Goal: Information Seeking & Learning: Learn about a topic

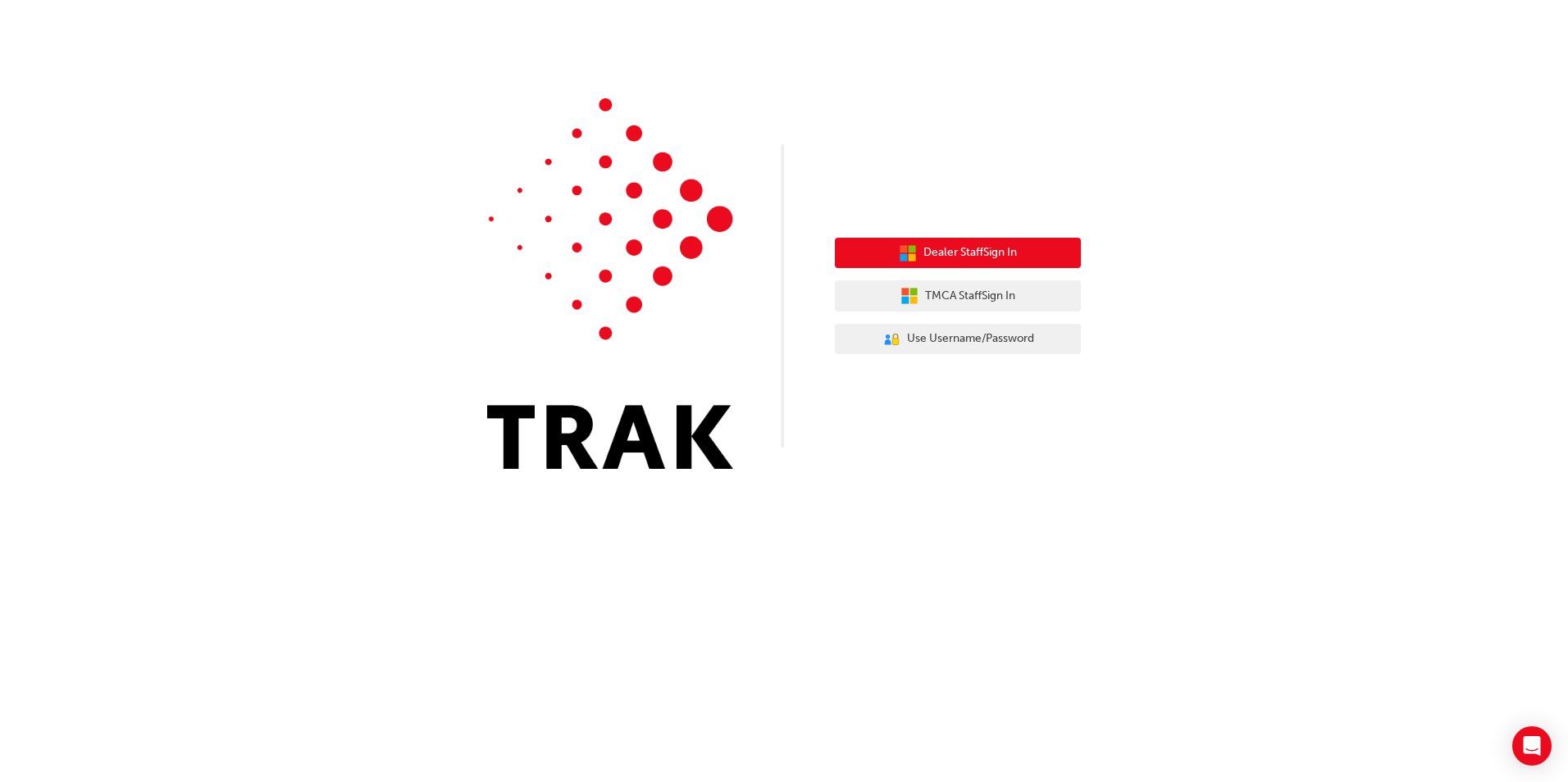
click at [960, 250] on span "Dealer Staff Sign In" at bounding box center [970, 253] width 94 height 19
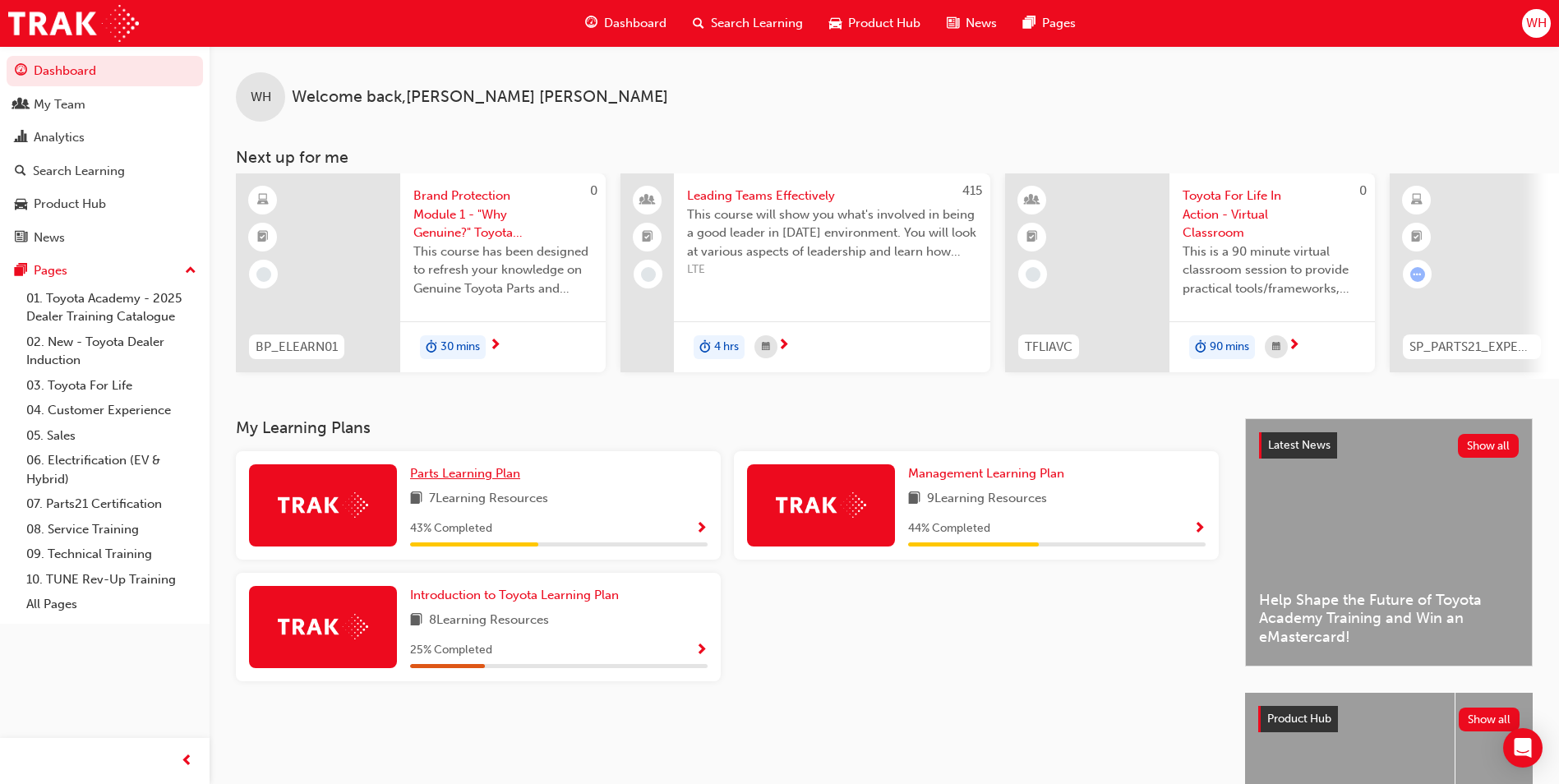
click at [462, 481] on span "Parts Learning Plan" at bounding box center [465, 474] width 110 height 15
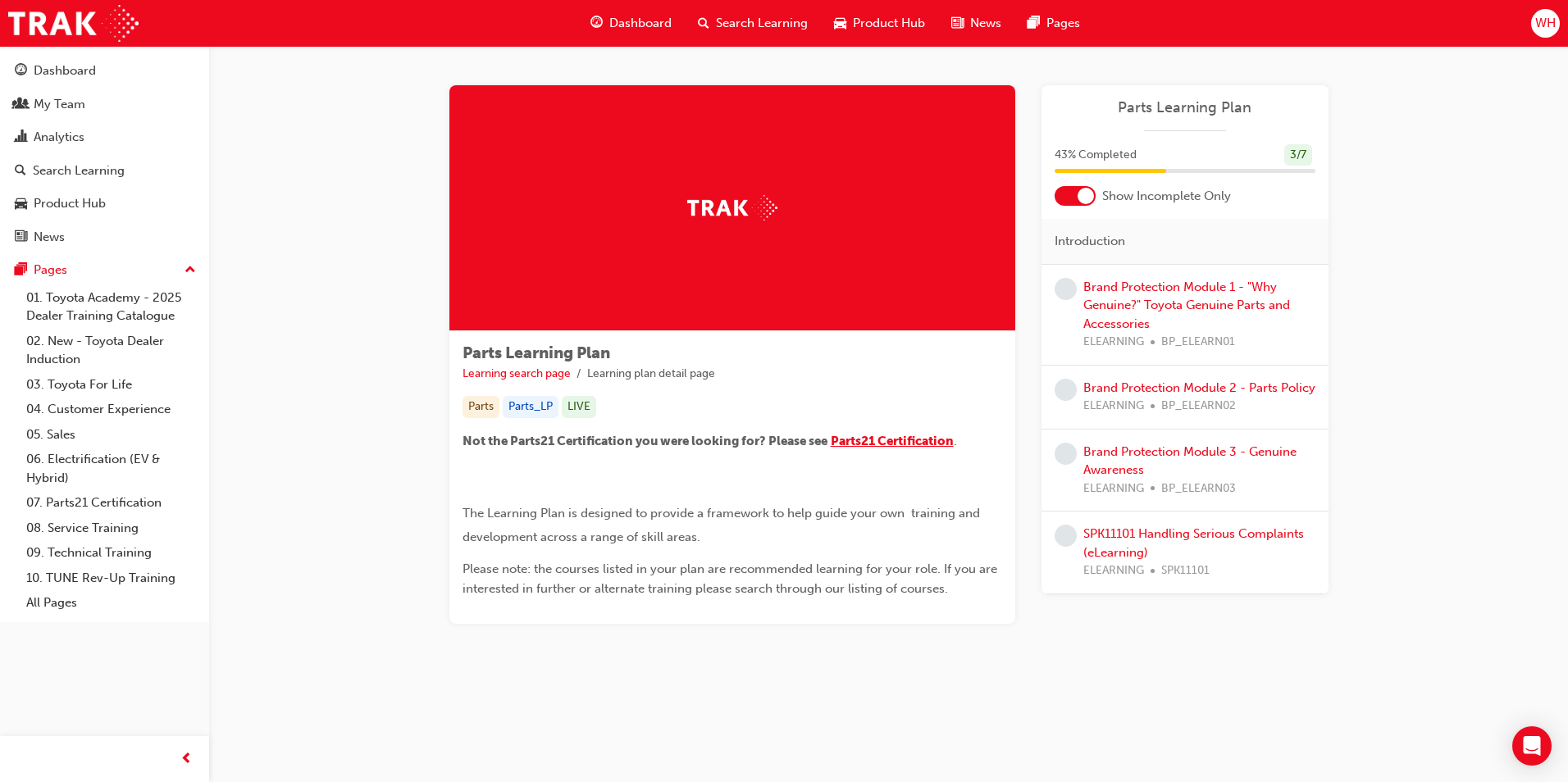
click at [927, 439] on span "Parts21 Certification" at bounding box center [892, 441] width 123 height 15
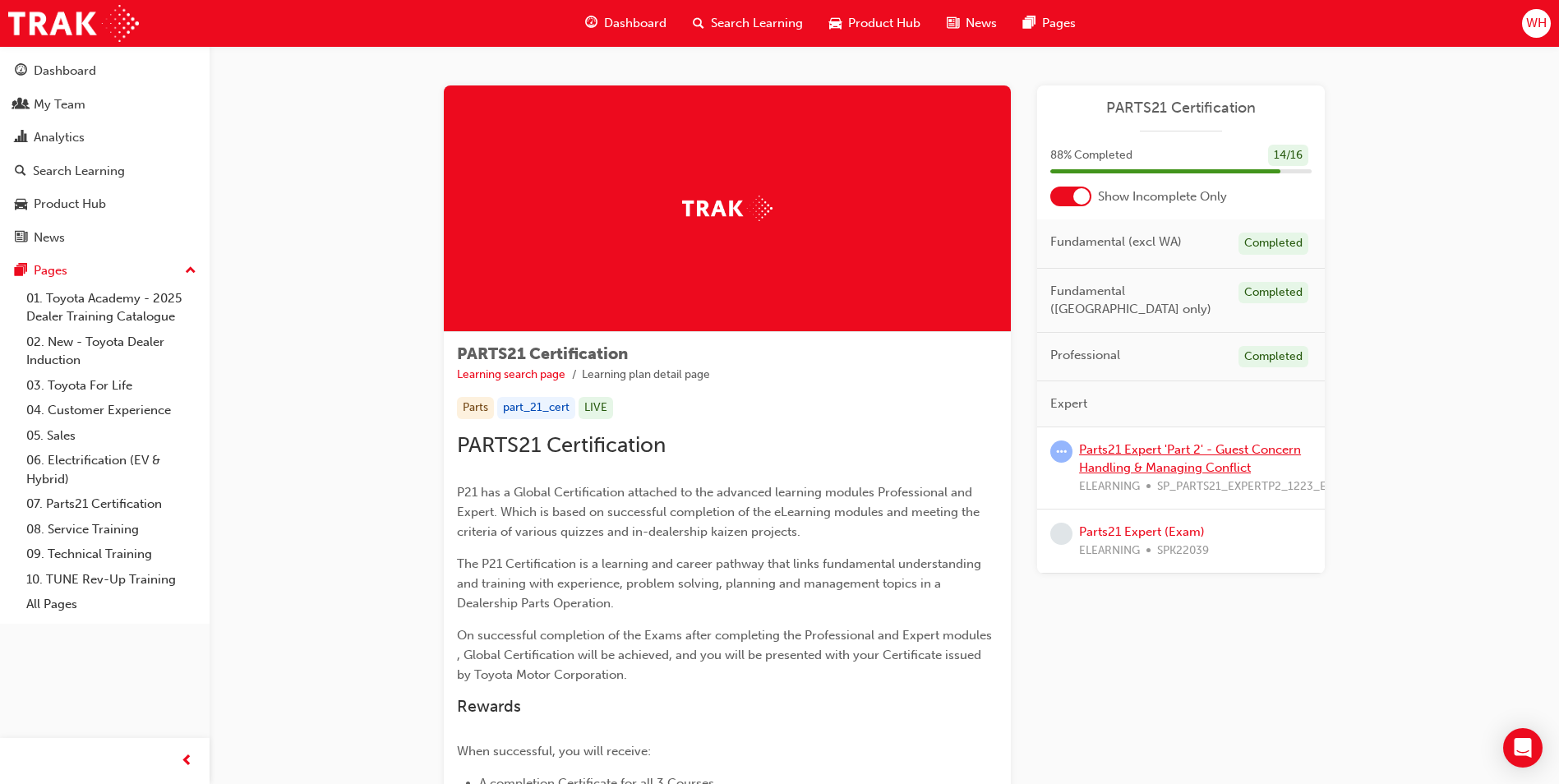
click at [1151, 442] on link "Parts21 Expert 'Part 2' - Guest Concern Handling & Managing Conflict" at bounding box center [1190, 459] width 222 height 33
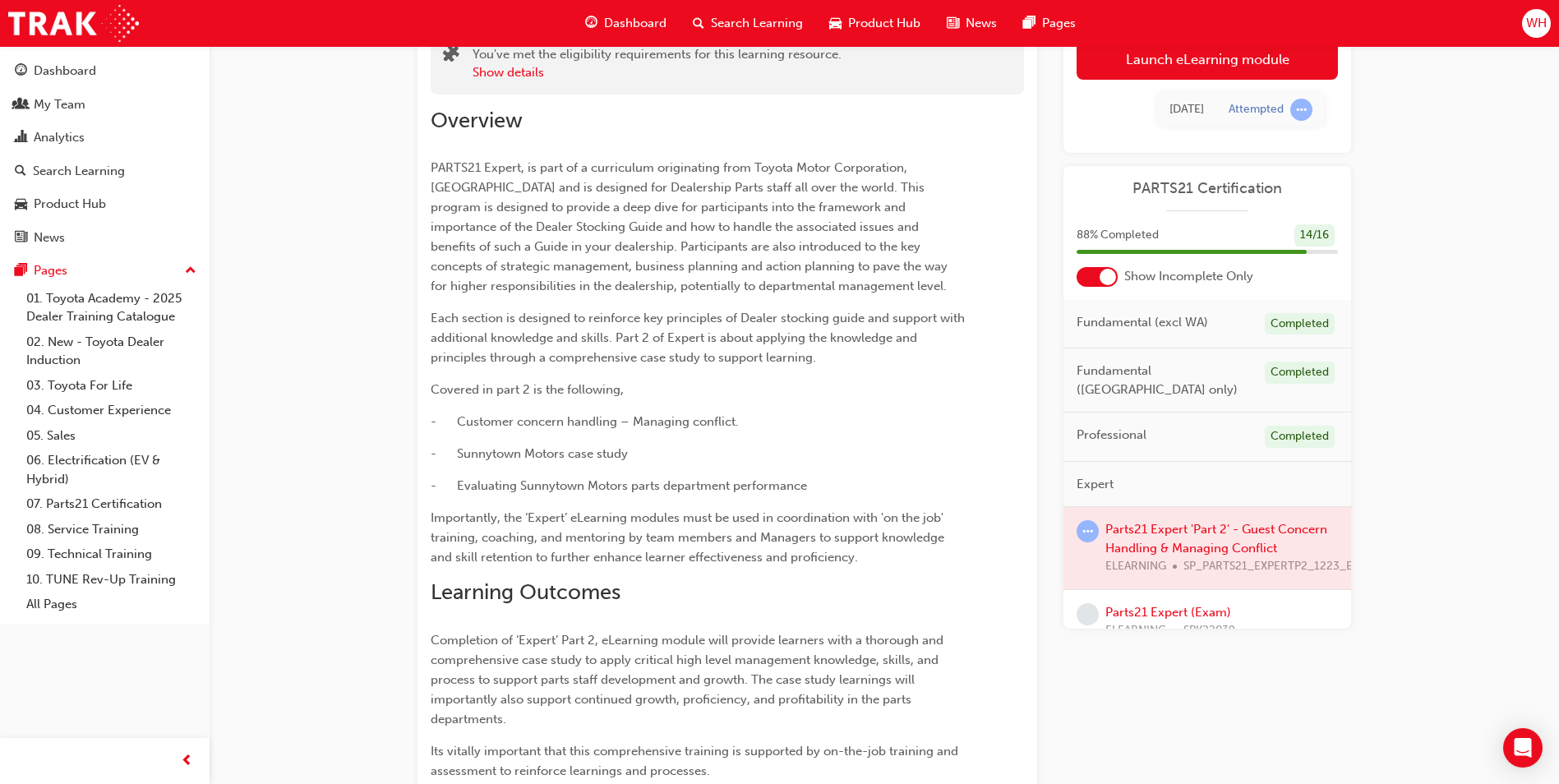
scroll to position [23, 0]
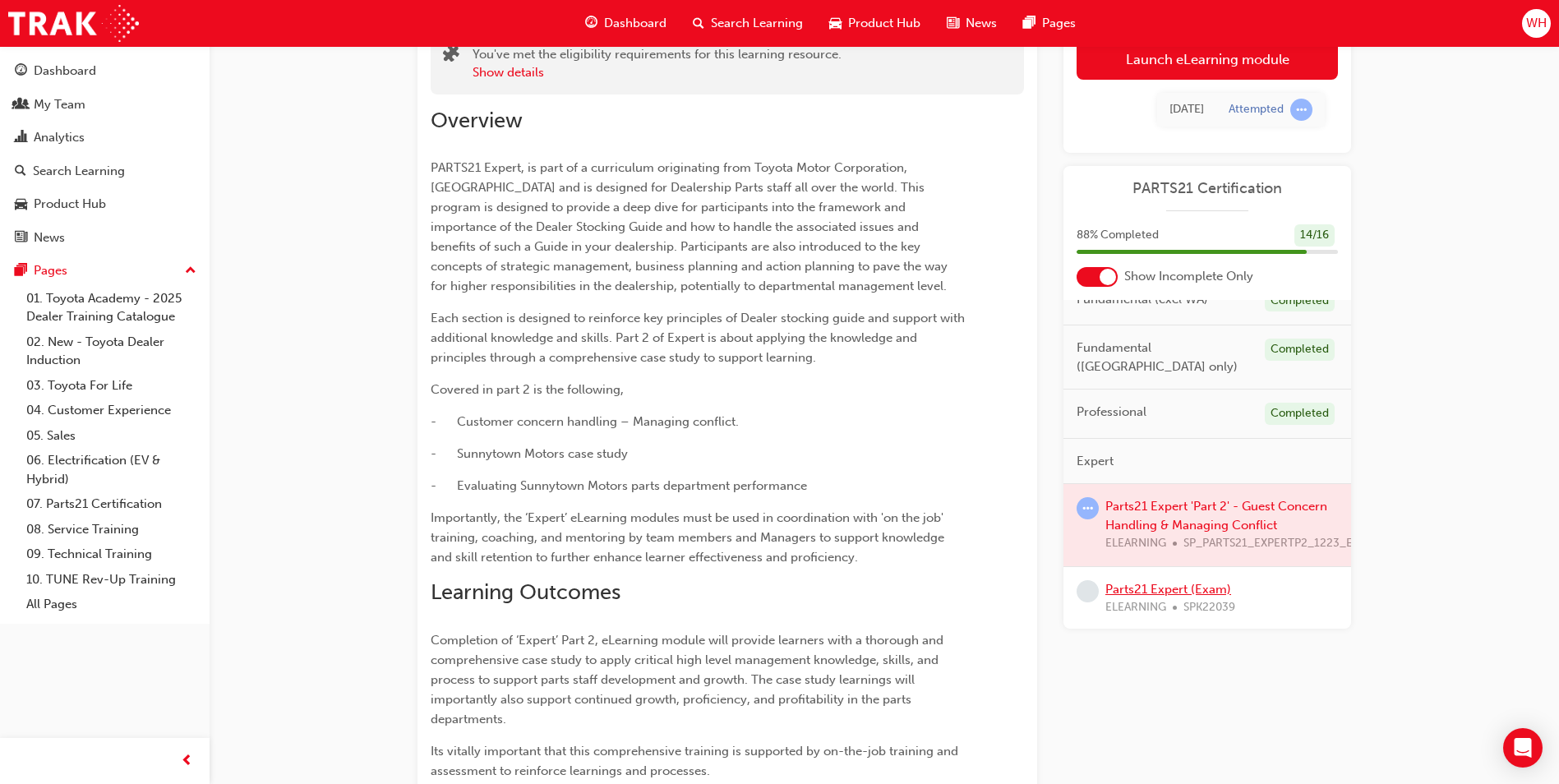
click at [1176, 581] on link "Parts21 Expert (Exam)" at bounding box center [1168, 588] width 126 height 15
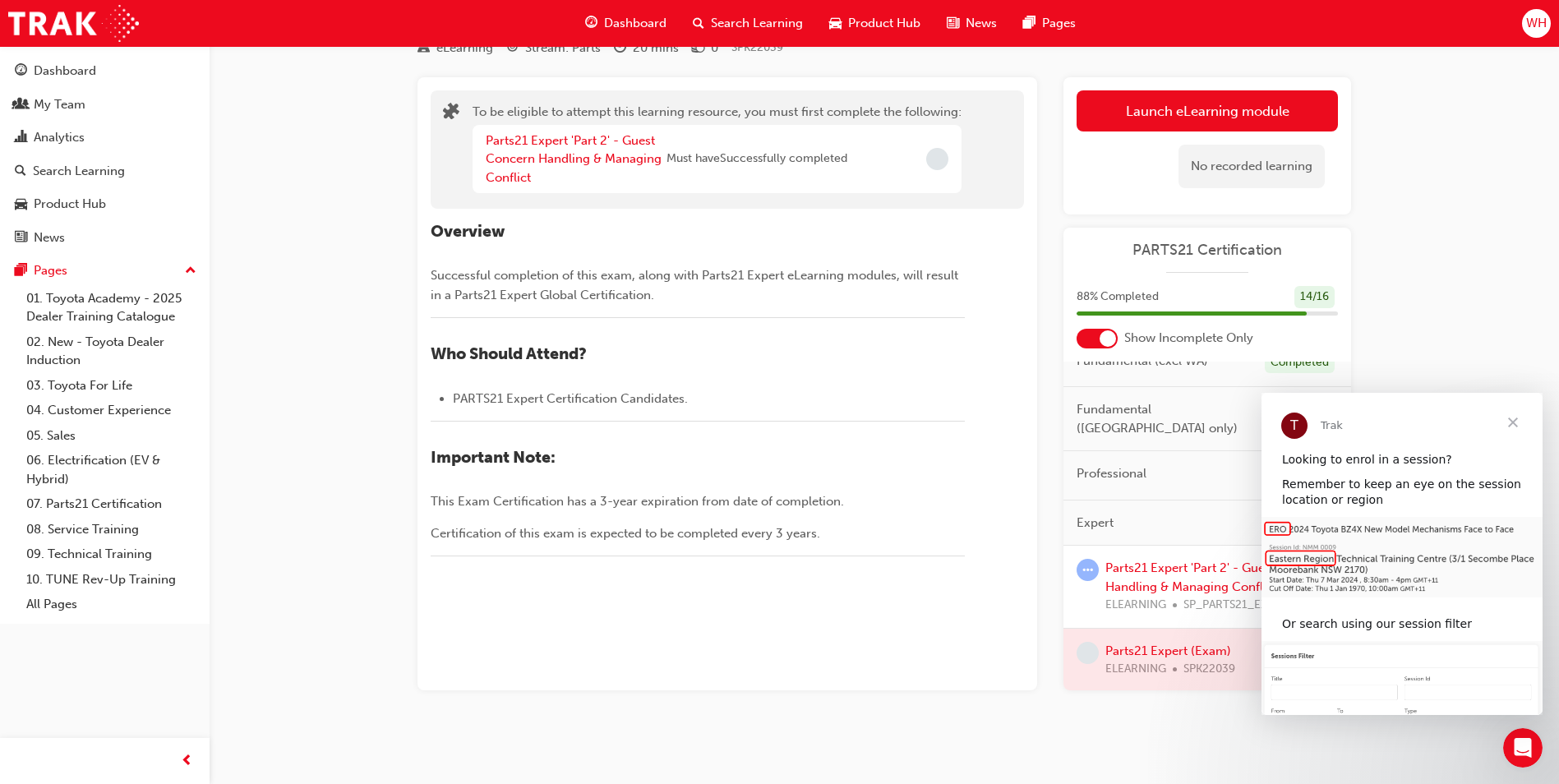
click at [1515, 418] on span "Close" at bounding box center [1513, 423] width 59 height 59
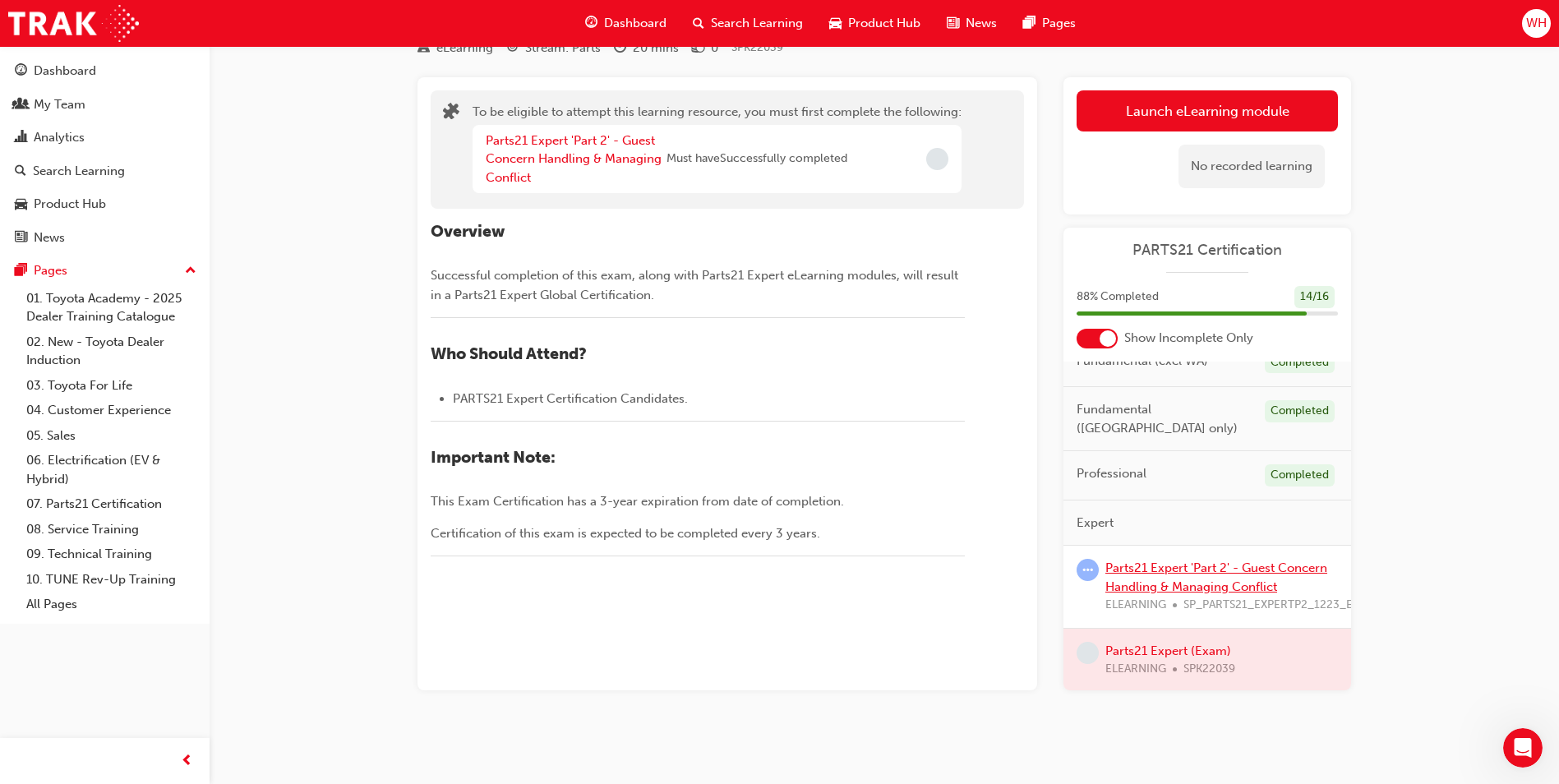
click at [1169, 561] on link "Parts21 Expert 'Part 2' - Guest Concern Handling & Managing Conflict" at bounding box center [1216, 577] width 222 height 33
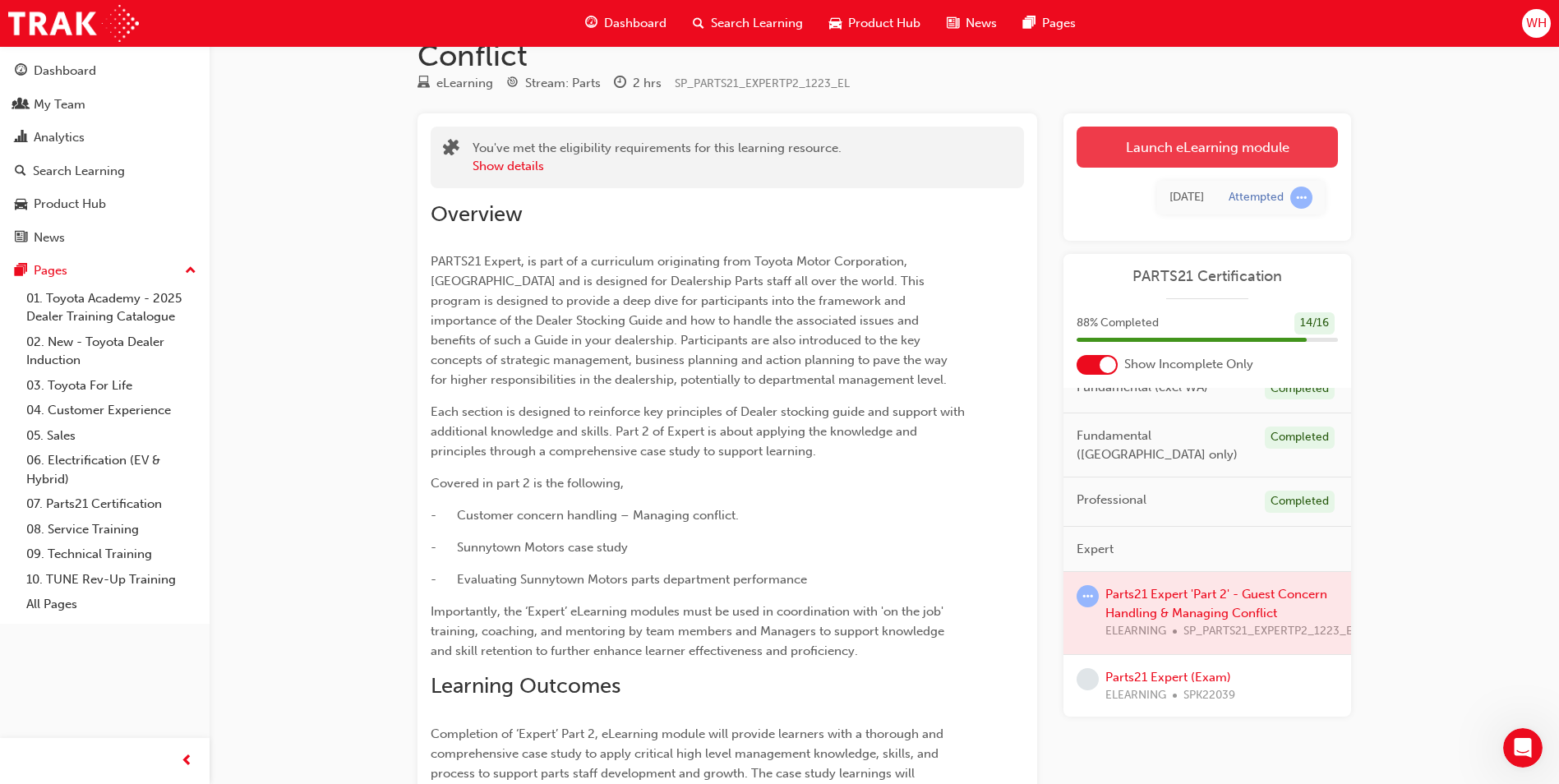
click at [1185, 140] on link "Launch eLearning module" at bounding box center [1208, 146] width 261 height 41
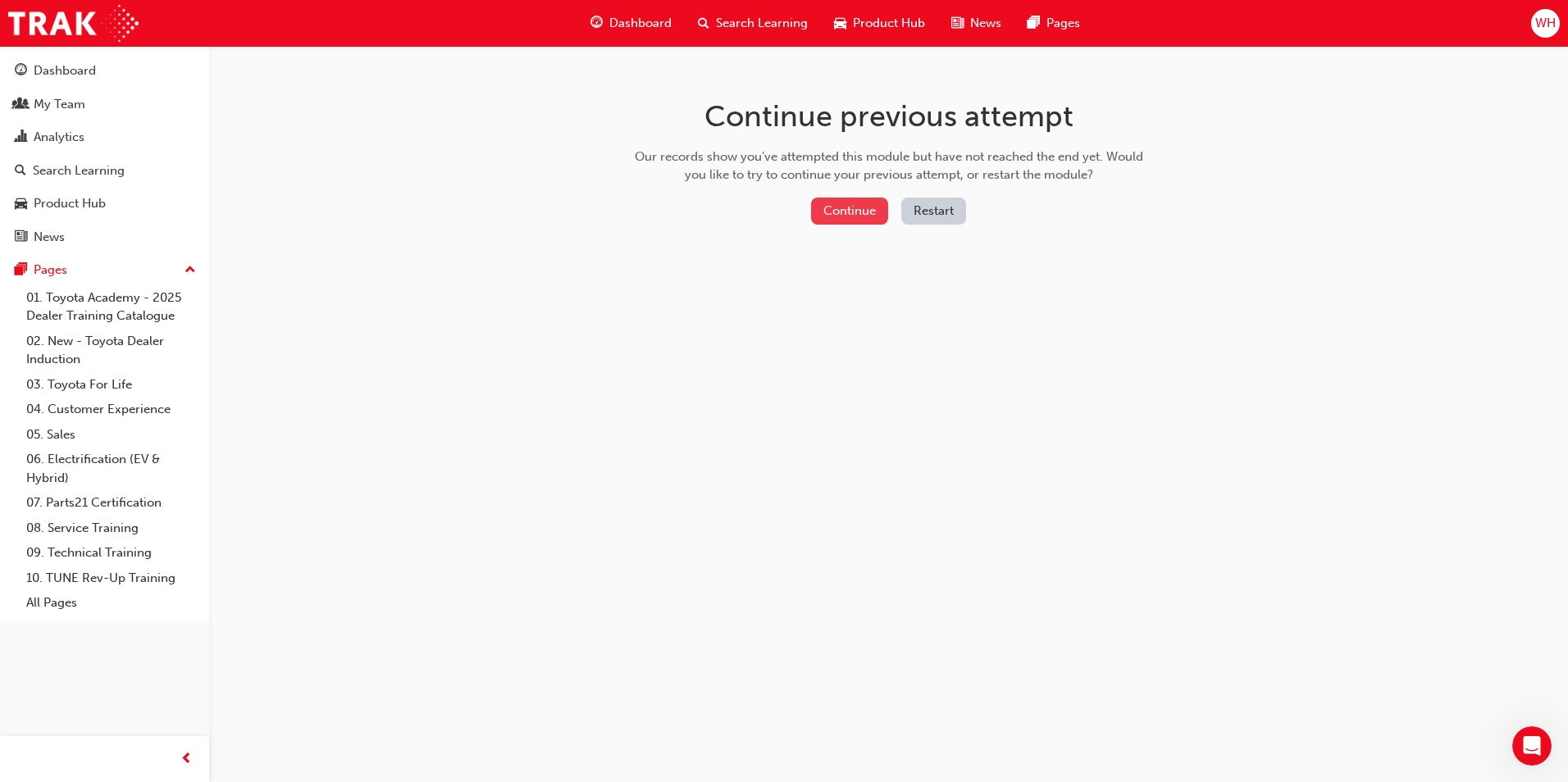
click at [846, 208] on button "Continue" at bounding box center [849, 211] width 77 height 27
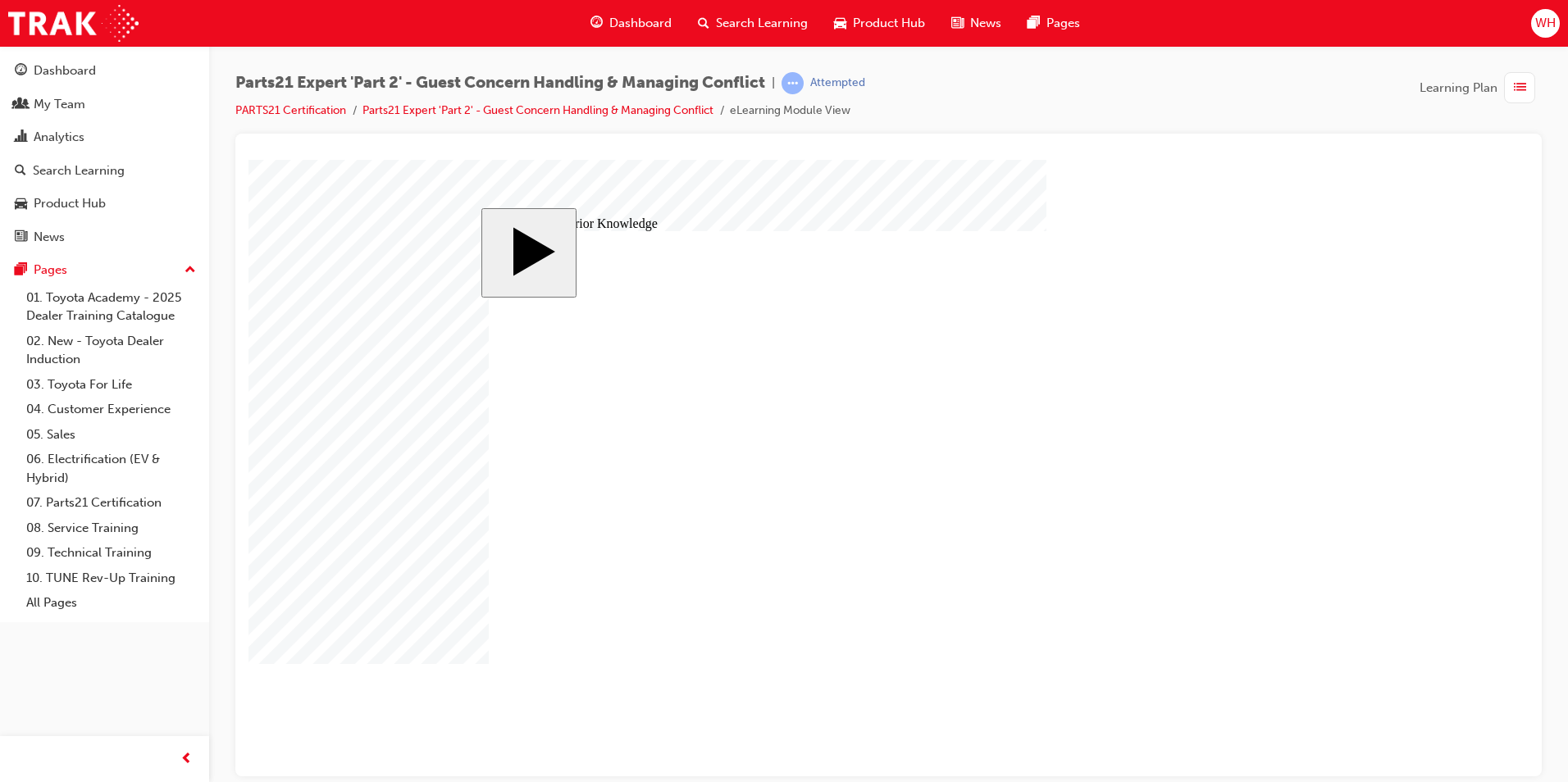
drag, startPoint x: 1115, startPoint y: 466, endPoint x: 962, endPoint y: 598, distance: 202.1
drag, startPoint x: 1120, startPoint y: 586, endPoint x: 803, endPoint y: 604, distance: 317.5
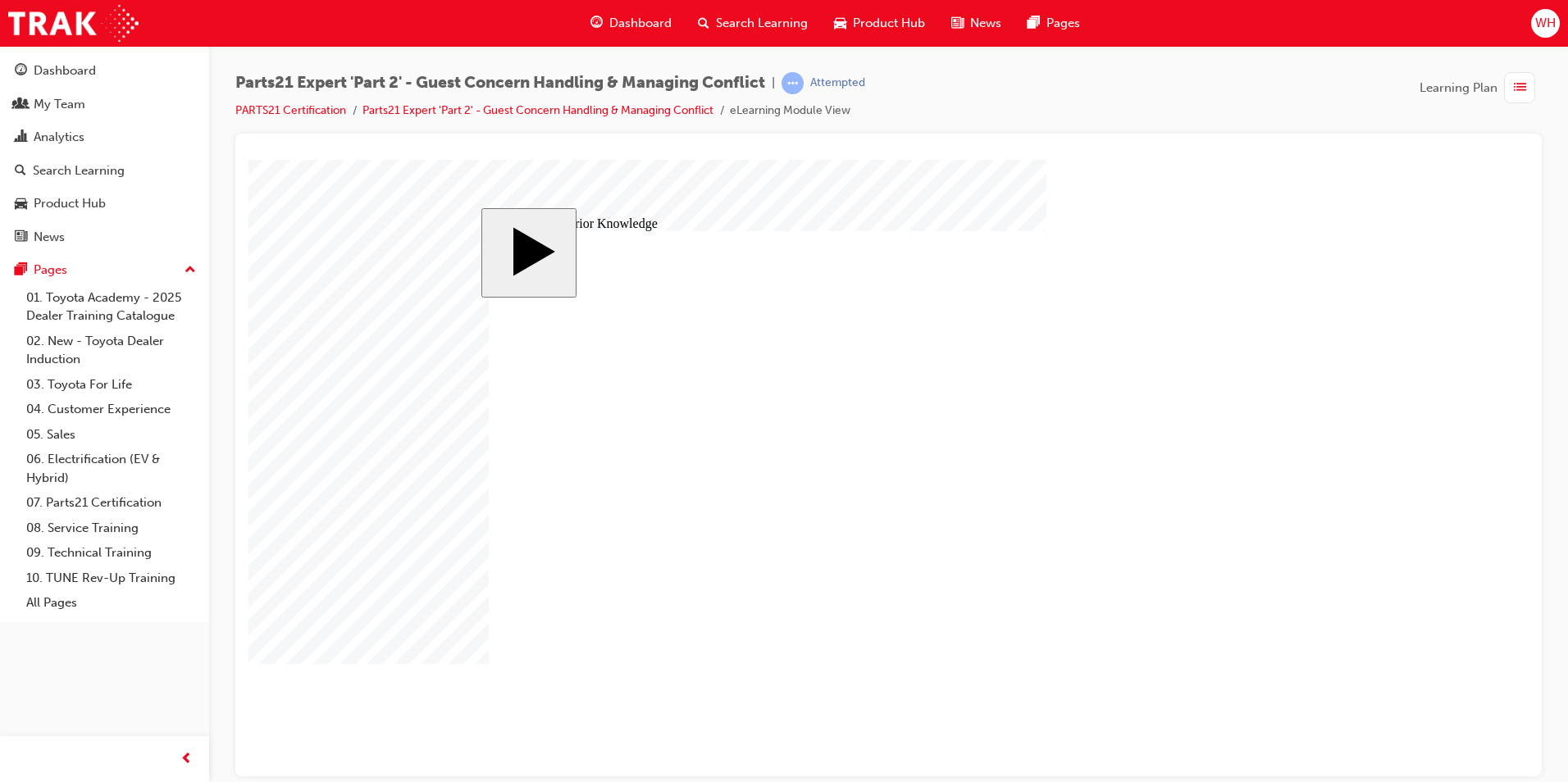
drag, startPoint x: 1117, startPoint y: 546, endPoint x: 800, endPoint y: 467, distance: 326.7
drag, startPoint x: 1206, startPoint y: 507, endPoint x: 950, endPoint y: 468, distance: 259.0
drag, startPoint x: 1202, startPoint y: 547, endPoint x: 809, endPoint y: 557, distance: 393.1
drag, startPoint x: 1202, startPoint y: 469, endPoint x: 950, endPoint y: 551, distance: 265.0
drag, startPoint x: 1117, startPoint y: 504, endPoint x: 806, endPoint y: 512, distance: 311.1
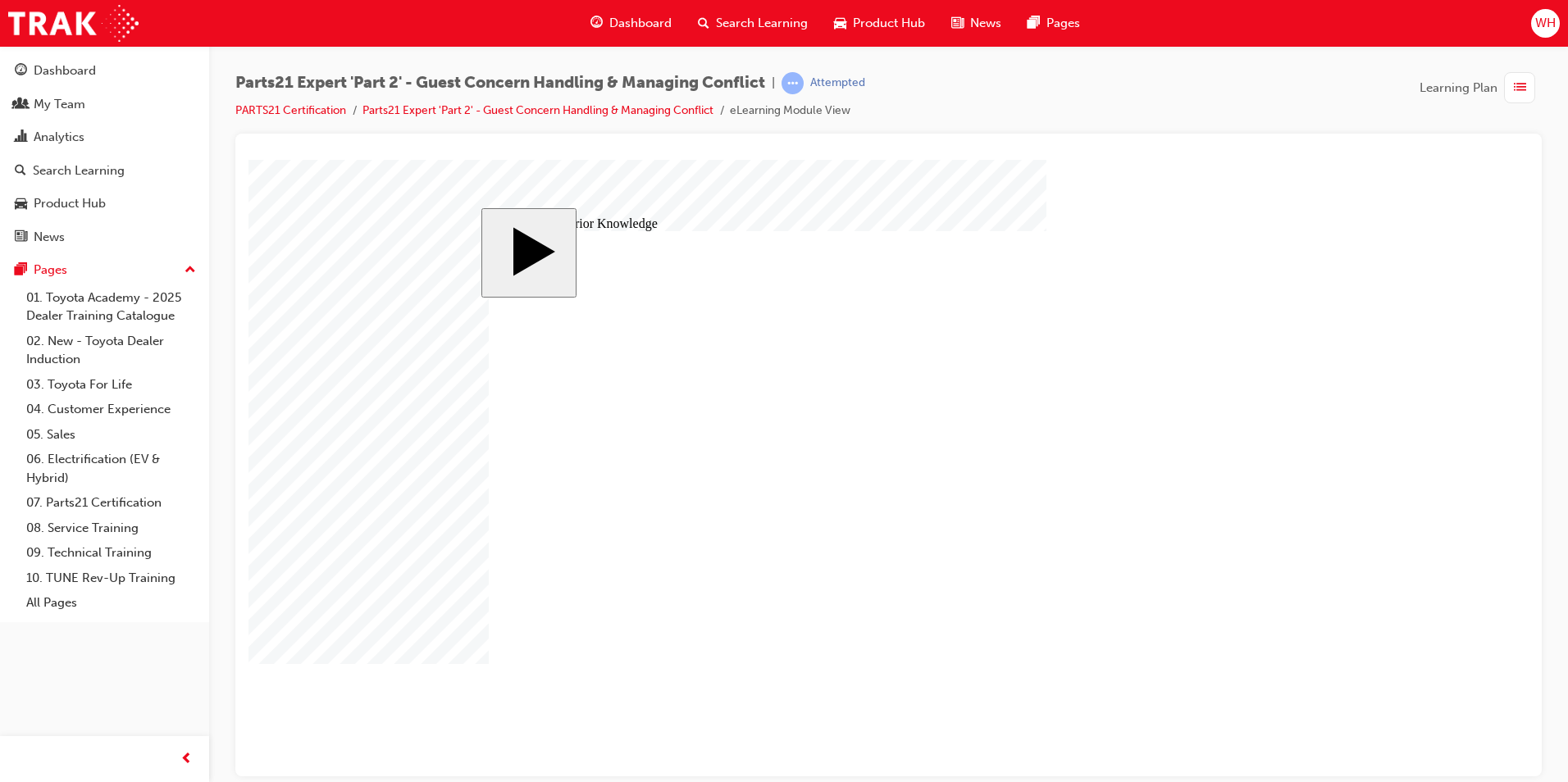
drag, startPoint x: 1211, startPoint y: 584, endPoint x: 956, endPoint y: 512, distance: 265.0
click at [1295, 500] on div "slide: Activate Prior Knowledge MENU Rectangle 6 HELP Rectangle 6 EXIT Rectangl…" at bounding box center [888, 468] width 814 height 521
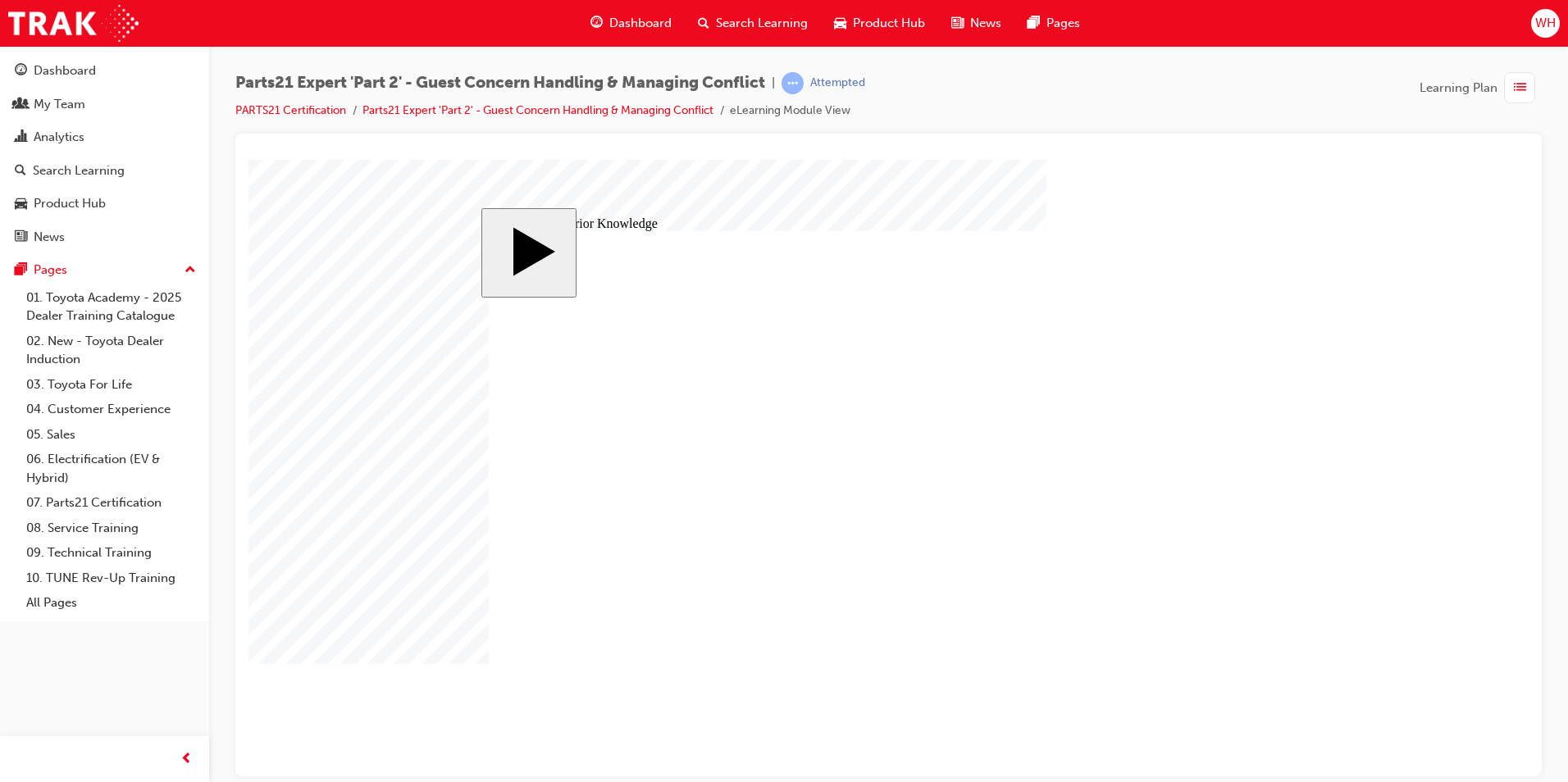
click at [1215, 148] on div at bounding box center [888, 154] width 1280 height 13
click at [1244, 173] on body "slide: Activate Prior Knowledge Rectangle 1 Rectangle 1 CLOSE MENU Rectangle 6 …" at bounding box center [888, 467] width 1280 height 617
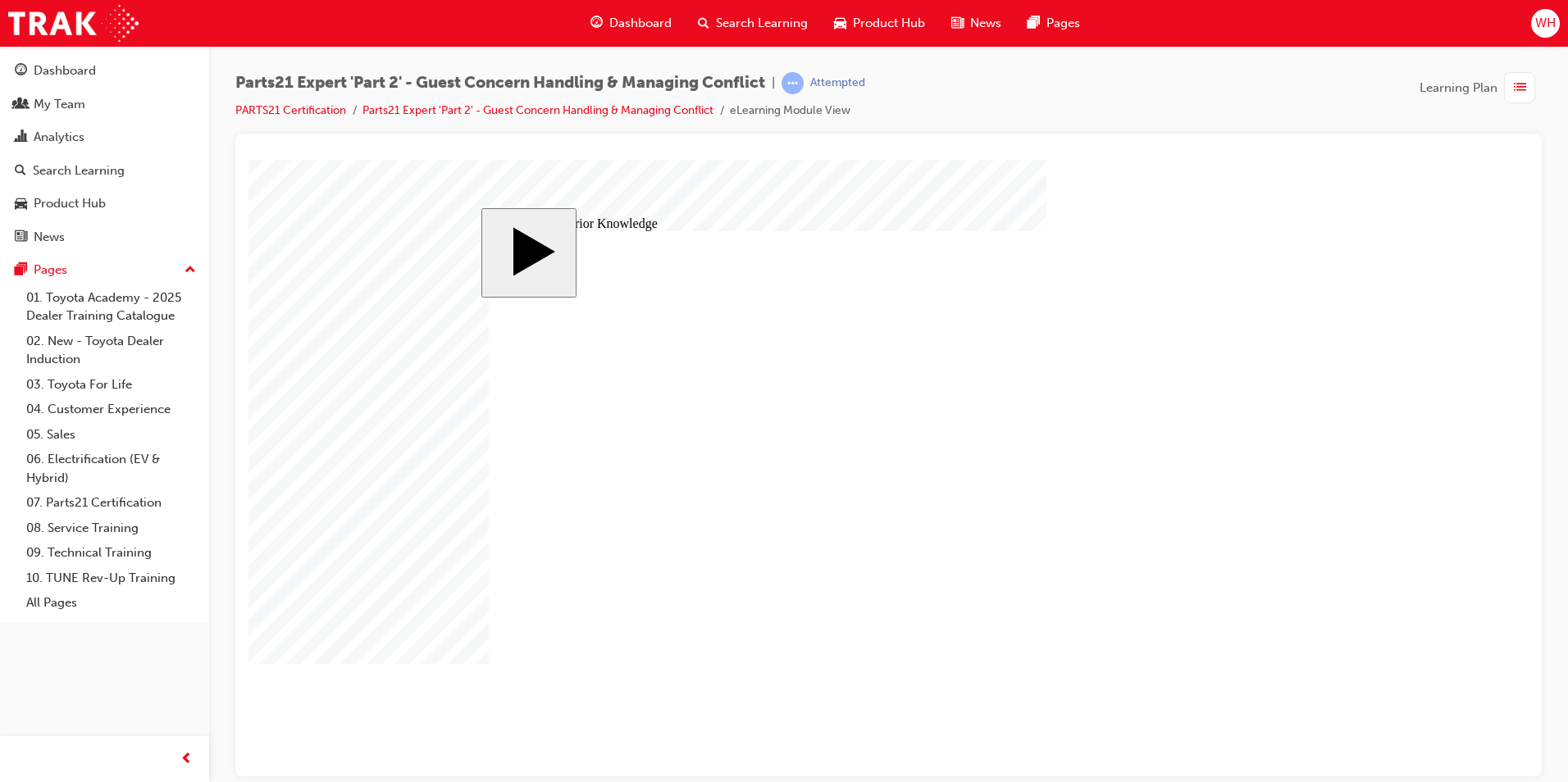
click at [1441, 267] on body "slide: Activate Prior Knowledge Rectangle 1 Rectangle 1 CLOSE Rectangle 1 Recta…" at bounding box center [888, 467] width 1280 height 617
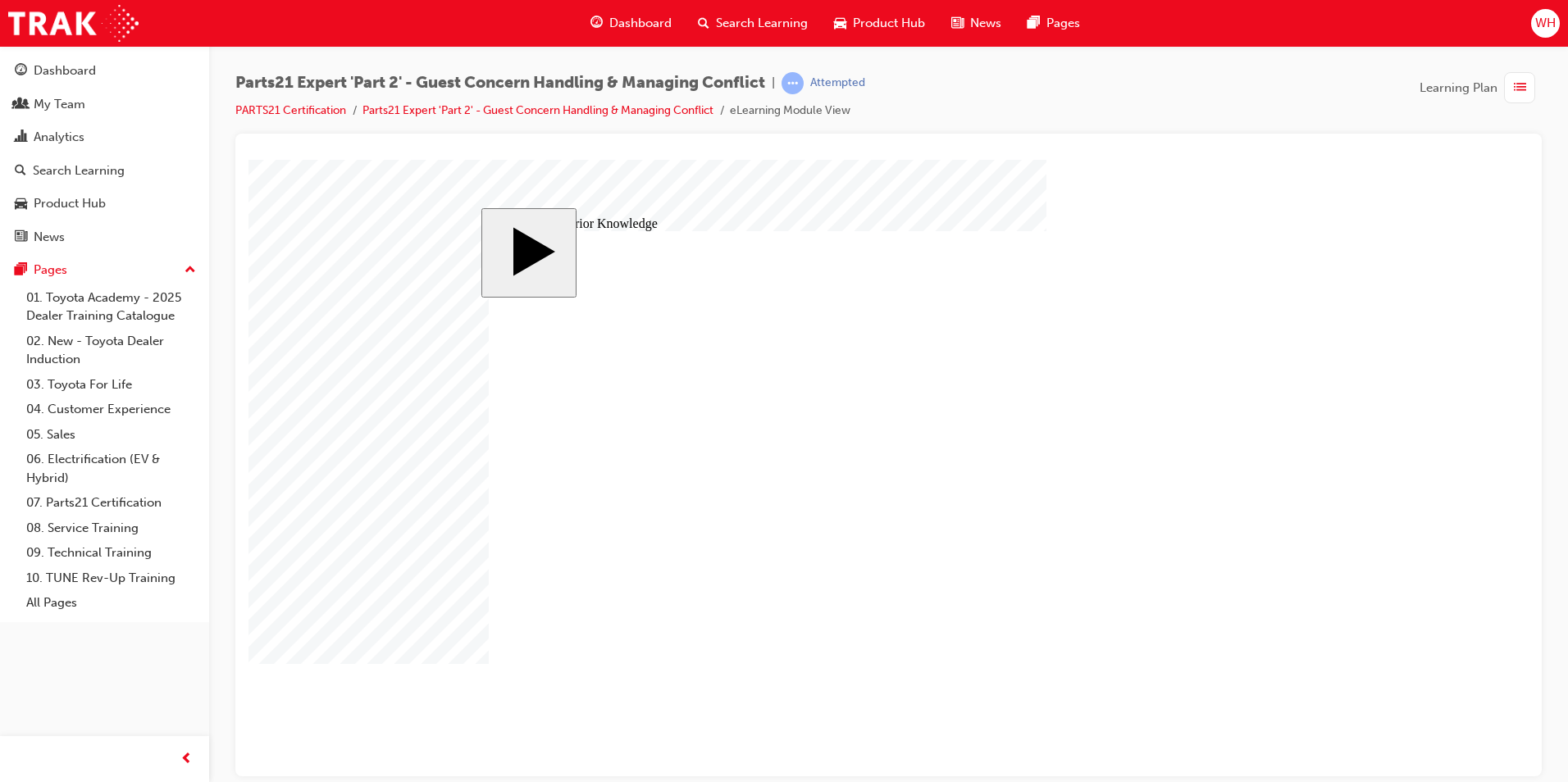
drag, startPoint x: 1184, startPoint y: 322, endPoint x: 921, endPoint y: 513, distance: 325.0
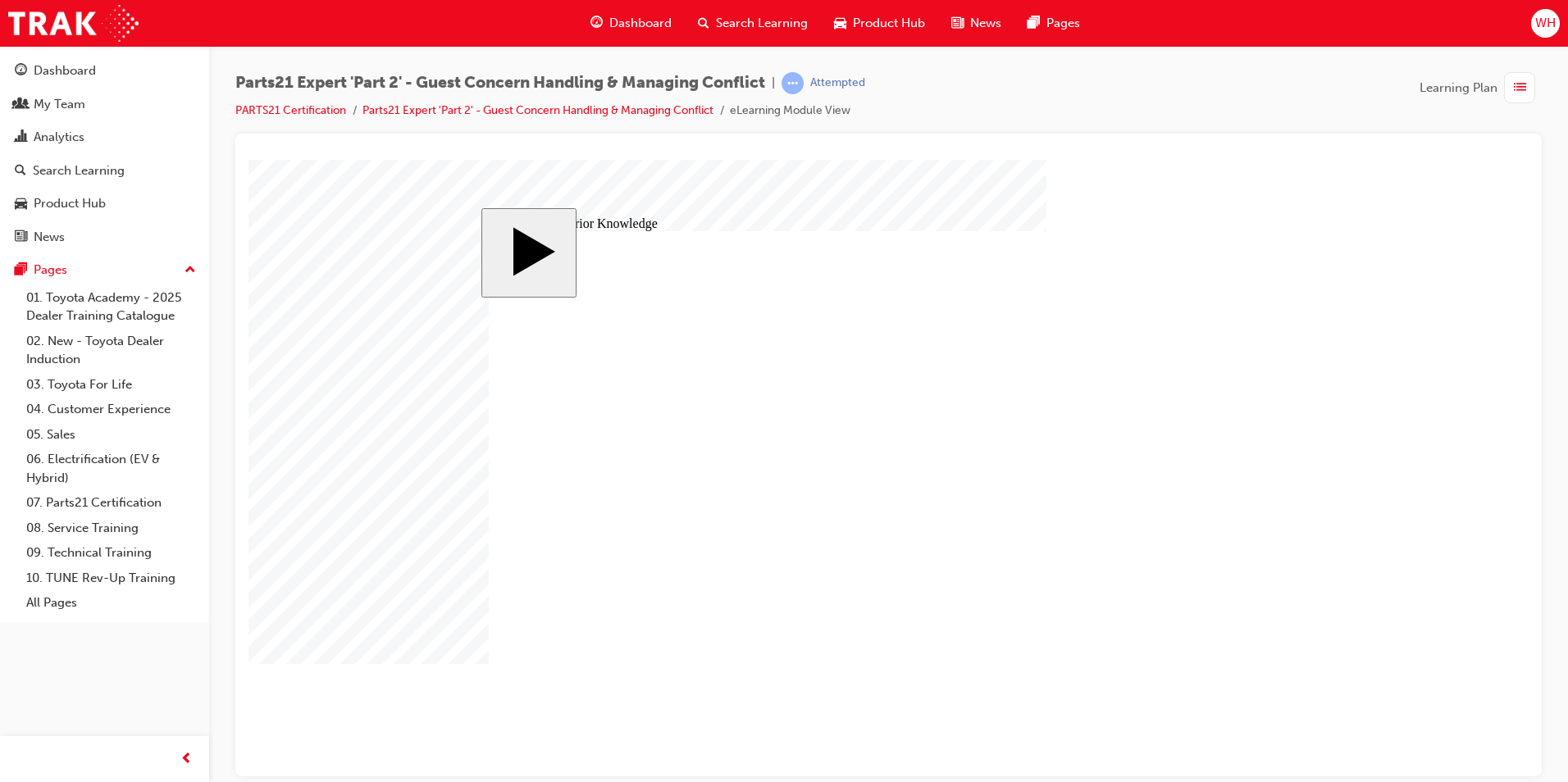
click at [383, 462] on body "slide: Activate Prior Knowledge MENU Rectangle 6 HELP Rectangle 6 EXIT Rectangl…" at bounding box center [888, 467] width 1280 height 617
drag, startPoint x: 1232, startPoint y: 320, endPoint x: 943, endPoint y: 532, distance: 358.4
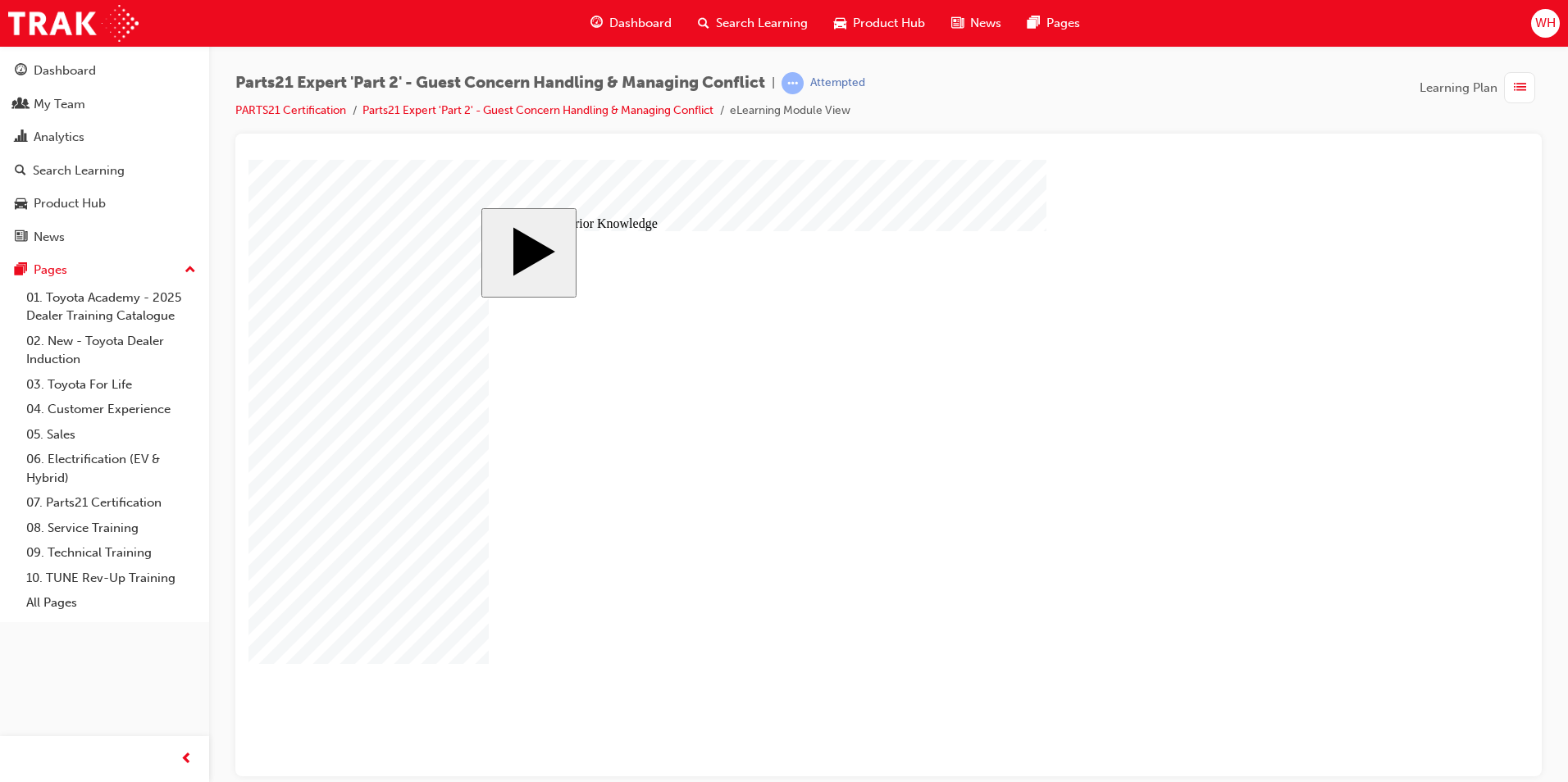
drag, startPoint x: 1210, startPoint y: 471, endPoint x: 790, endPoint y: 477, distance: 420.0
drag, startPoint x: 1113, startPoint y: 462, endPoint x: 1083, endPoint y: 457, distance: 30.4
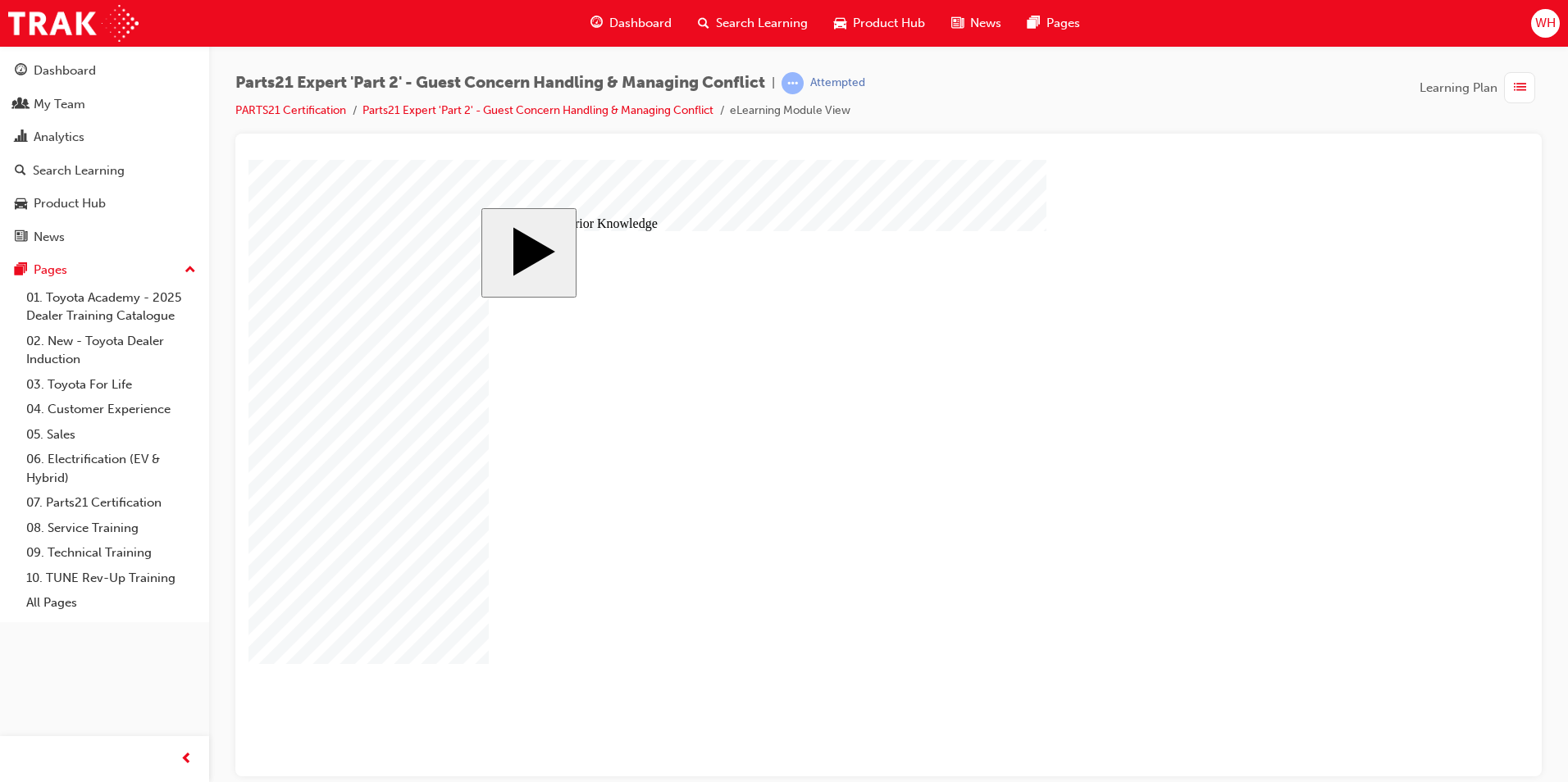
drag, startPoint x: 780, startPoint y: 470, endPoint x: 910, endPoint y: 470, distance: 130.0
drag, startPoint x: 1113, startPoint y: 468, endPoint x: 761, endPoint y: 471, distance: 352.0
drag, startPoint x: 1112, startPoint y: 504, endPoint x: 804, endPoint y: 507, distance: 308.0
drag, startPoint x: 1215, startPoint y: 512, endPoint x: 935, endPoint y: 512, distance: 280.0
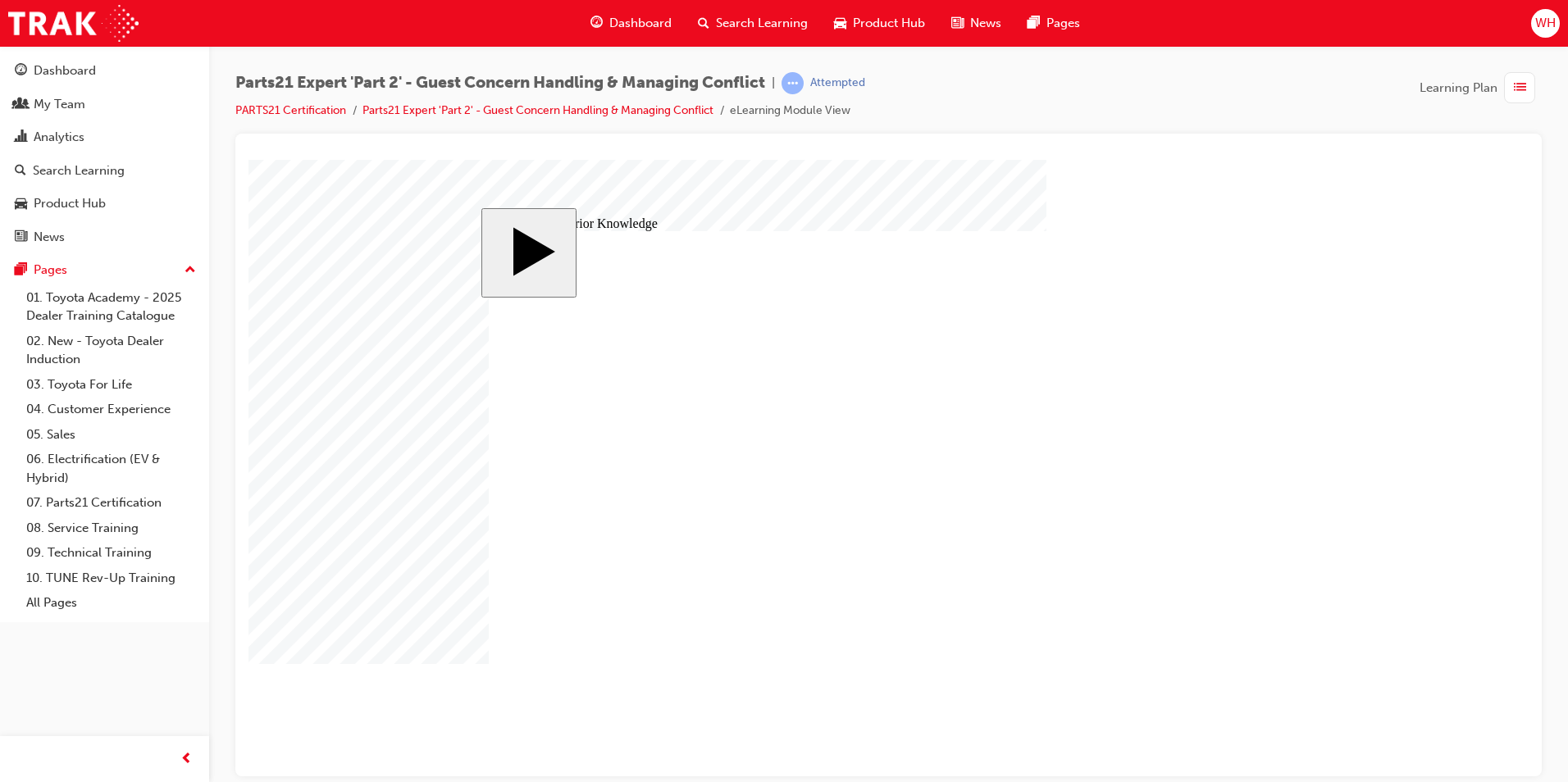
drag, startPoint x: 778, startPoint y: 509, endPoint x: 982, endPoint y: 522, distance: 204.4
drag, startPoint x: 928, startPoint y: 512, endPoint x: 804, endPoint y: 512, distance: 124.0
drag, startPoint x: 1206, startPoint y: 504, endPoint x: 956, endPoint y: 510, distance: 250.1
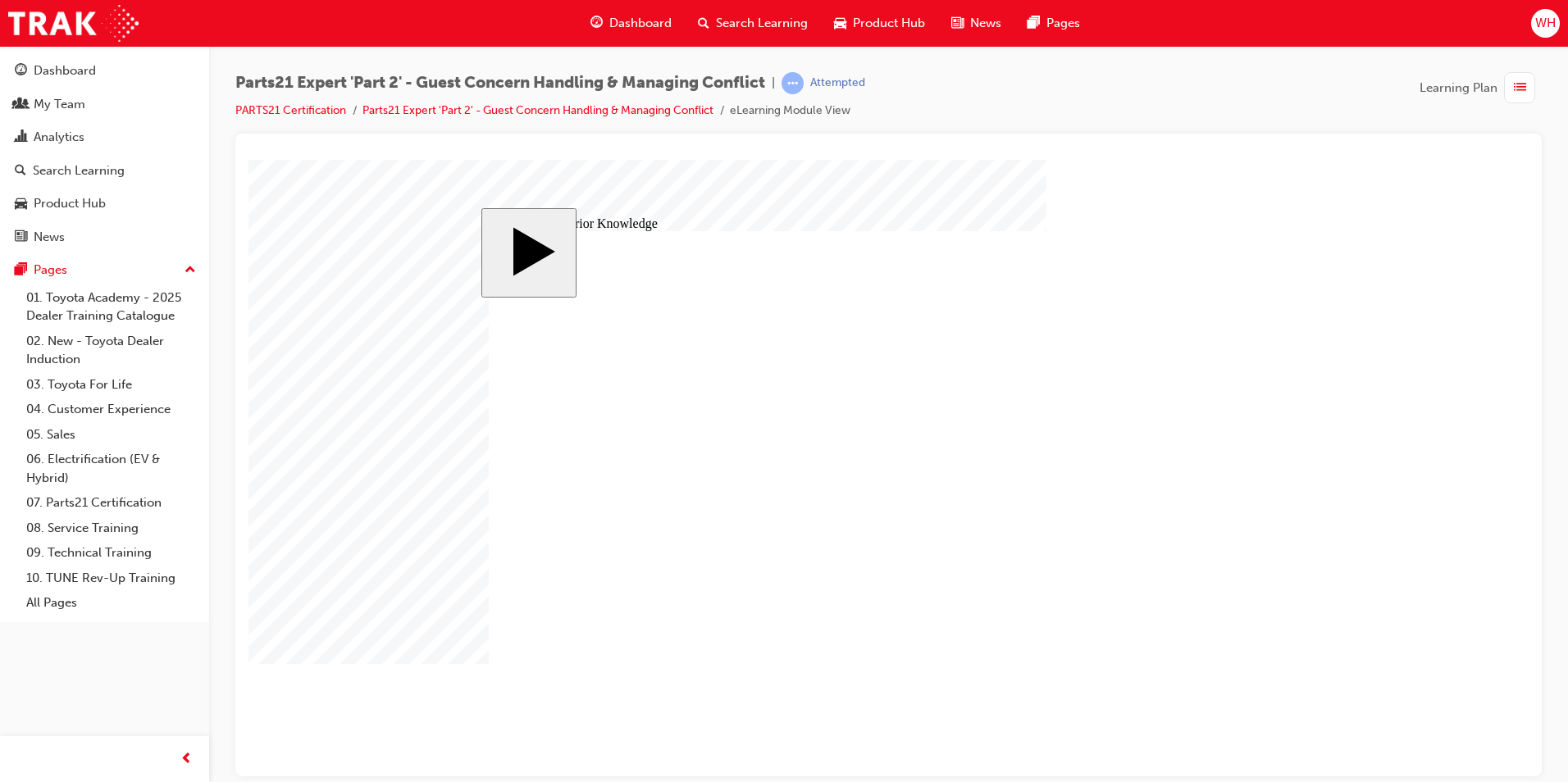
drag, startPoint x: 761, startPoint y: 474, endPoint x: 1079, endPoint y: 466, distance: 318.1
drag, startPoint x: 914, startPoint y: 471, endPoint x: 766, endPoint y: 467, distance: 148.1
drag, startPoint x: 1105, startPoint y: 468, endPoint x: 923, endPoint y: 473, distance: 182.1
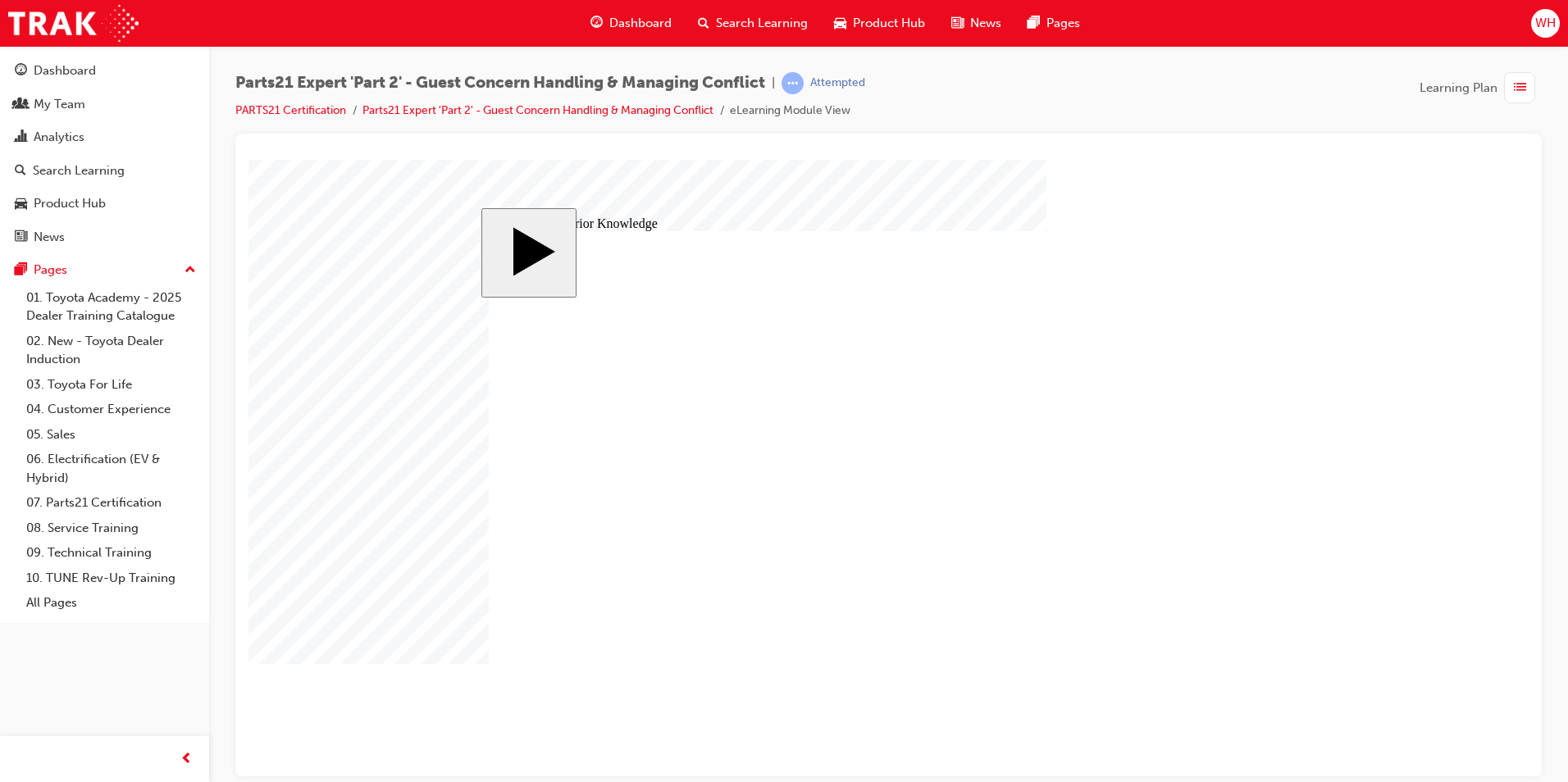
drag, startPoint x: 774, startPoint y: 511, endPoint x: 1053, endPoint y: 512, distance: 279.0
drag, startPoint x: 946, startPoint y: 517, endPoint x: 824, endPoint y: 510, distance: 122.2
drag, startPoint x: 1108, startPoint y: 511, endPoint x: 945, endPoint y: 517, distance: 163.1
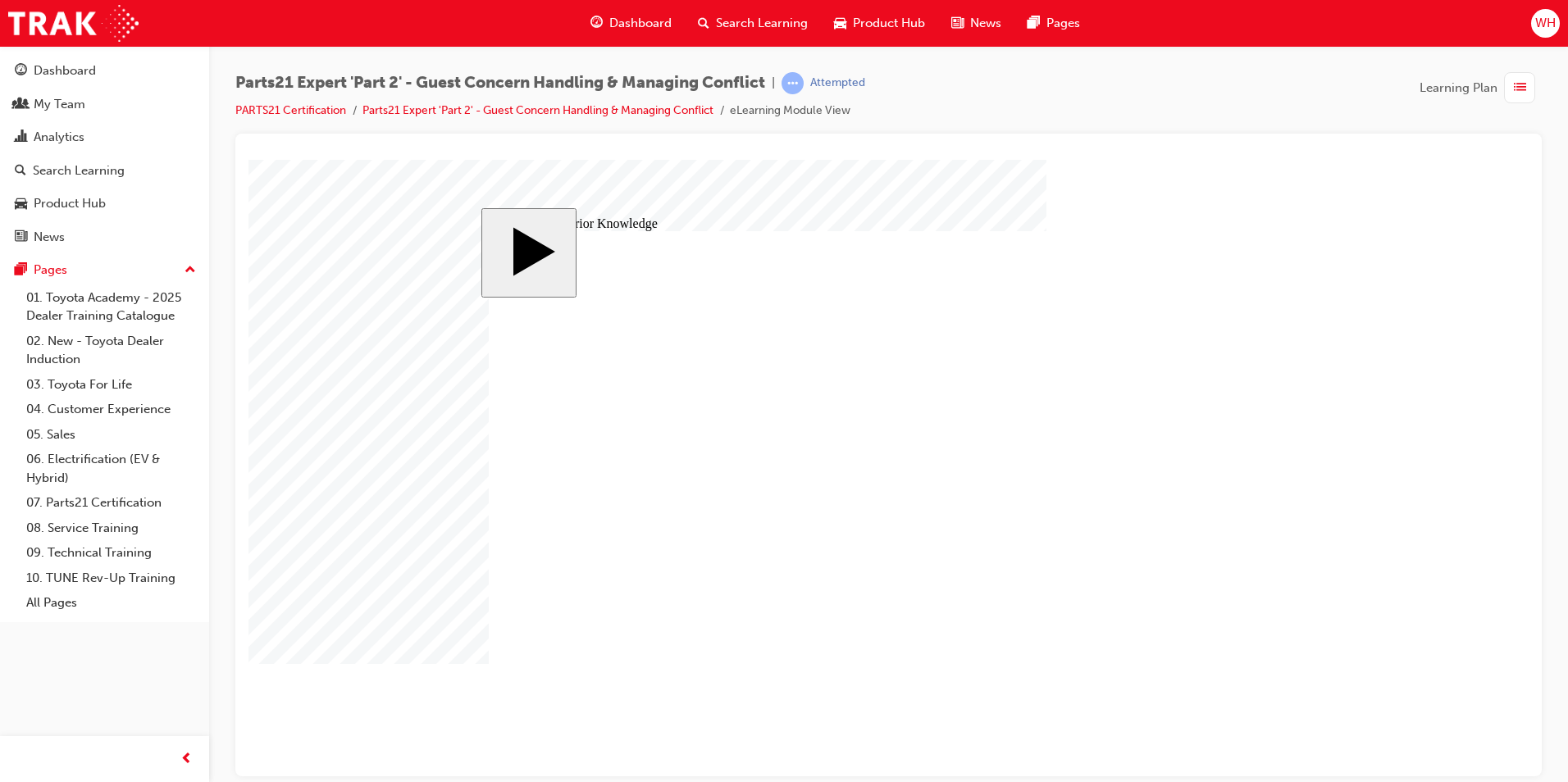
drag, startPoint x: 760, startPoint y: 509, endPoint x: 1195, endPoint y: 512, distance: 435.0
drag, startPoint x: 918, startPoint y: 513, endPoint x: 776, endPoint y: 517, distance: 142.1
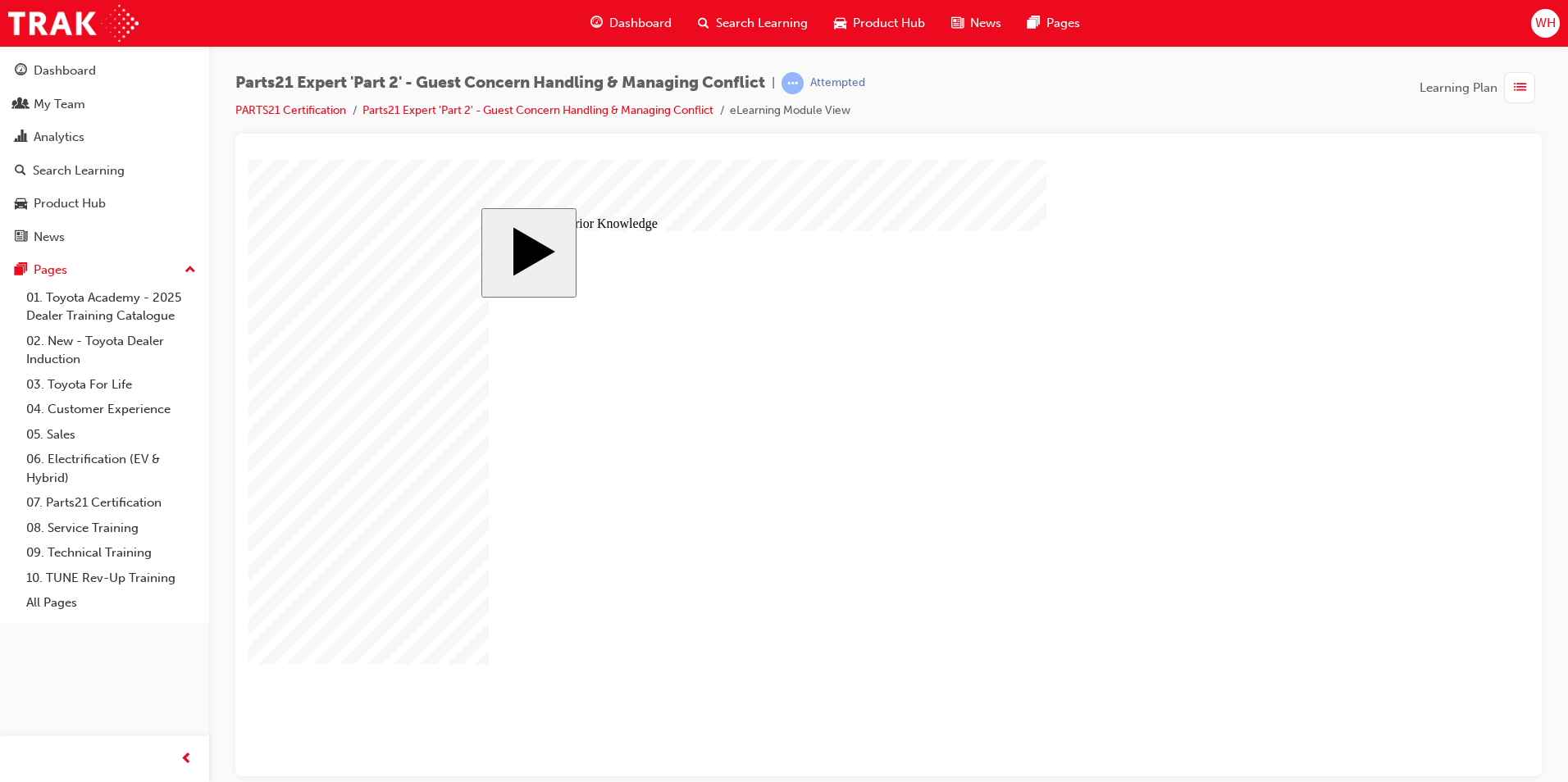
drag, startPoint x: 1198, startPoint y: 502, endPoint x: 928, endPoint y: 507, distance: 270.0
drag, startPoint x: 773, startPoint y: 470, endPoint x: 1065, endPoint y: 487, distance: 292.5
drag, startPoint x: 924, startPoint y: 468, endPoint x: 789, endPoint y: 467, distance: 135.0
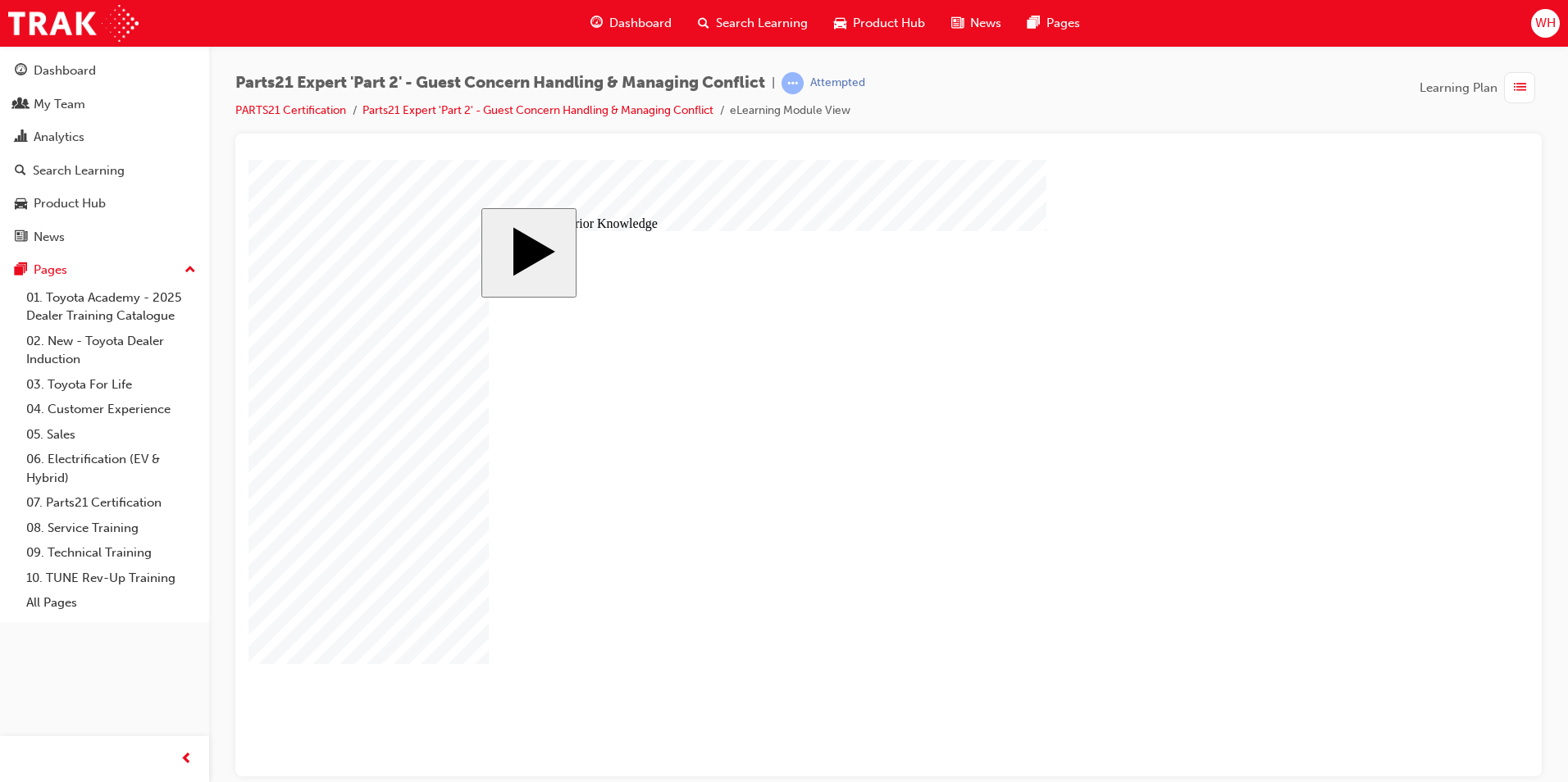
drag, startPoint x: 1210, startPoint y: 473, endPoint x: 927, endPoint y: 479, distance: 283.1
drag, startPoint x: 773, startPoint y: 511, endPoint x: 1097, endPoint y: 498, distance: 324.3
drag, startPoint x: 933, startPoint y: 511, endPoint x: 776, endPoint y: 506, distance: 157.1
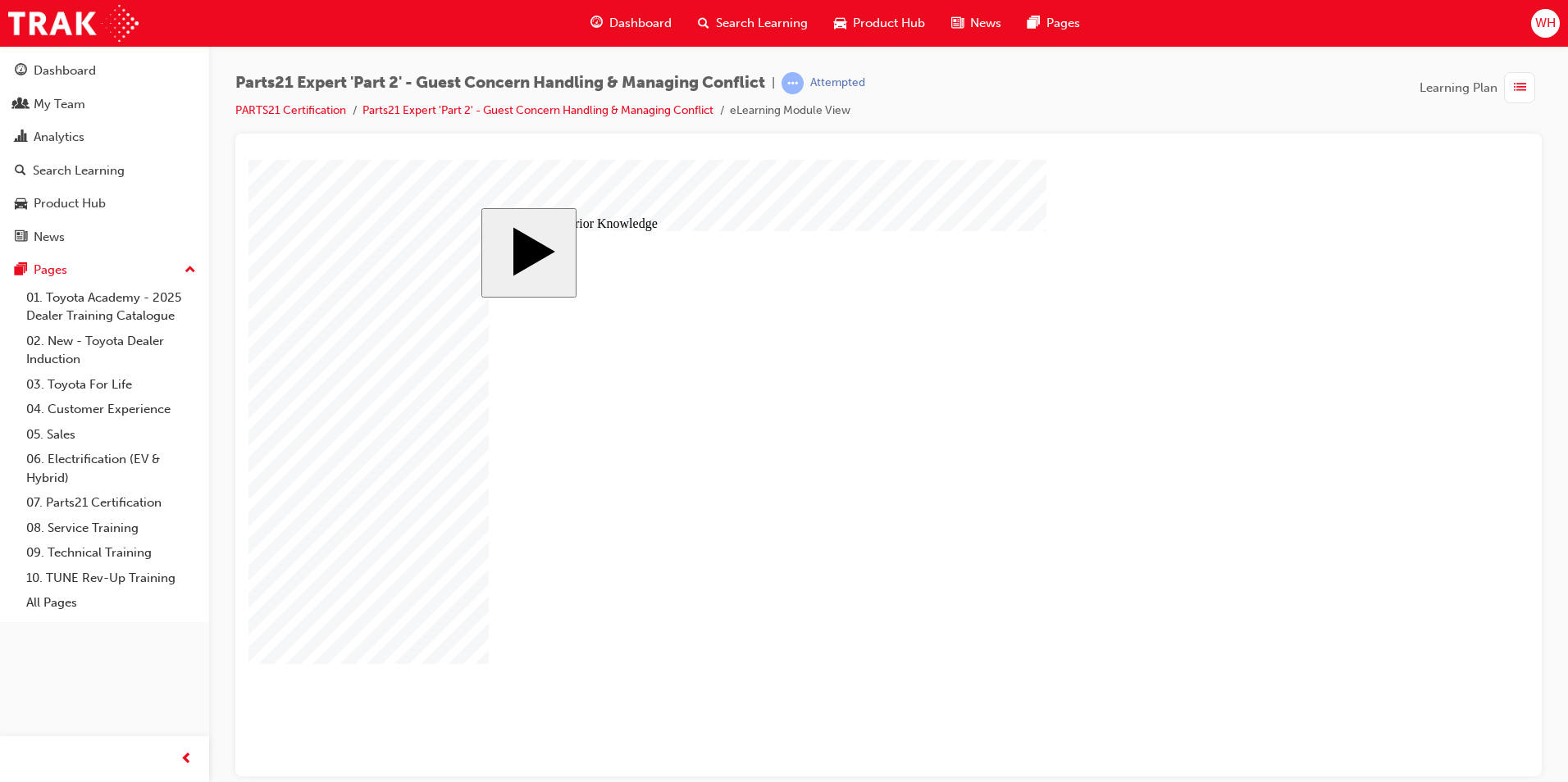
drag, startPoint x: 1103, startPoint y: 500, endPoint x: 933, endPoint y: 502, distance: 170.0
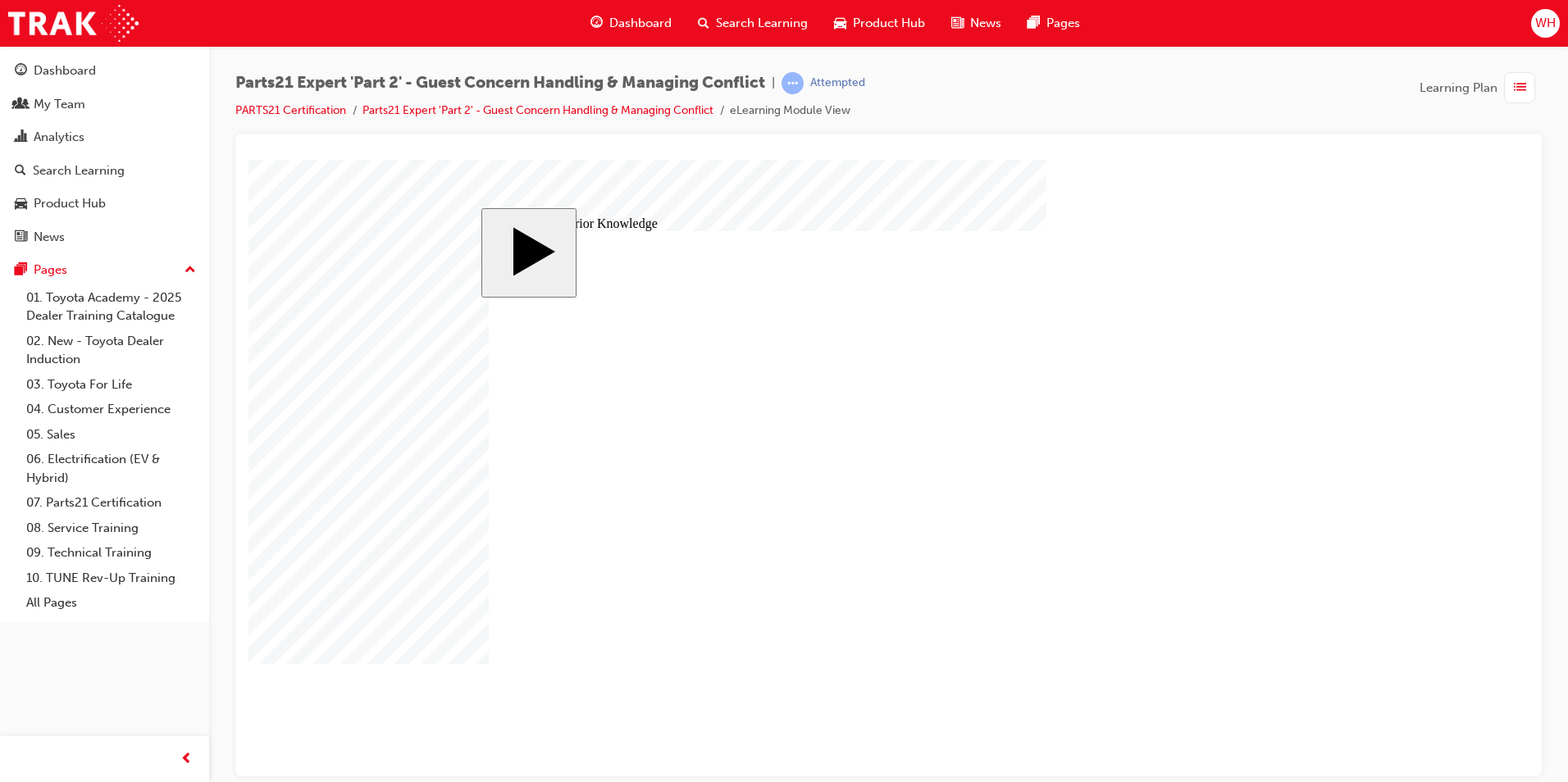
drag, startPoint x: 578, startPoint y: 579, endPoint x: 579, endPoint y: 571, distance: 8.1
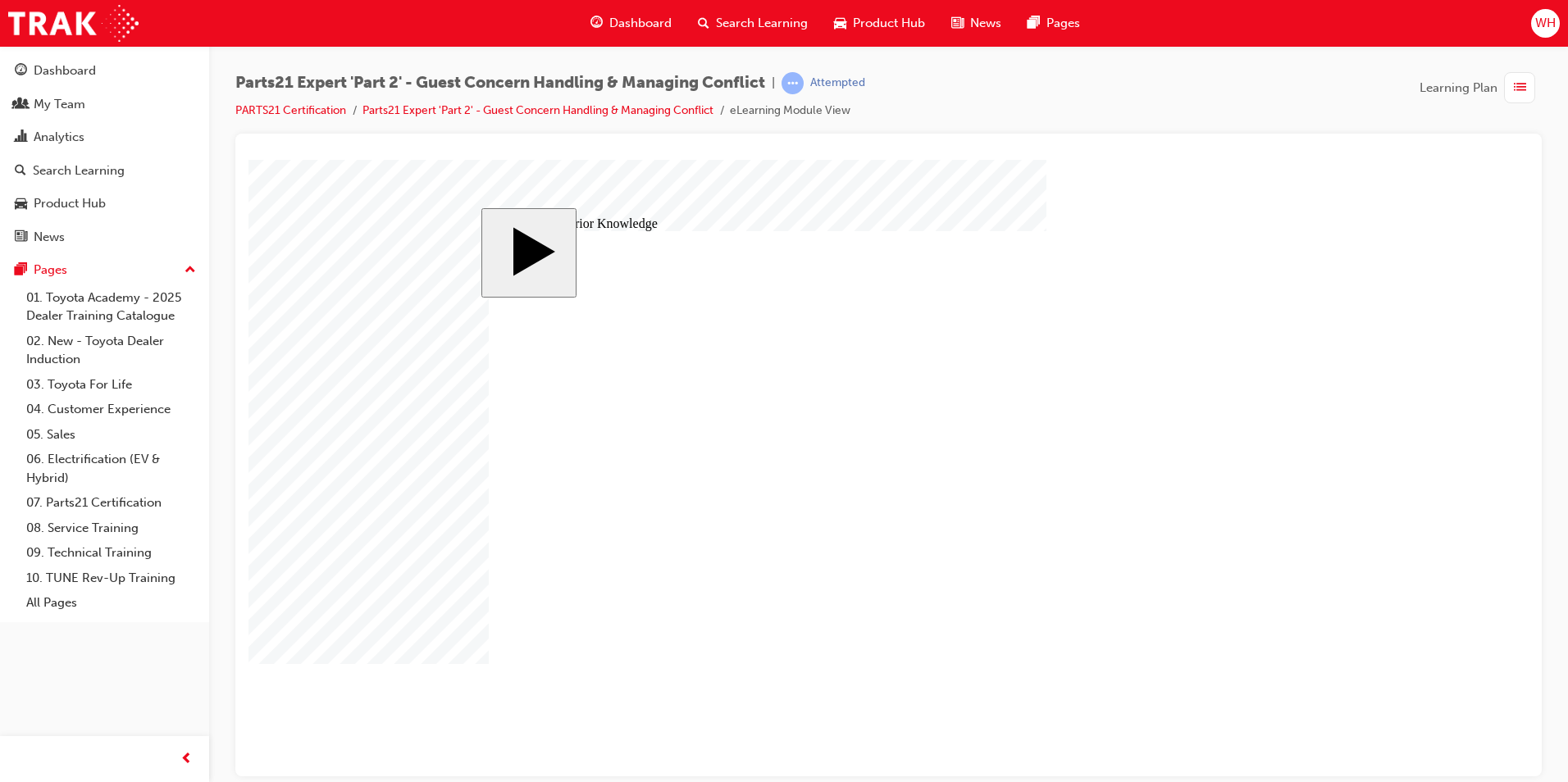
drag, startPoint x: 1119, startPoint y: 623, endPoint x: 800, endPoint y: 467, distance: 355.1
drag, startPoint x: 1105, startPoint y: 470, endPoint x: 792, endPoint y: 610, distance: 342.9
drag, startPoint x: 1106, startPoint y: 584, endPoint x: 797, endPoint y: 568, distance: 309.4
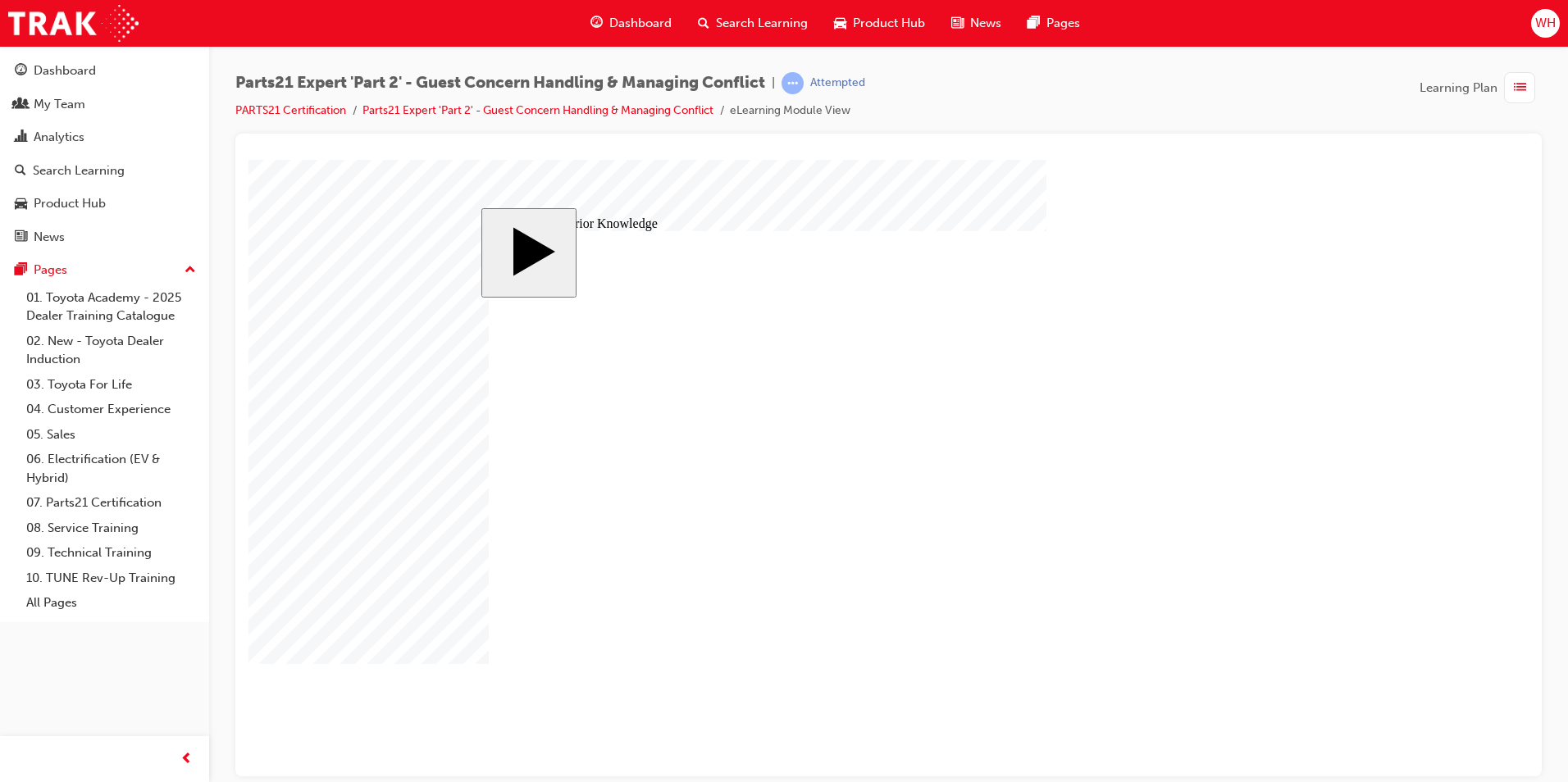
drag, startPoint x: 1203, startPoint y: 506, endPoint x: 960, endPoint y: 568, distance: 250.8
drag, startPoint x: 1102, startPoint y: 506, endPoint x: 788, endPoint y: 497, distance: 314.1
drag, startPoint x: 802, startPoint y: 502, endPoint x: 797, endPoint y: 533, distance: 31.4
drag, startPoint x: 1195, startPoint y: 541, endPoint x: 951, endPoint y: 530, distance: 244.2
drag, startPoint x: 1123, startPoint y: 540, endPoint x: 812, endPoint y: 487, distance: 315.5
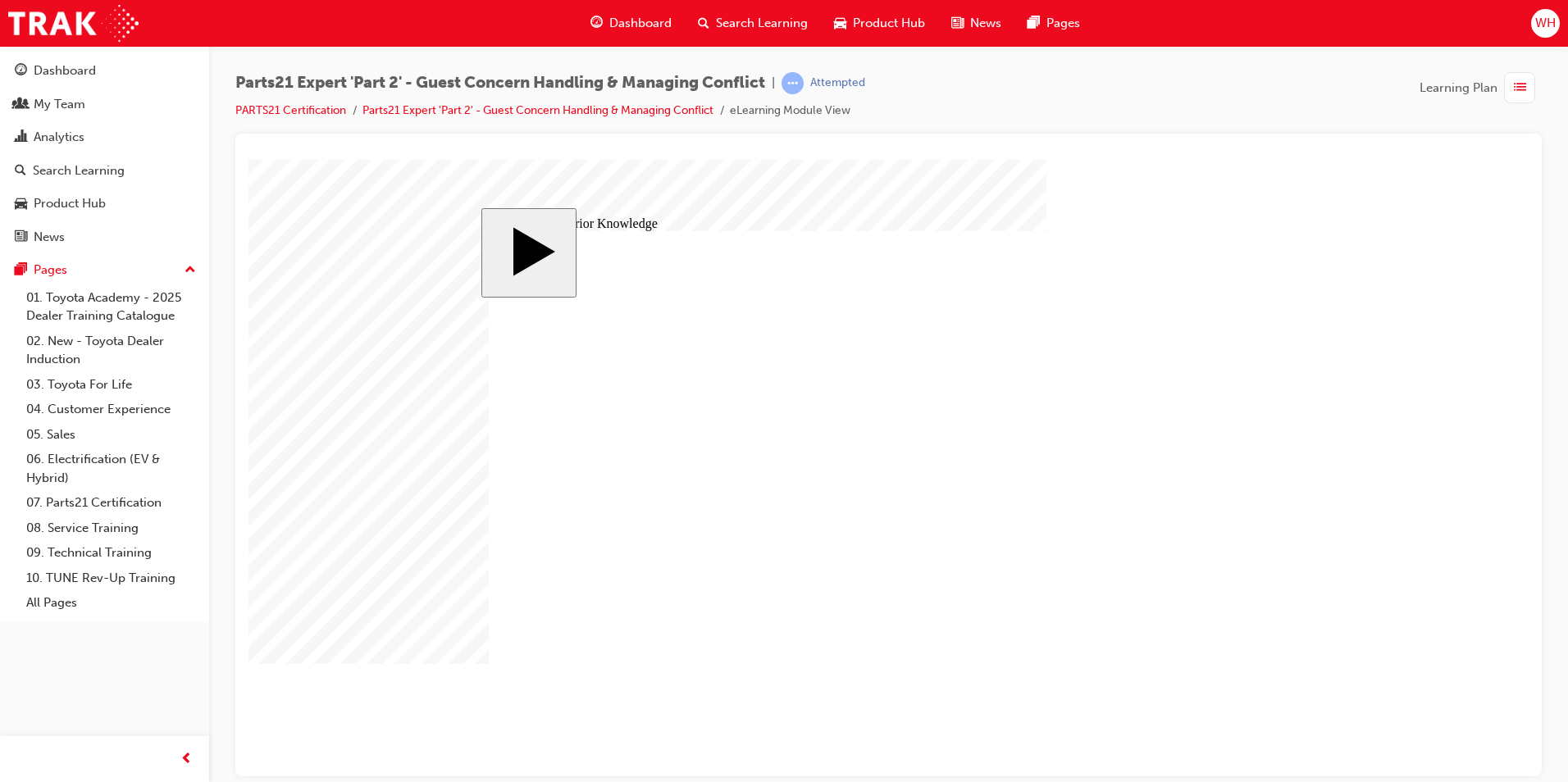
drag, startPoint x: 1205, startPoint y: 467, endPoint x: 947, endPoint y: 500, distance: 260.1
drag, startPoint x: 813, startPoint y: 497, endPoint x: 1156, endPoint y: 497, distance: 343.0
drag, startPoint x: 951, startPoint y: 496, endPoint x: 783, endPoint y: 494, distance: 168.0
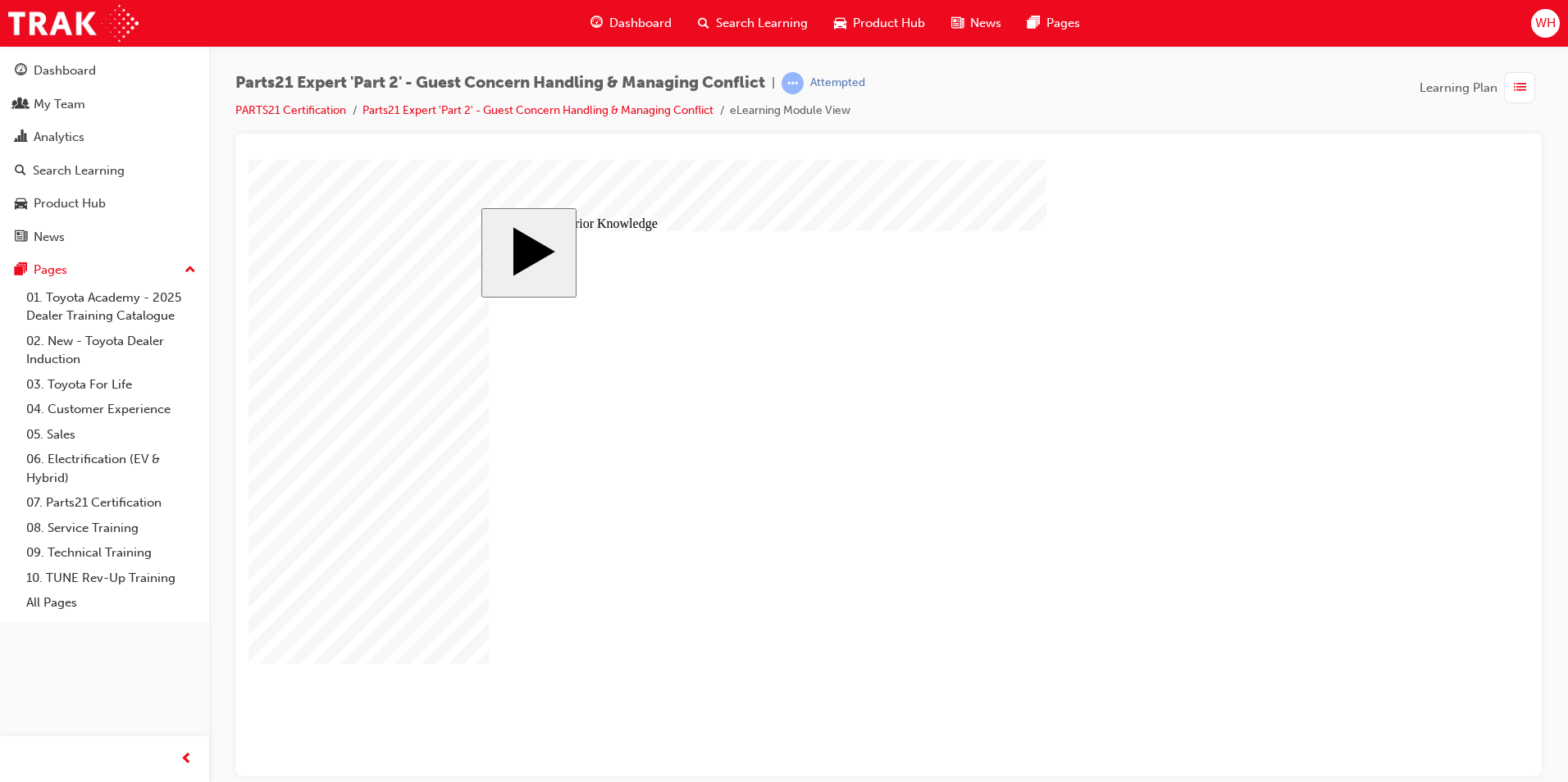
drag, startPoint x: 1091, startPoint y: 537, endPoint x: 928, endPoint y: 489, distance: 169.9
drag, startPoint x: 811, startPoint y: 534, endPoint x: 1075, endPoint y: 518, distance: 264.5
drag, startPoint x: 951, startPoint y: 532, endPoint x: 811, endPoint y: 532, distance: 140.0
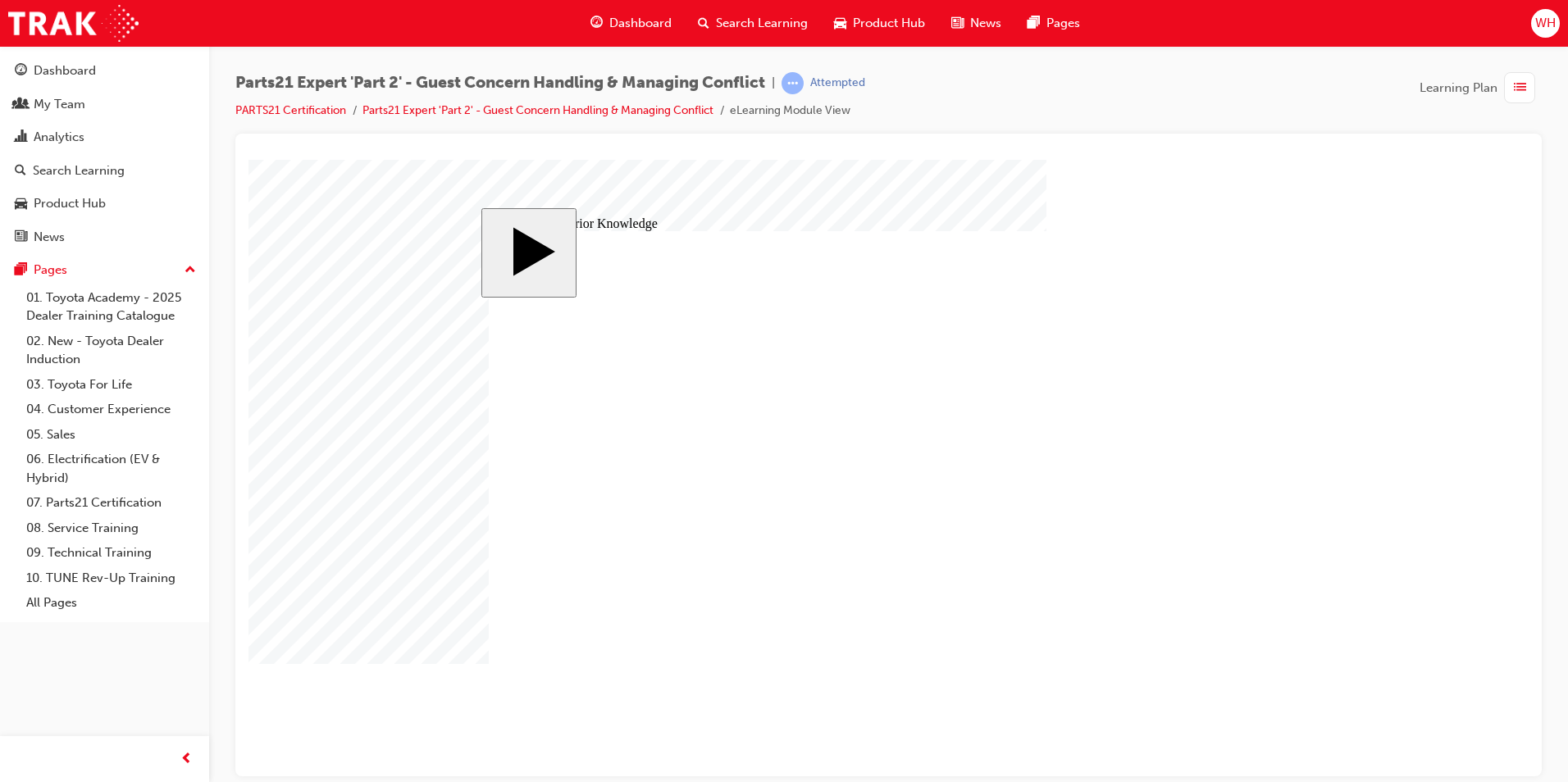
drag, startPoint x: 1196, startPoint y: 547, endPoint x: 955, endPoint y: 532, distance: 241.5
drag, startPoint x: 796, startPoint y: 572, endPoint x: 1156, endPoint y: 561, distance: 360.2
drag, startPoint x: 968, startPoint y: 570, endPoint x: 823, endPoint y: 565, distance: 145.1
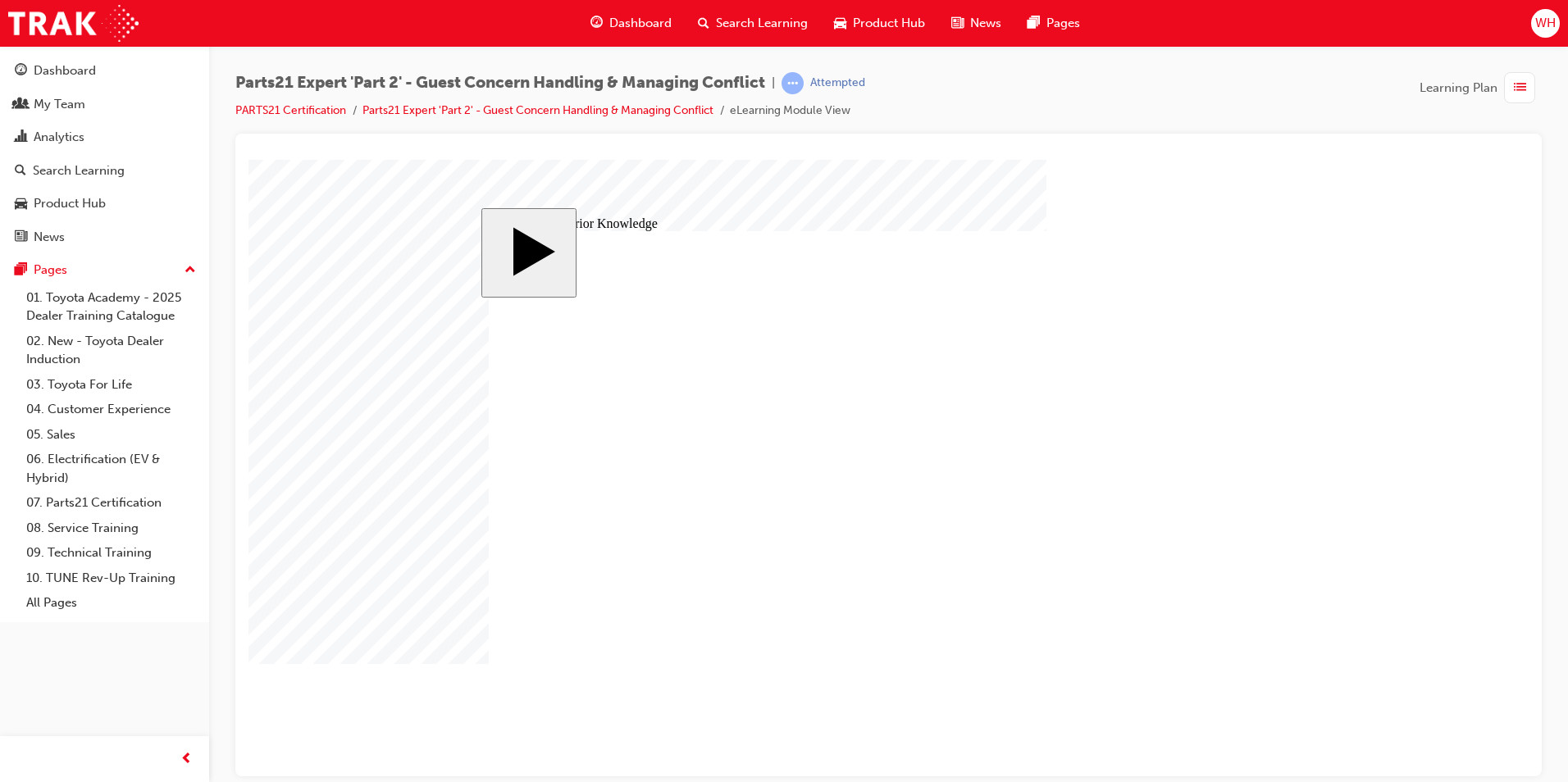
drag, startPoint x: 1115, startPoint y: 579, endPoint x: 973, endPoint y: 568, distance: 142.4
drag, startPoint x: 862, startPoint y: 352, endPoint x: 1065, endPoint y: 330, distance: 204.2
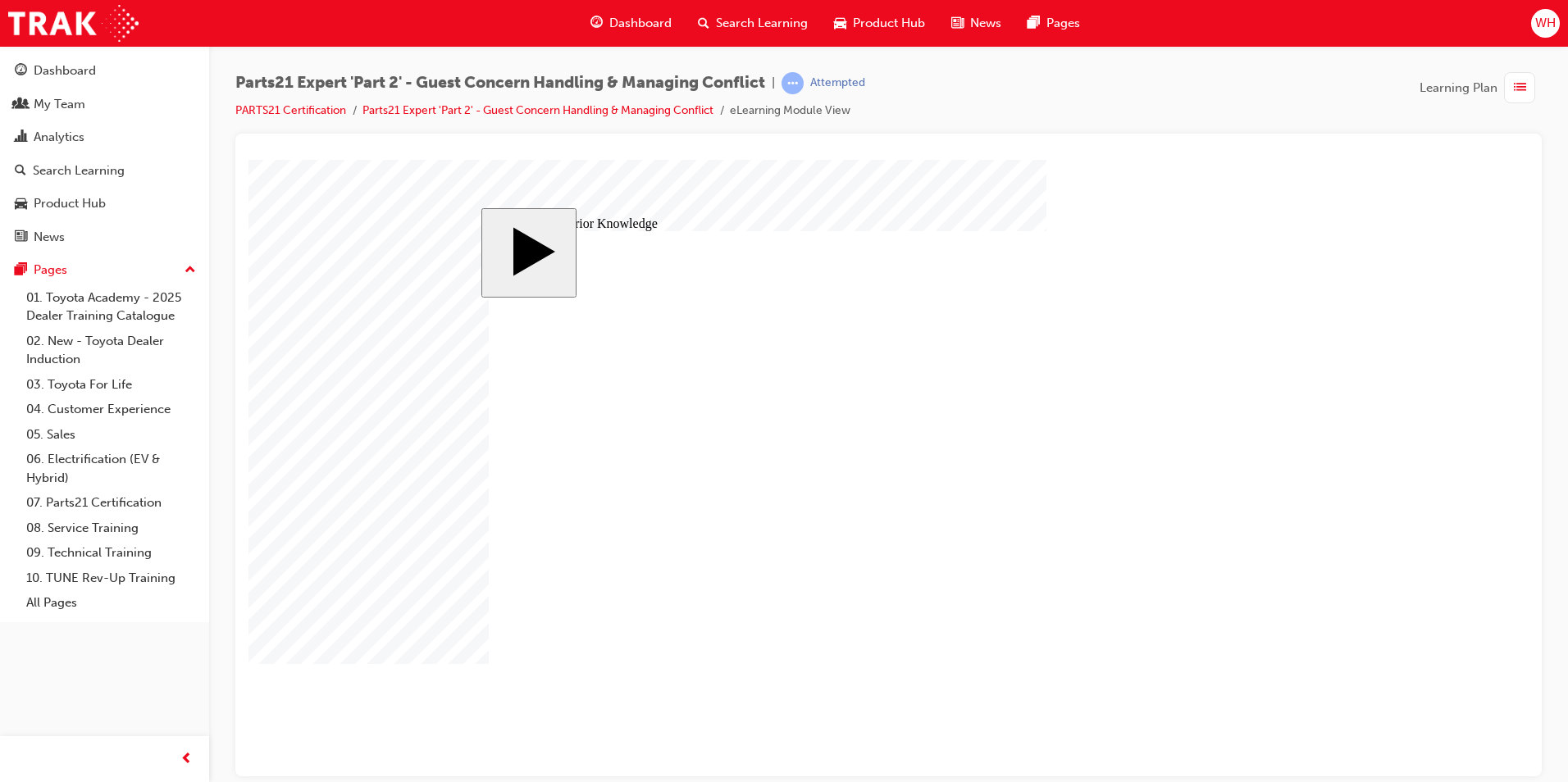
drag, startPoint x: 1204, startPoint y: 668, endPoint x: 1080, endPoint y: 563, distance: 162.5
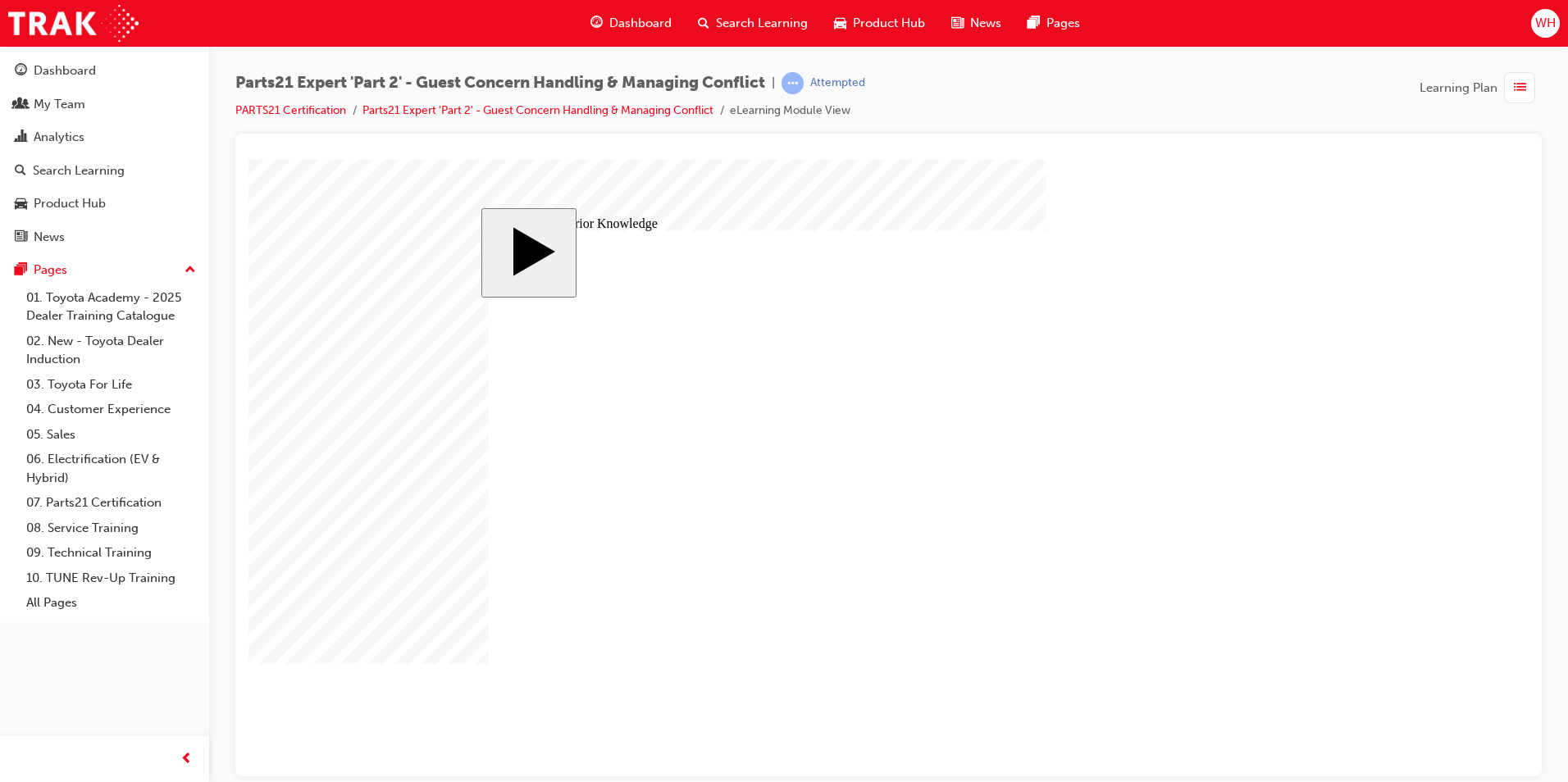
drag, startPoint x: 857, startPoint y: 498, endPoint x: 840, endPoint y: 499, distance: 17.0
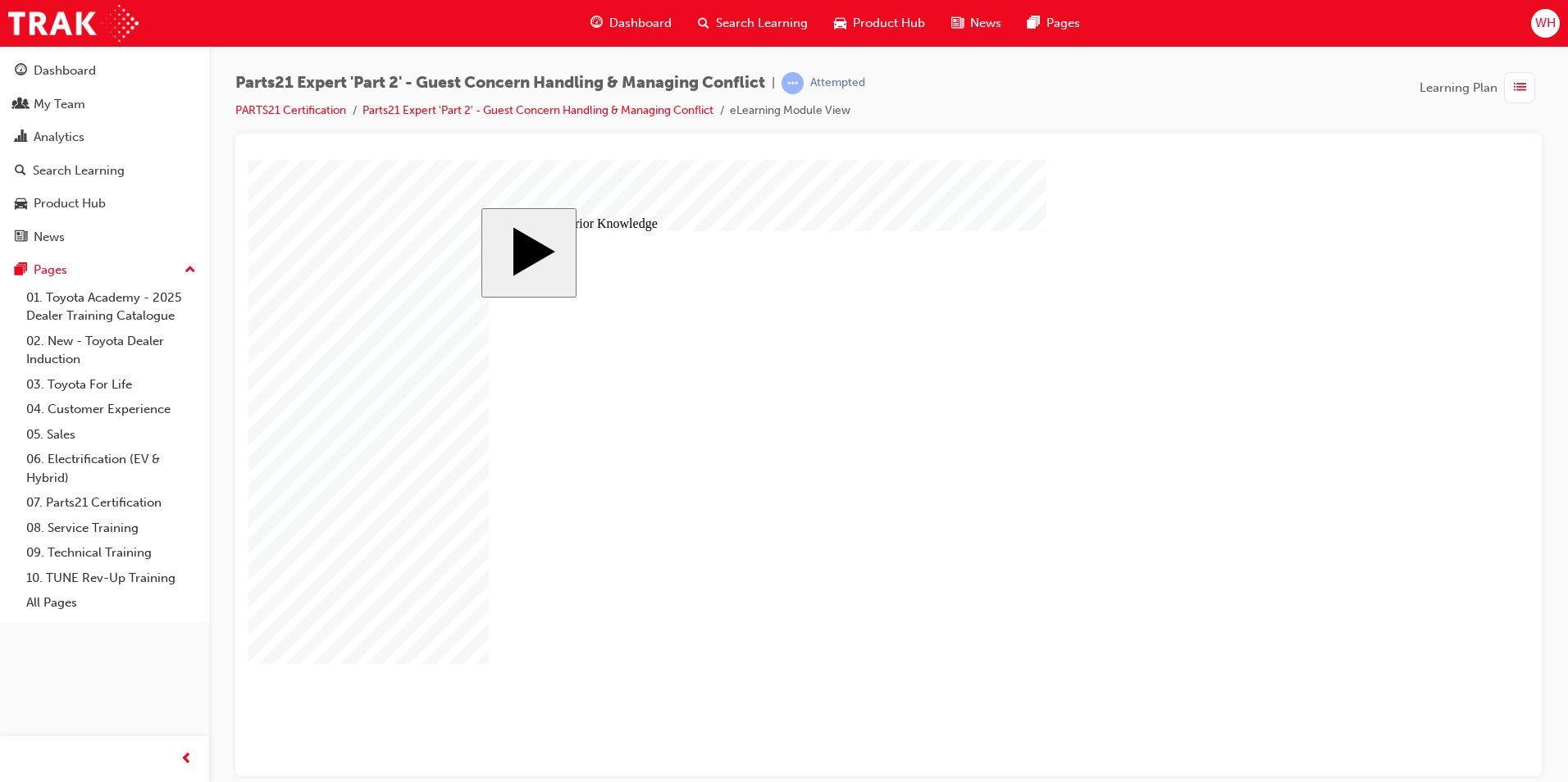
drag, startPoint x: 937, startPoint y: 522, endPoint x: 897, endPoint y: 508, distance: 42.4
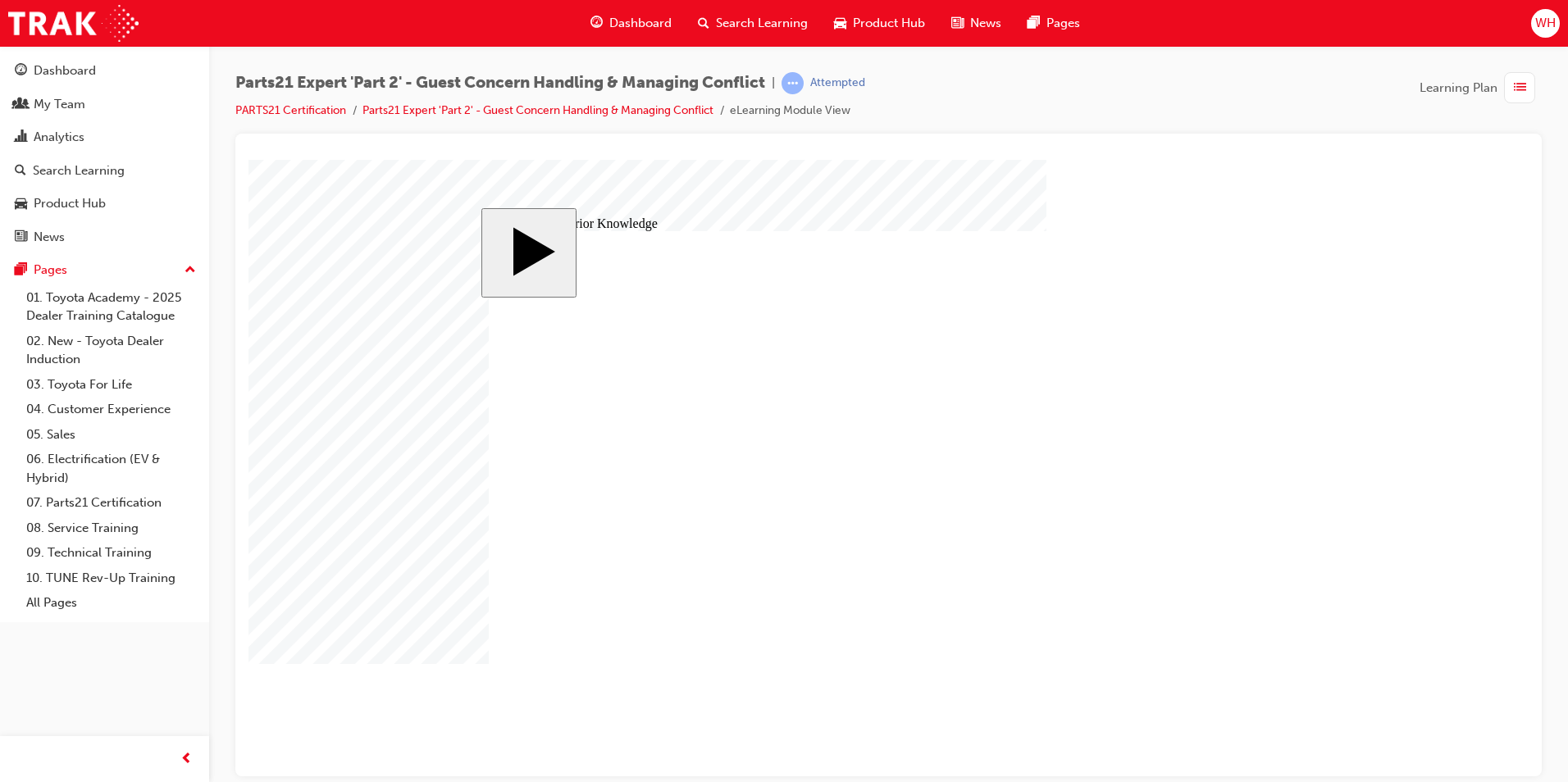
drag, startPoint x: 1127, startPoint y: 522, endPoint x: 789, endPoint y: 482, distance: 340.4
drag, startPoint x: 1222, startPoint y: 519, endPoint x: 956, endPoint y: 472, distance: 270.1
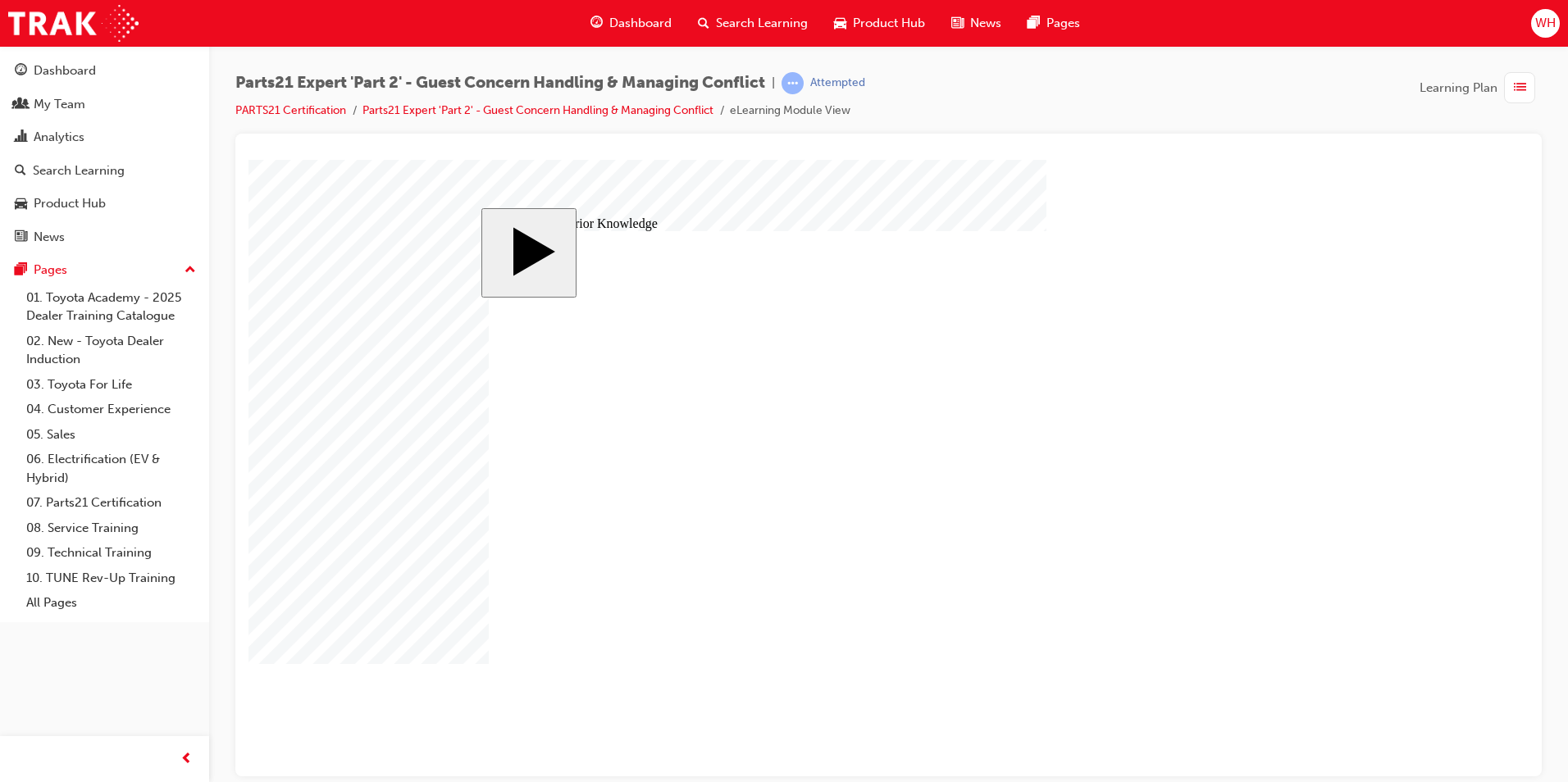
drag, startPoint x: 1133, startPoint y: 481, endPoint x: 805, endPoint y: 522, distance: 330.6
drag, startPoint x: 1218, startPoint y: 478, endPoint x: 950, endPoint y: 525, distance: 272.1
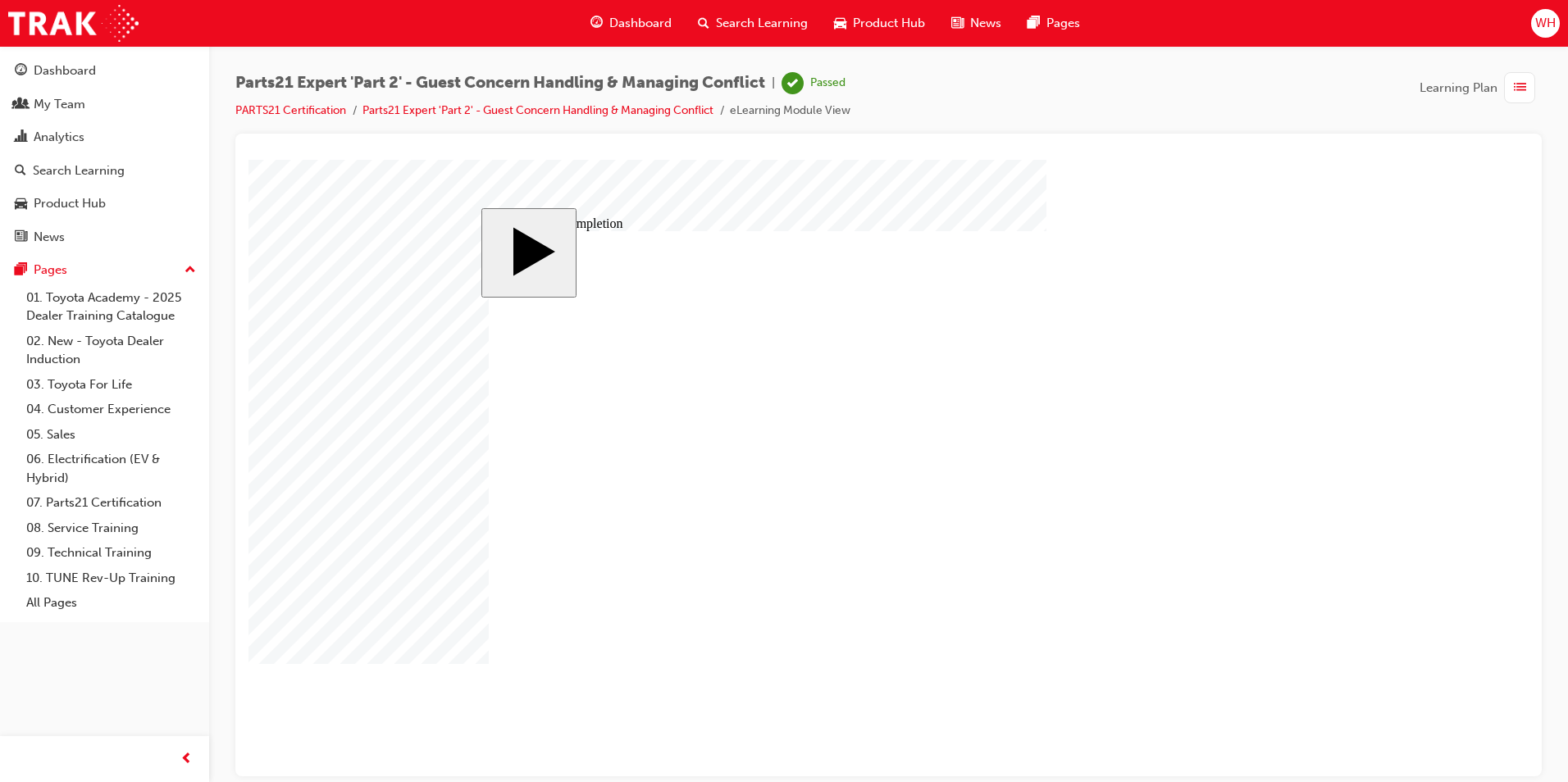
click at [315, 377] on body "slide: Course Completion MENU Rectangle 6 HELP Rectangle 6 EXIT Rectangle 6 Eva…" at bounding box center [888, 467] width 1280 height 617
click at [640, 23] on span "Dashboard" at bounding box center [640, 23] width 63 height 19
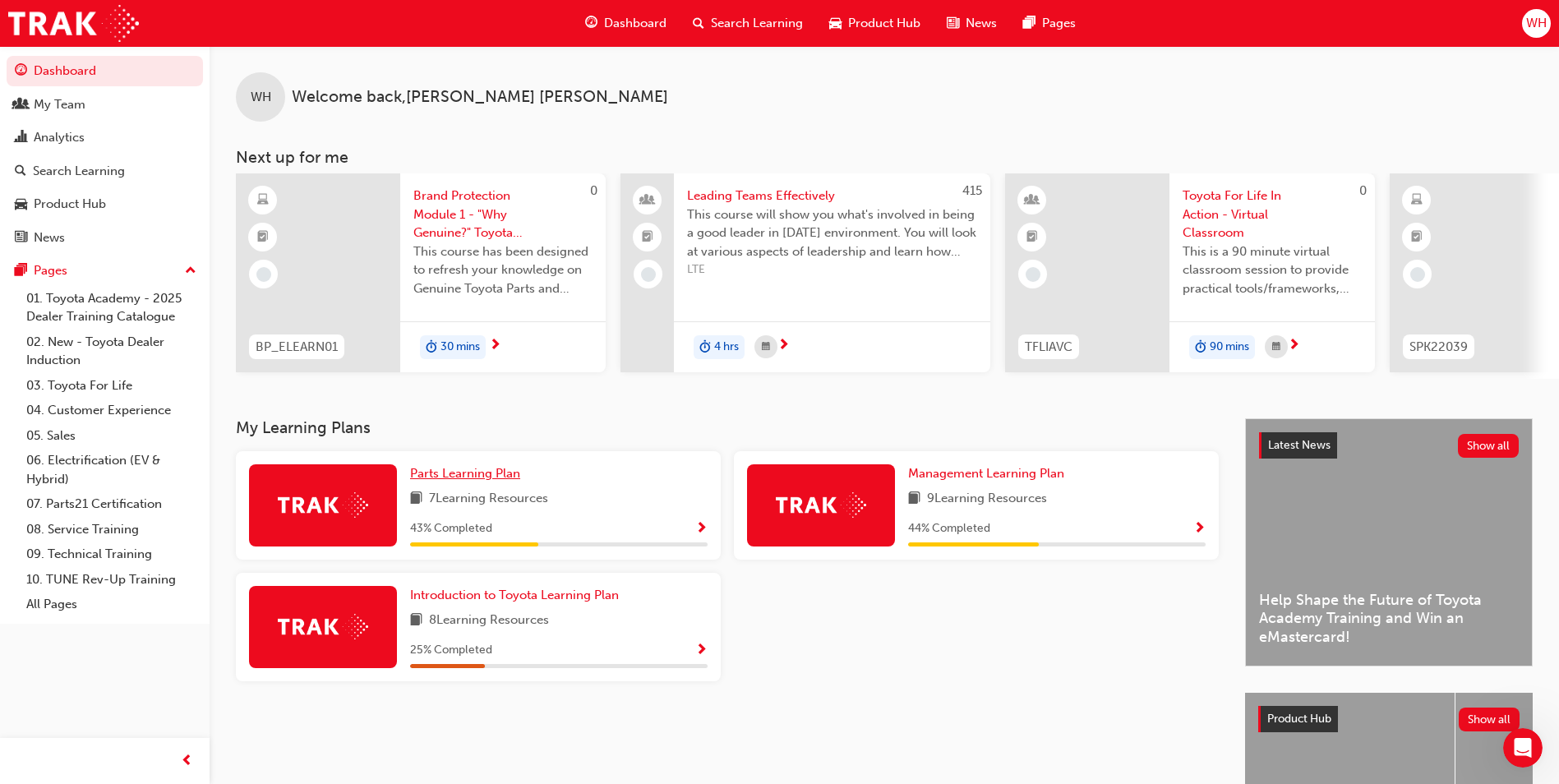
click at [470, 481] on span "Parts Learning Plan" at bounding box center [465, 474] width 110 height 15
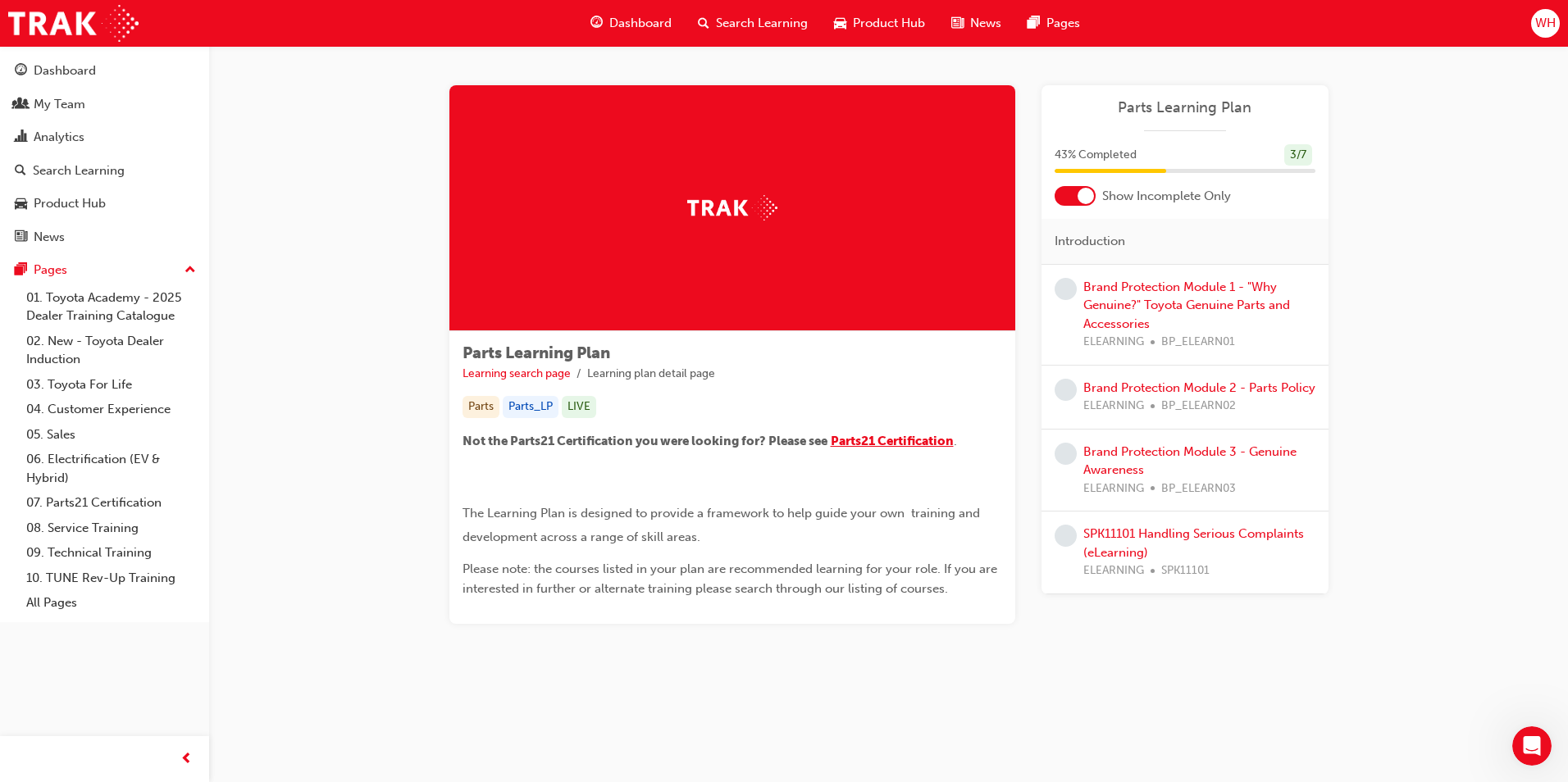
click at [914, 440] on span "Parts21 Certification" at bounding box center [892, 441] width 123 height 15
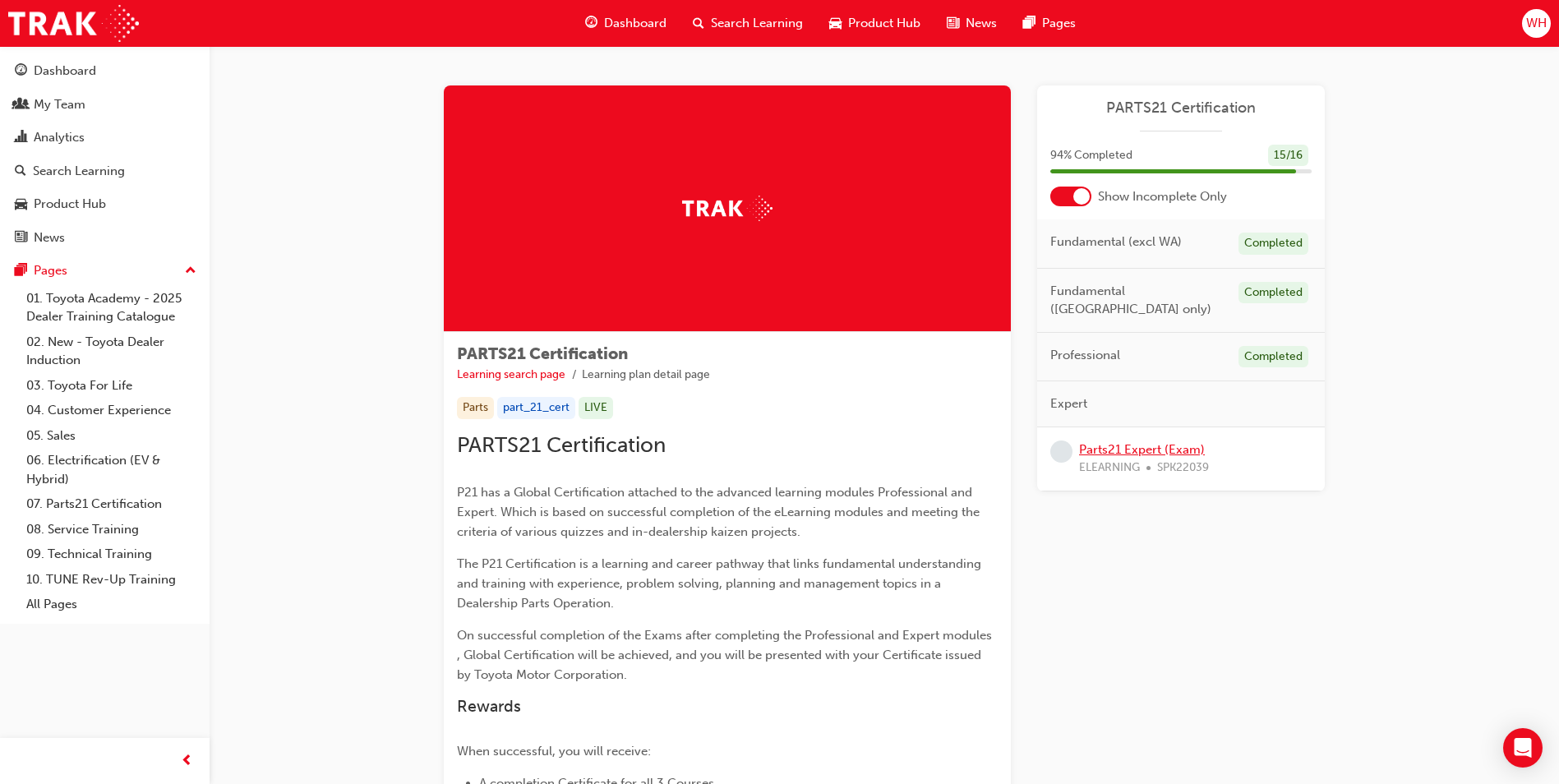
click at [1145, 442] on link "Parts21 Expert (Exam)" at bounding box center [1142, 449] width 126 height 15
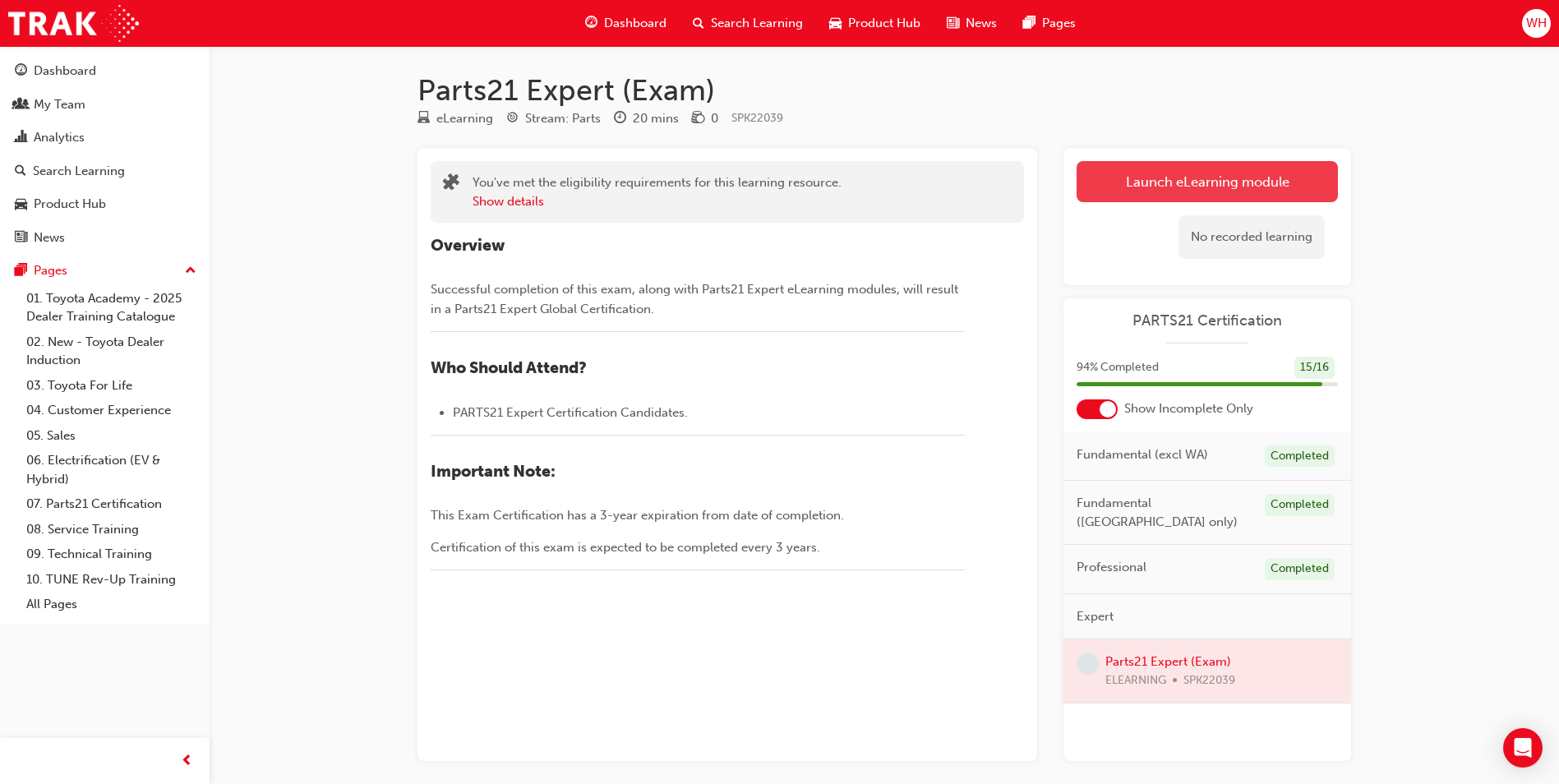
click at [1186, 180] on link "Launch eLearning module" at bounding box center [1208, 182] width 261 height 41
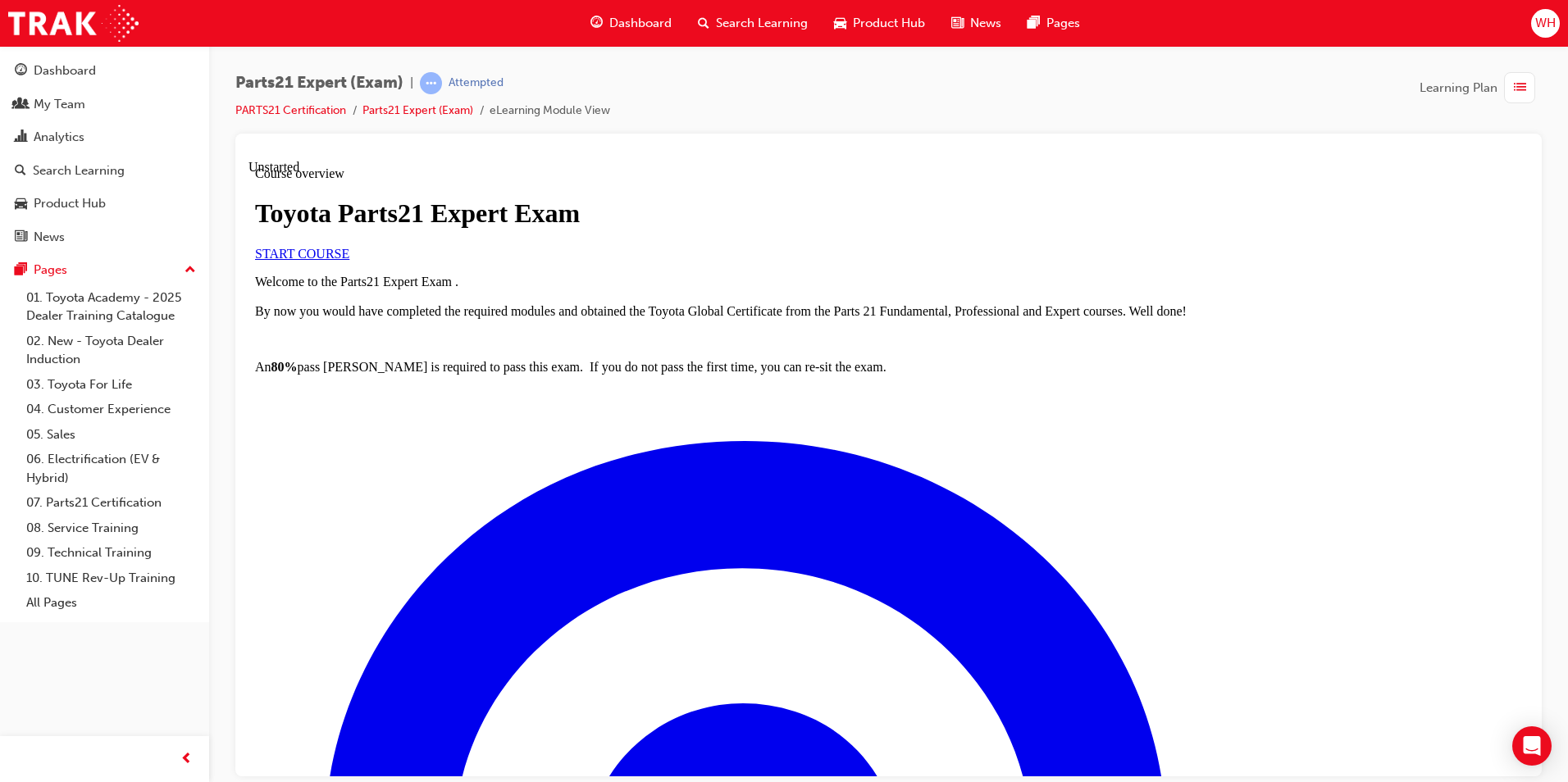
scroll to position [180, 0]
click at [349, 260] on span "START COURSE" at bounding box center [301, 253] width 94 height 14
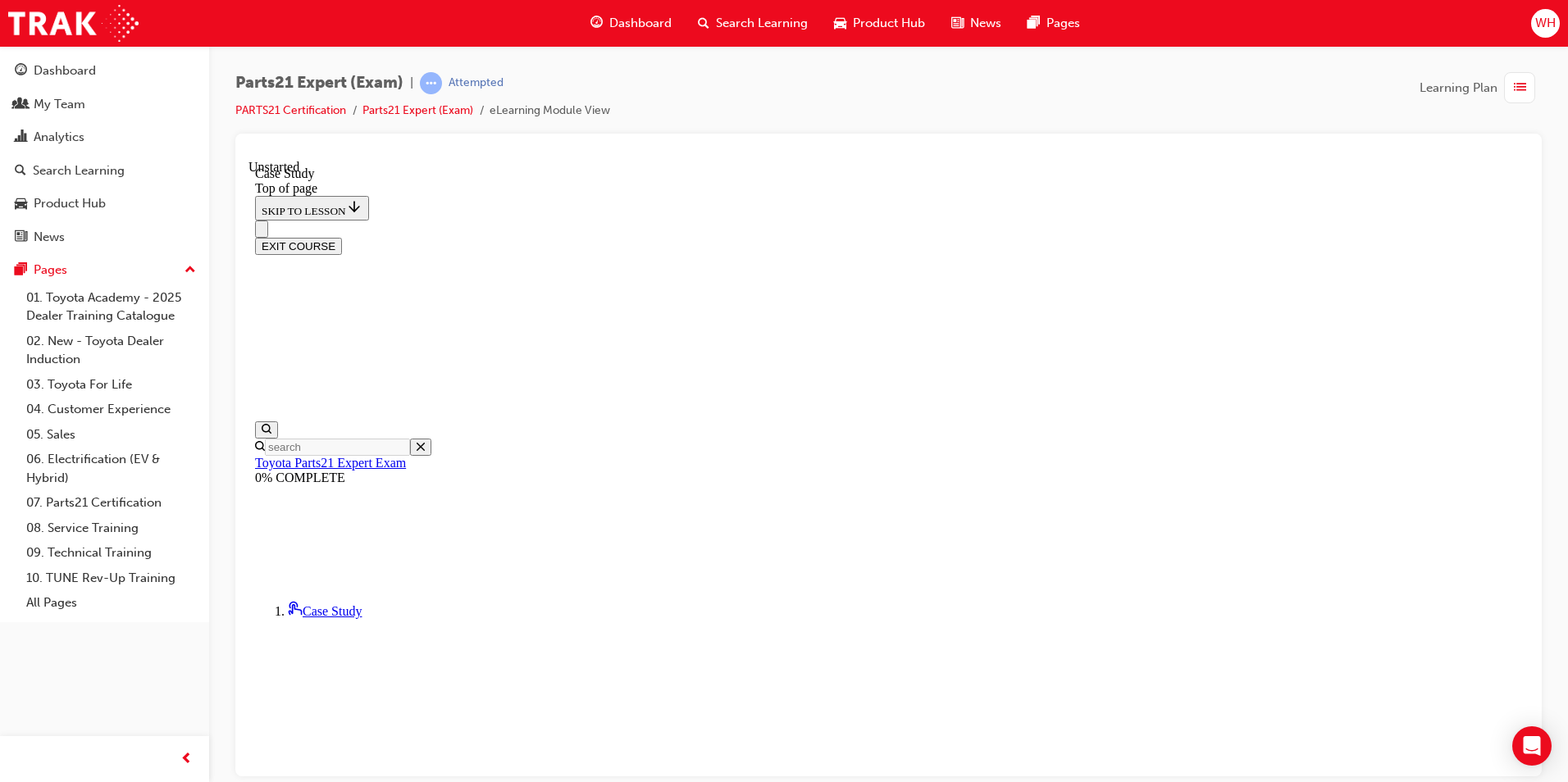
scroll to position [133, 0]
click at [1137, 160] on iframe at bounding box center [888, 468] width 1280 height 617
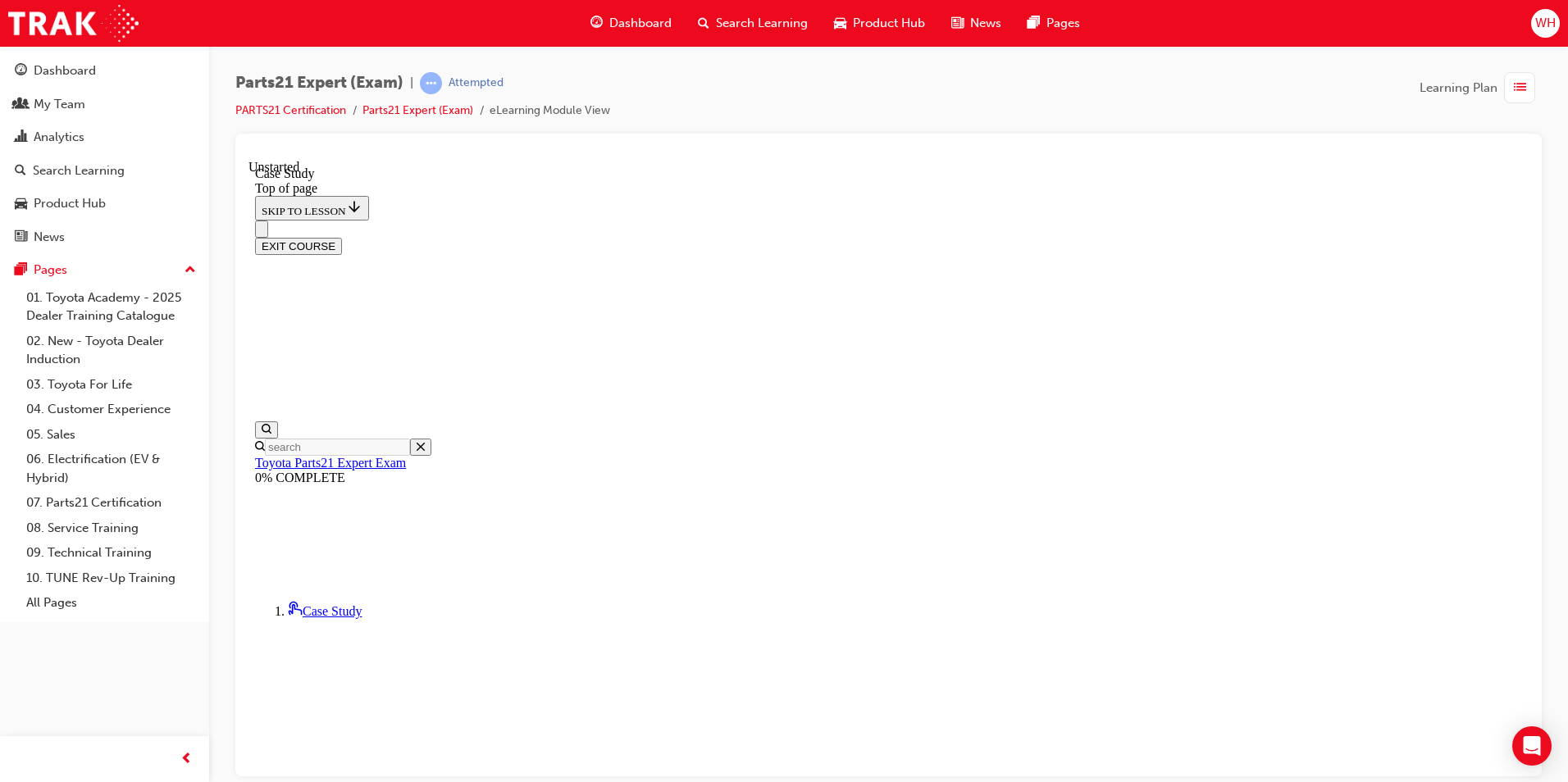
drag, startPoint x: 1120, startPoint y: 90, endPoint x: 1103, endPoint y: 106, distance: 23.3
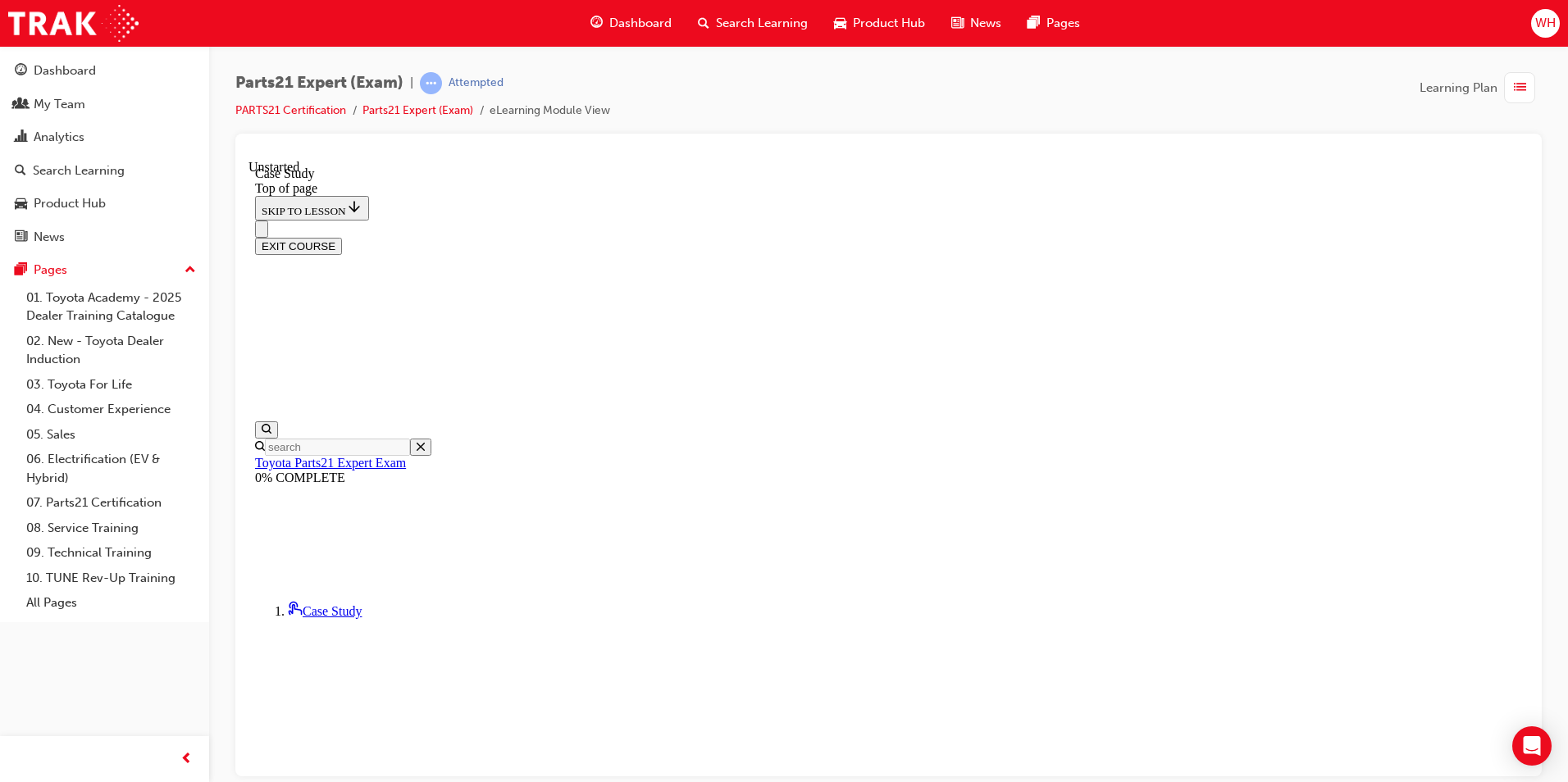
click at [1122, 79] on div "Parts21 Expert (Exam) | Attempted PARTS21 Certification Parts21 Expert (Exam) e…" at bounding box center [888, 103] width 1307 height 62
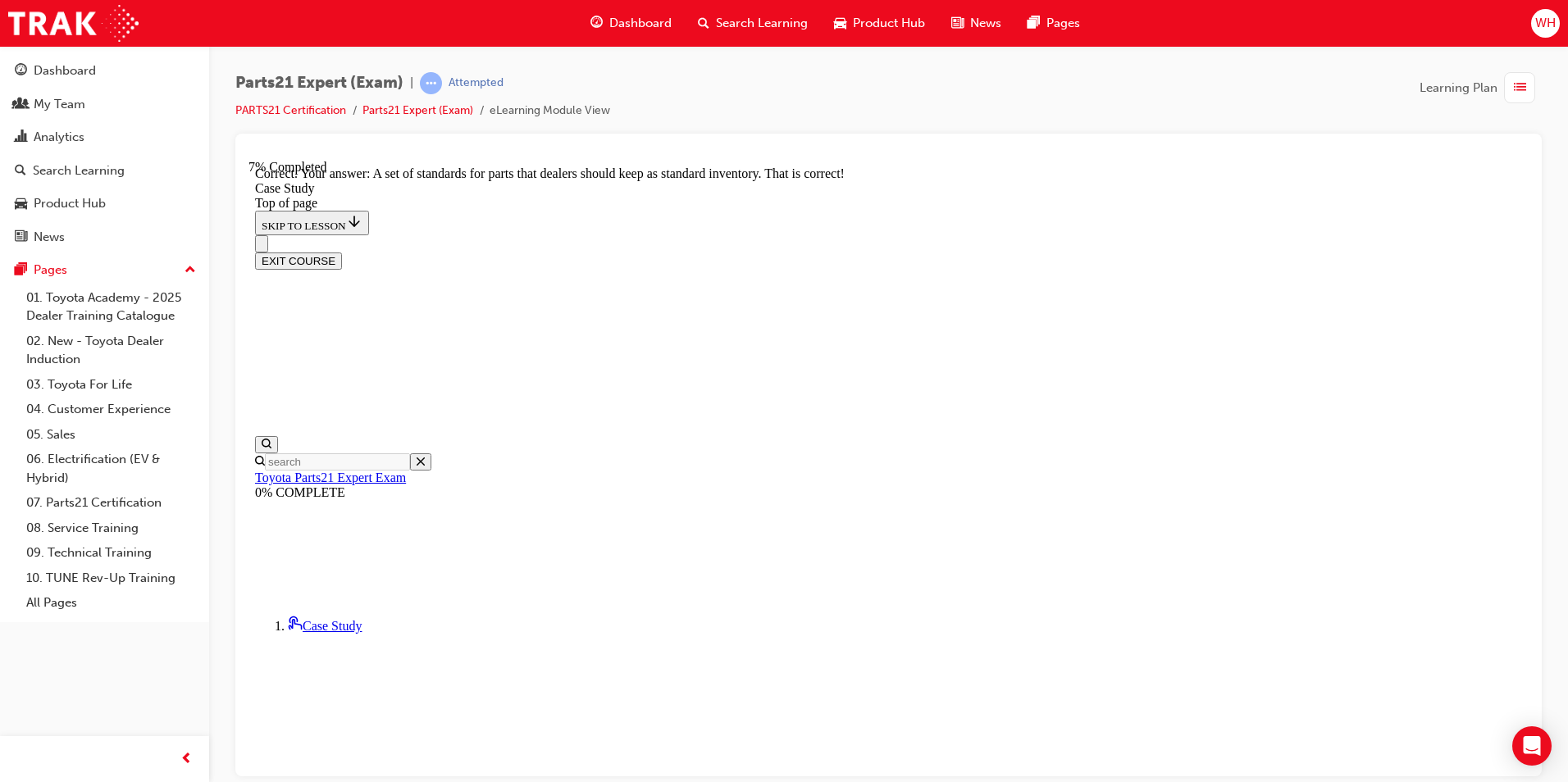
scroll to position [376, 0]
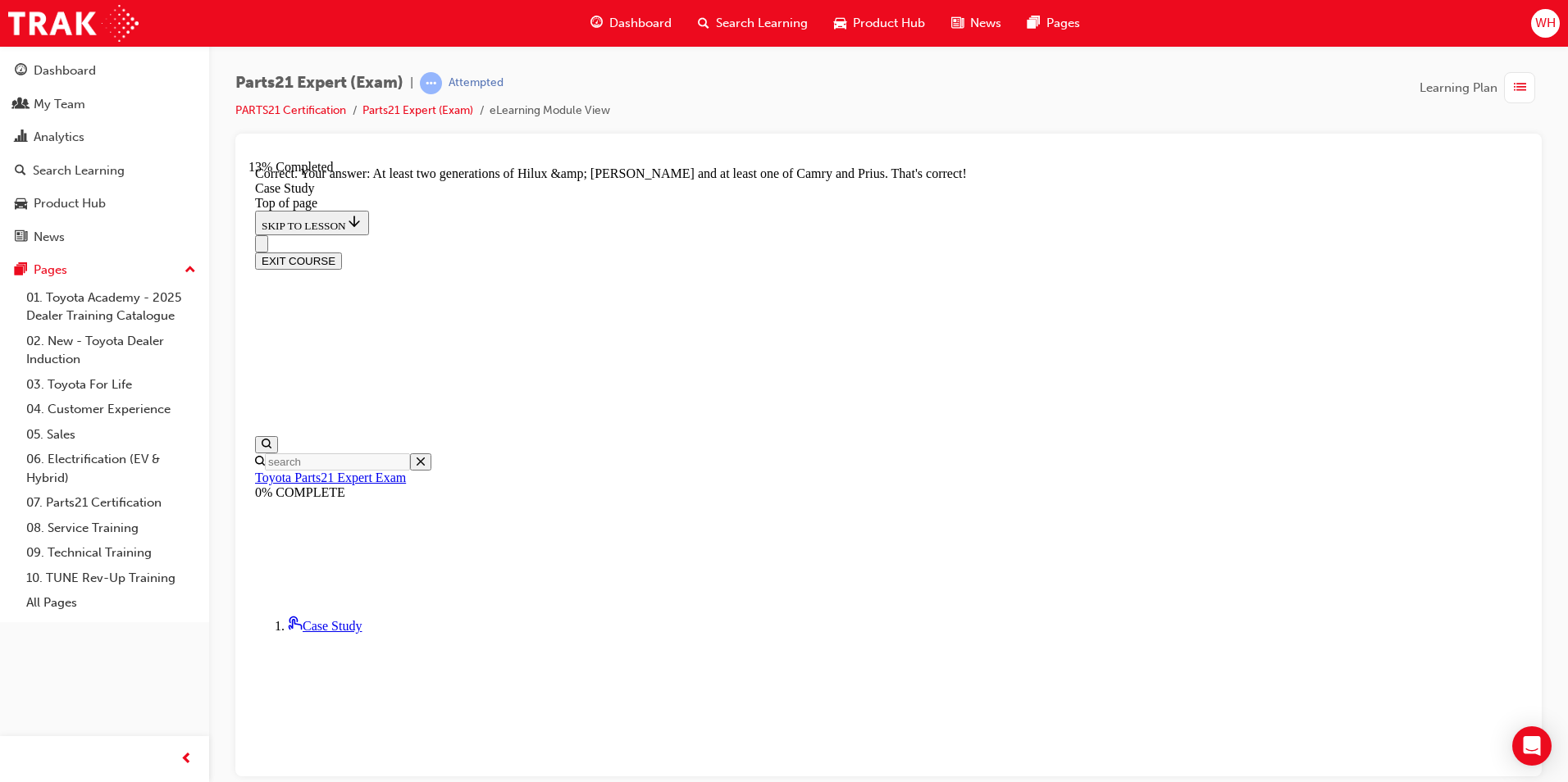
scroll to position [396, 0]
drag, startPoint x: 1227, startPoint y: 107, endPoint x: 1264, endPoint y: 129, distance: 43.0
click at [1227, 107] on div "Parts21 Expert (Exam) | Attempted PARTS21 Certification Parts21 Expert (Exam) e…" at bounding box center [888, 103] width 1307 height 62
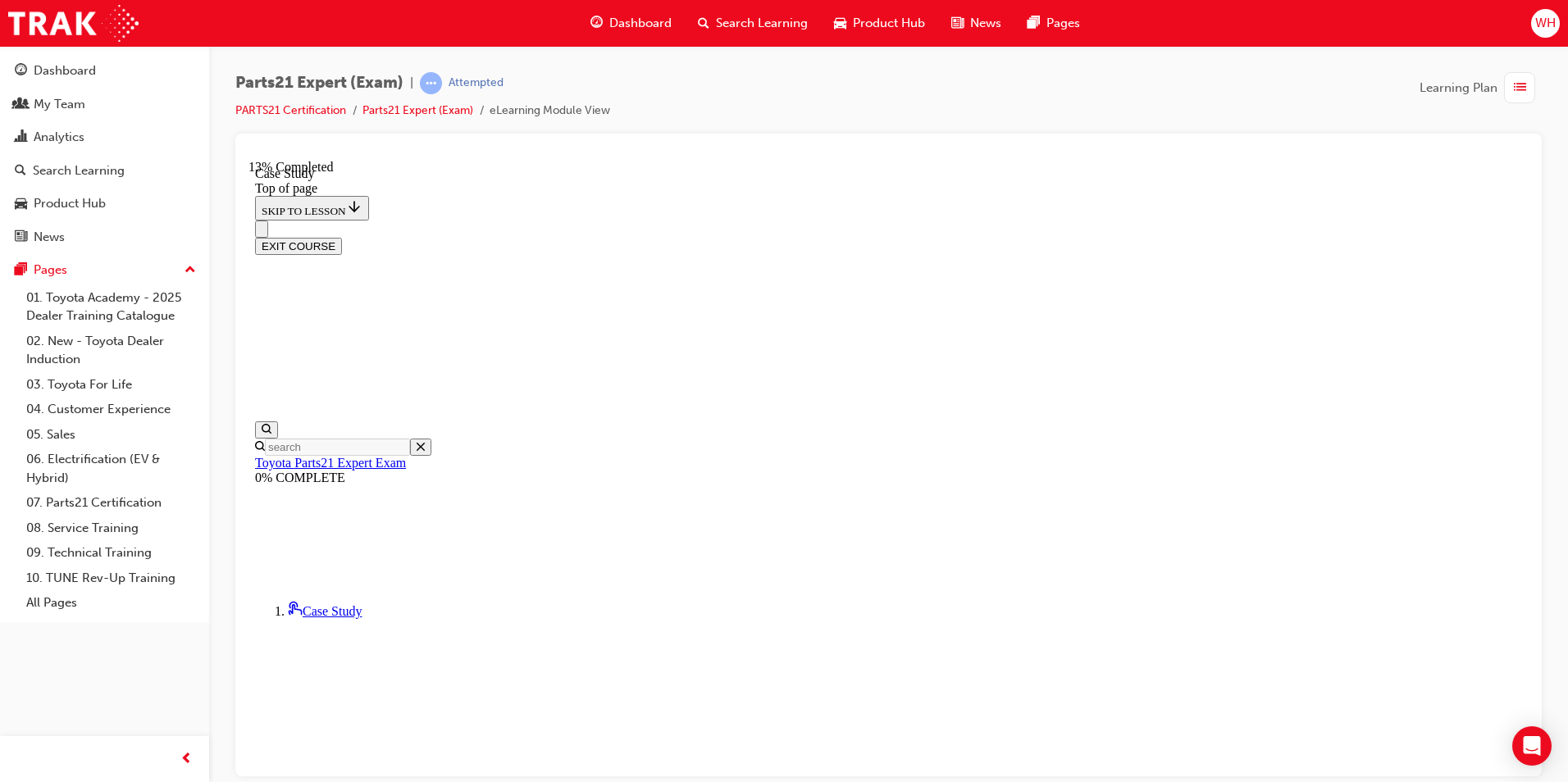
scroll to position [132, 0]
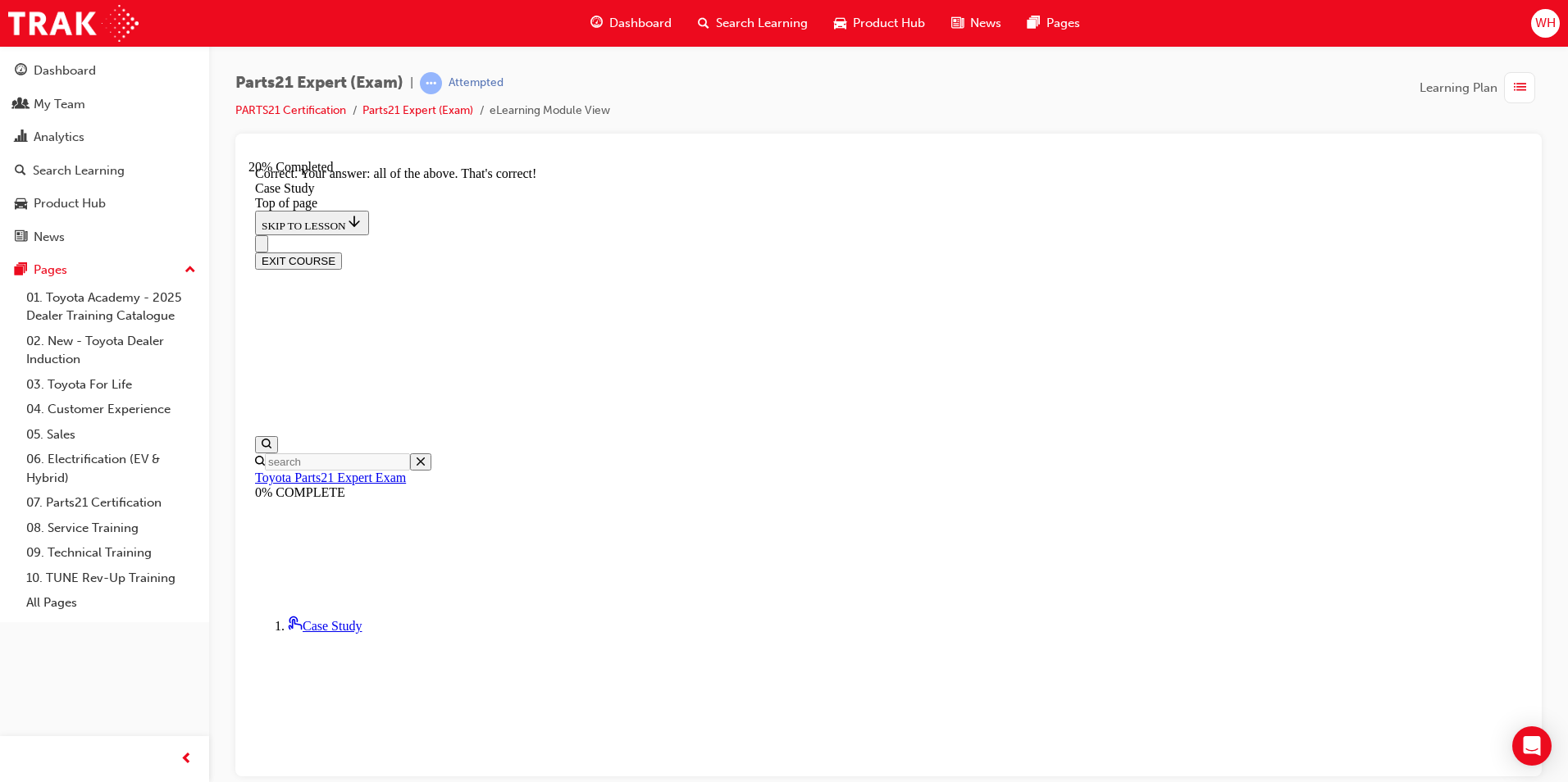
scroll to position [376, 0]
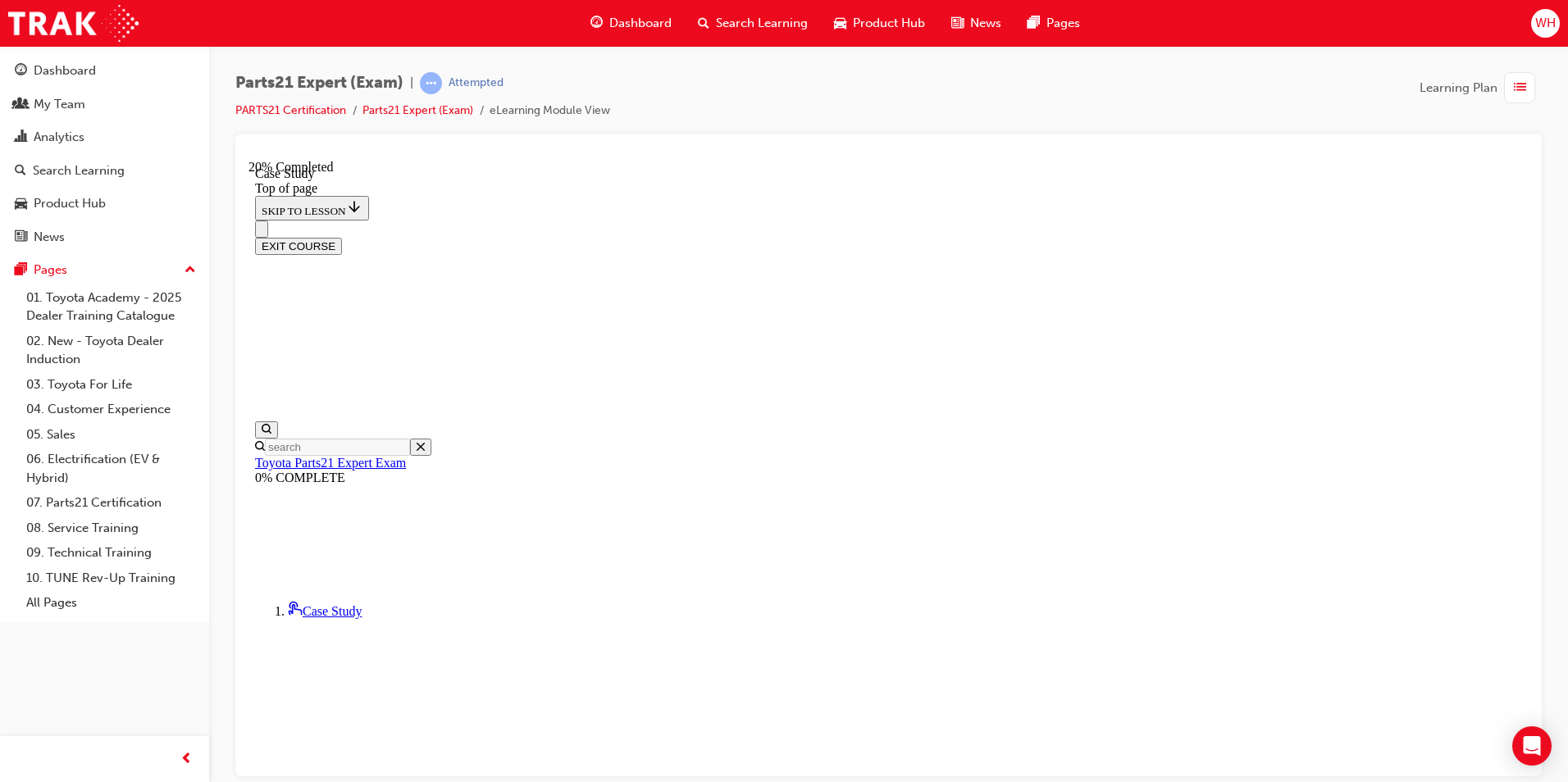
scroll to position [214, 0]
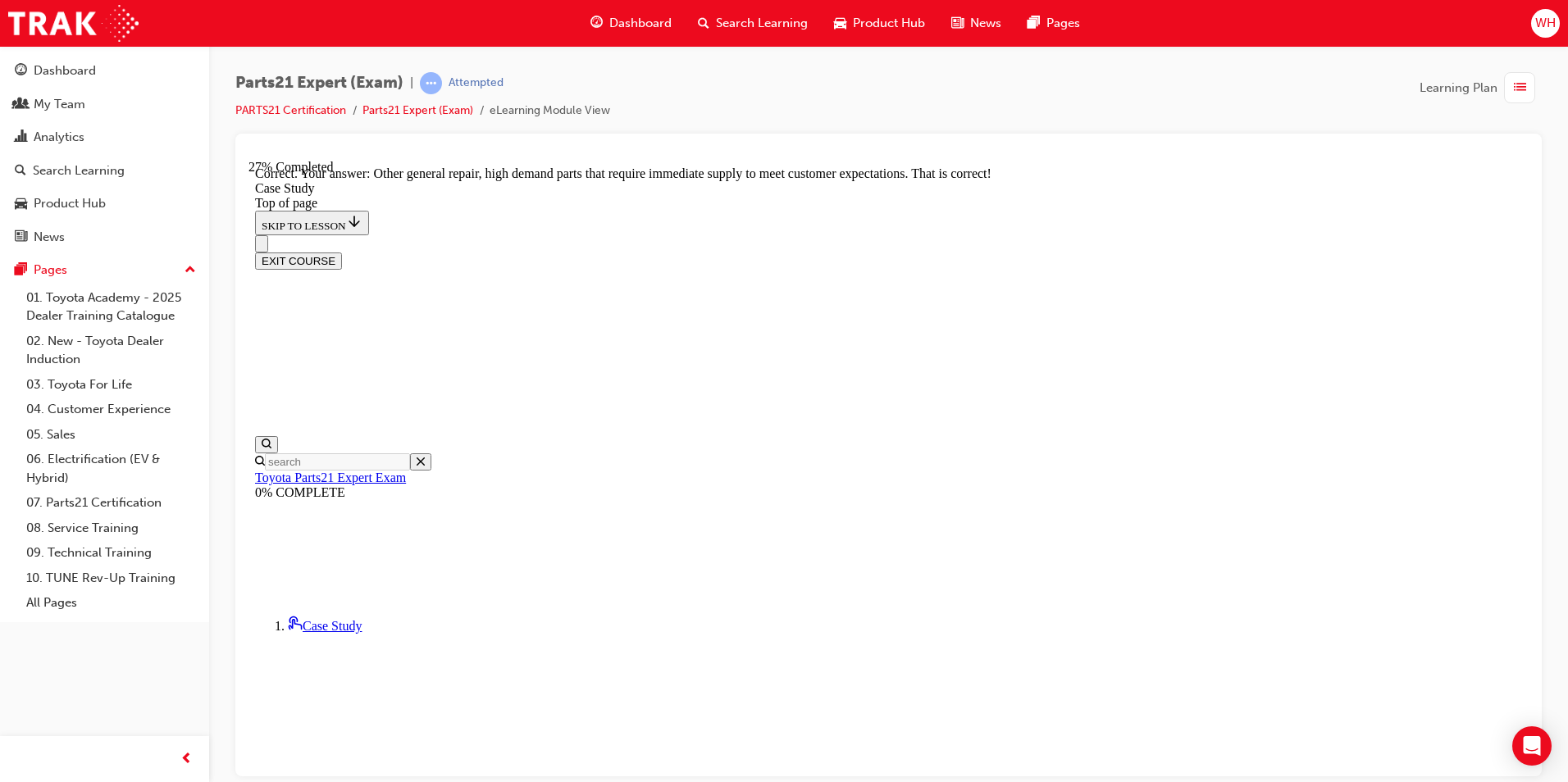
scroll to position [229, 0]
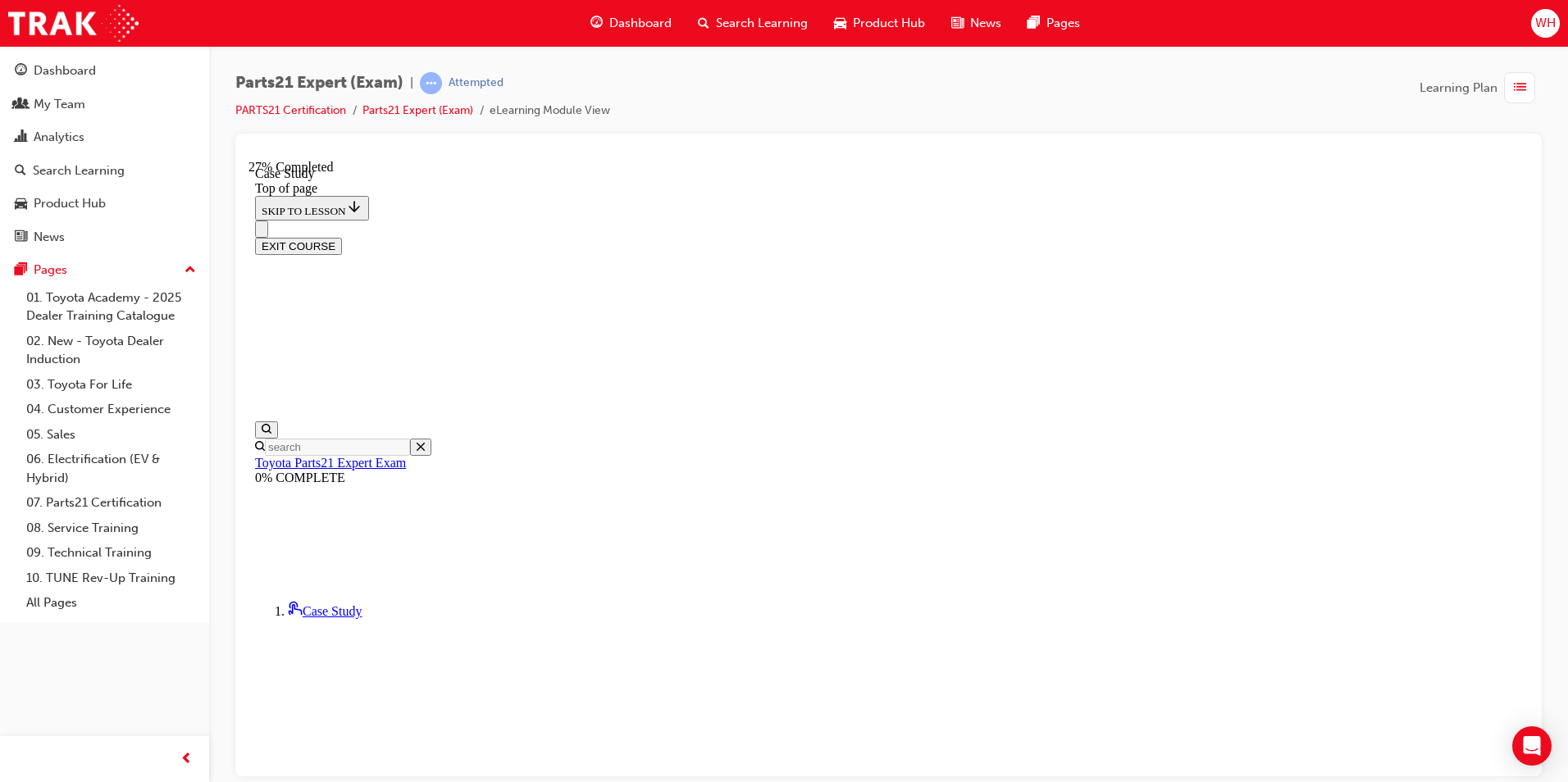
scroll to position [296, 0]
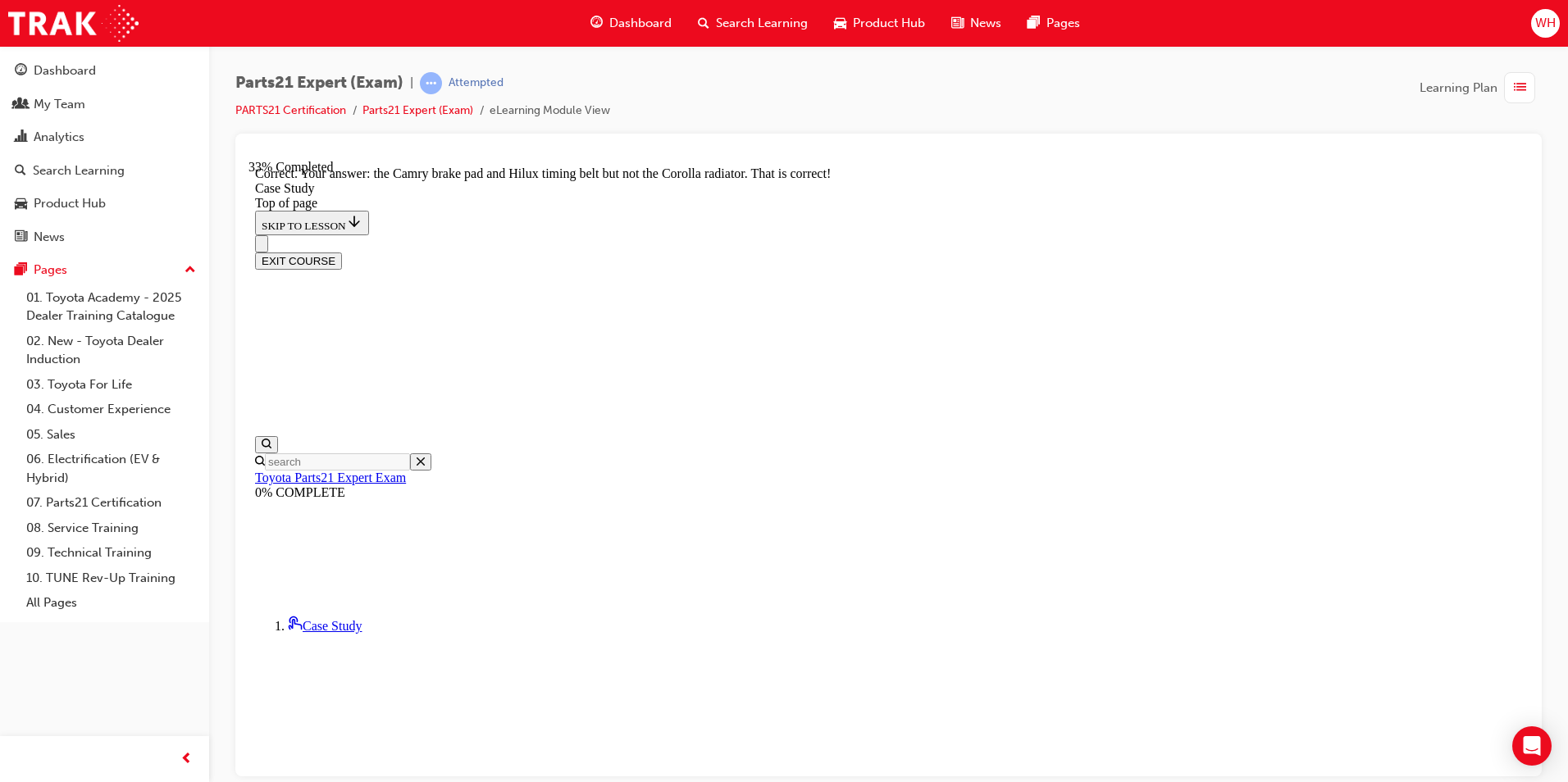
scroll to position [412, 0]
click at [1268, 96] on div "Parts21 Expert (Exam) | Attempted PARTS21 Certification Parts21 Expert (Exam) e…" at bounding box center [888, 103] width 1307 height 62
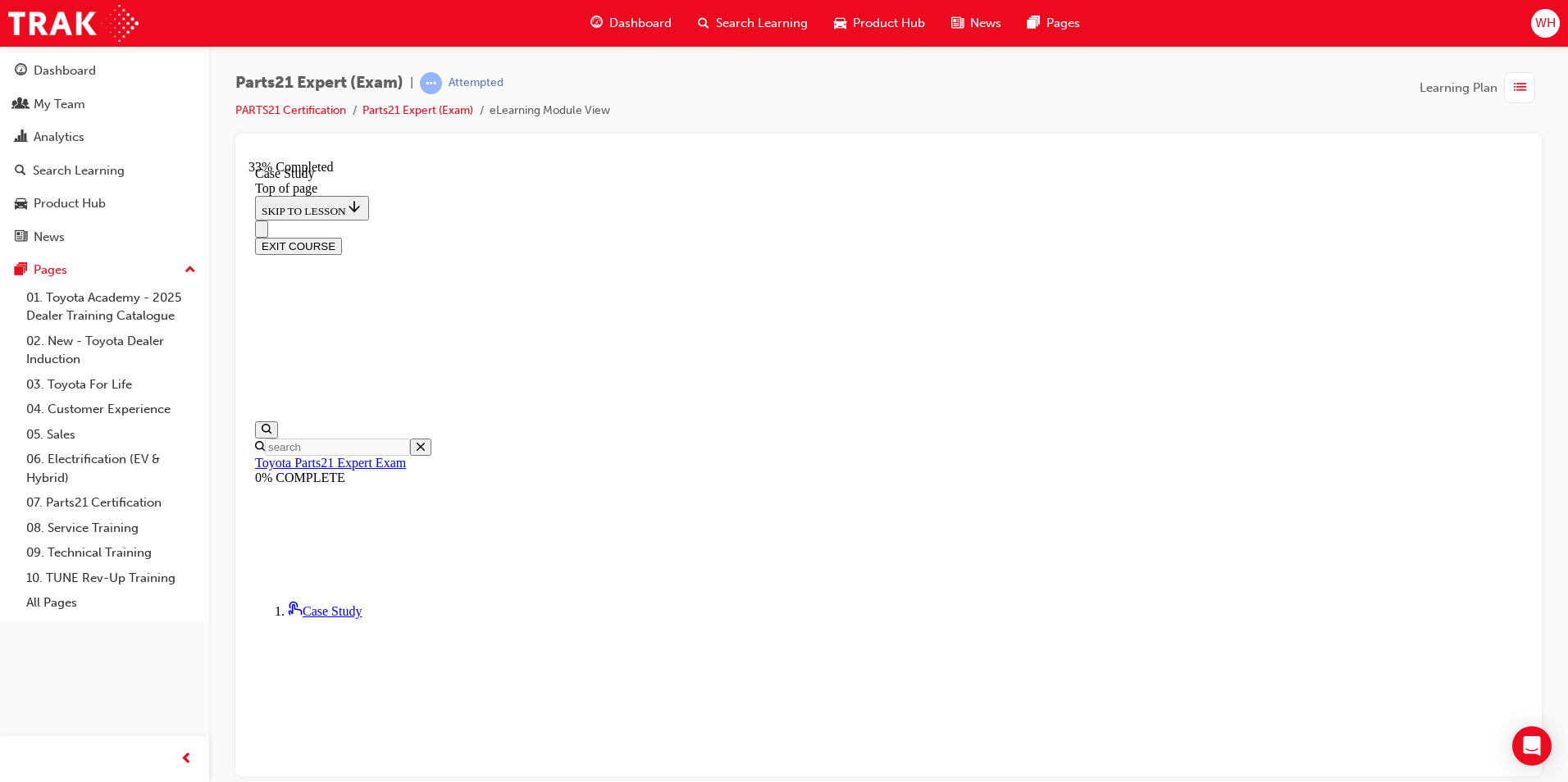
scroll to position [296, 0]
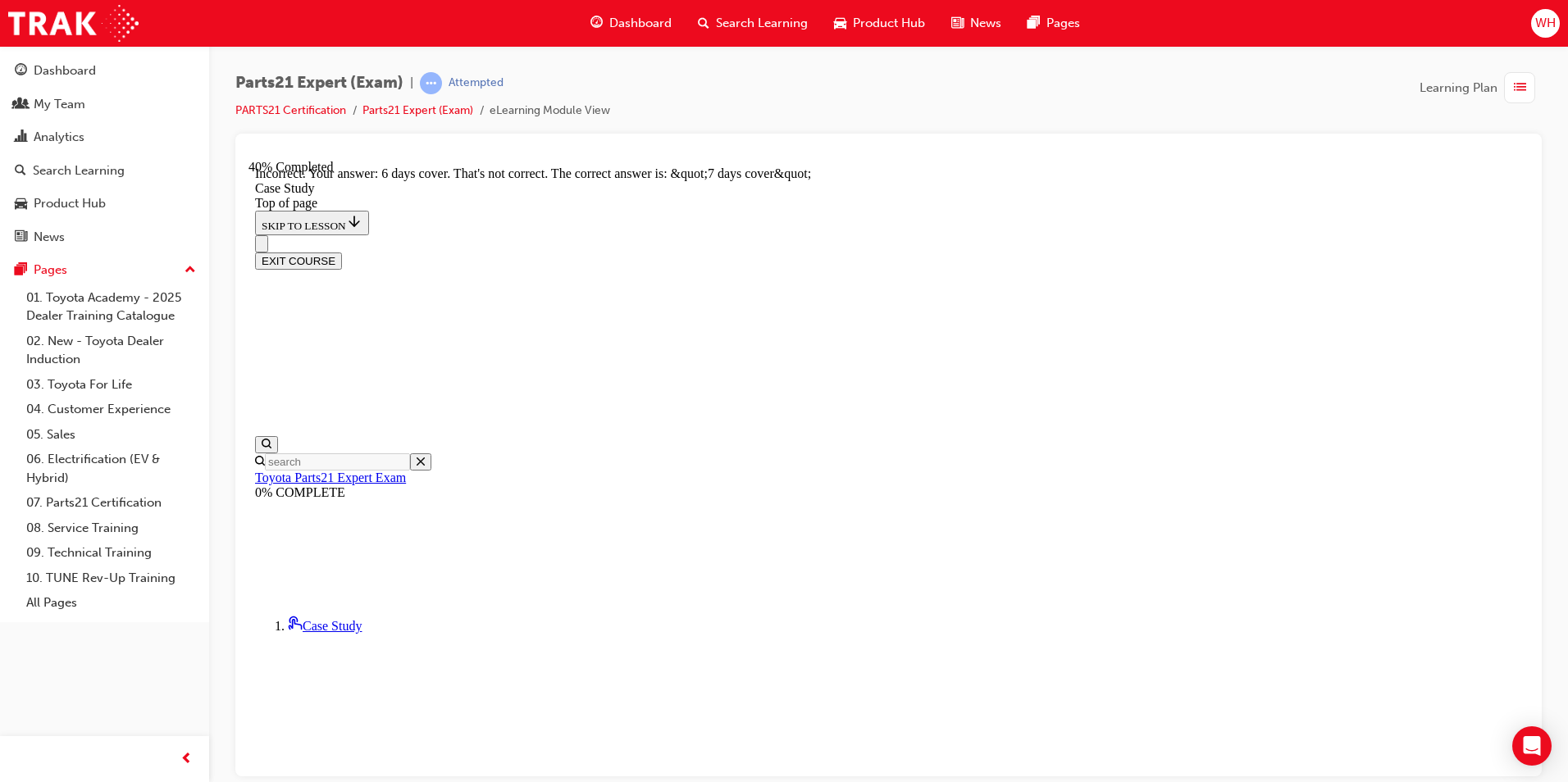
scroll to position [598, 0]
drag, startPoint x: 1004, startPoint y: 4, endPoint x: 1257, endPoint y: 159, distance: 296.7
click at [1257, 160] on iframe at bounding box center [888, 468] width 1280 height 617
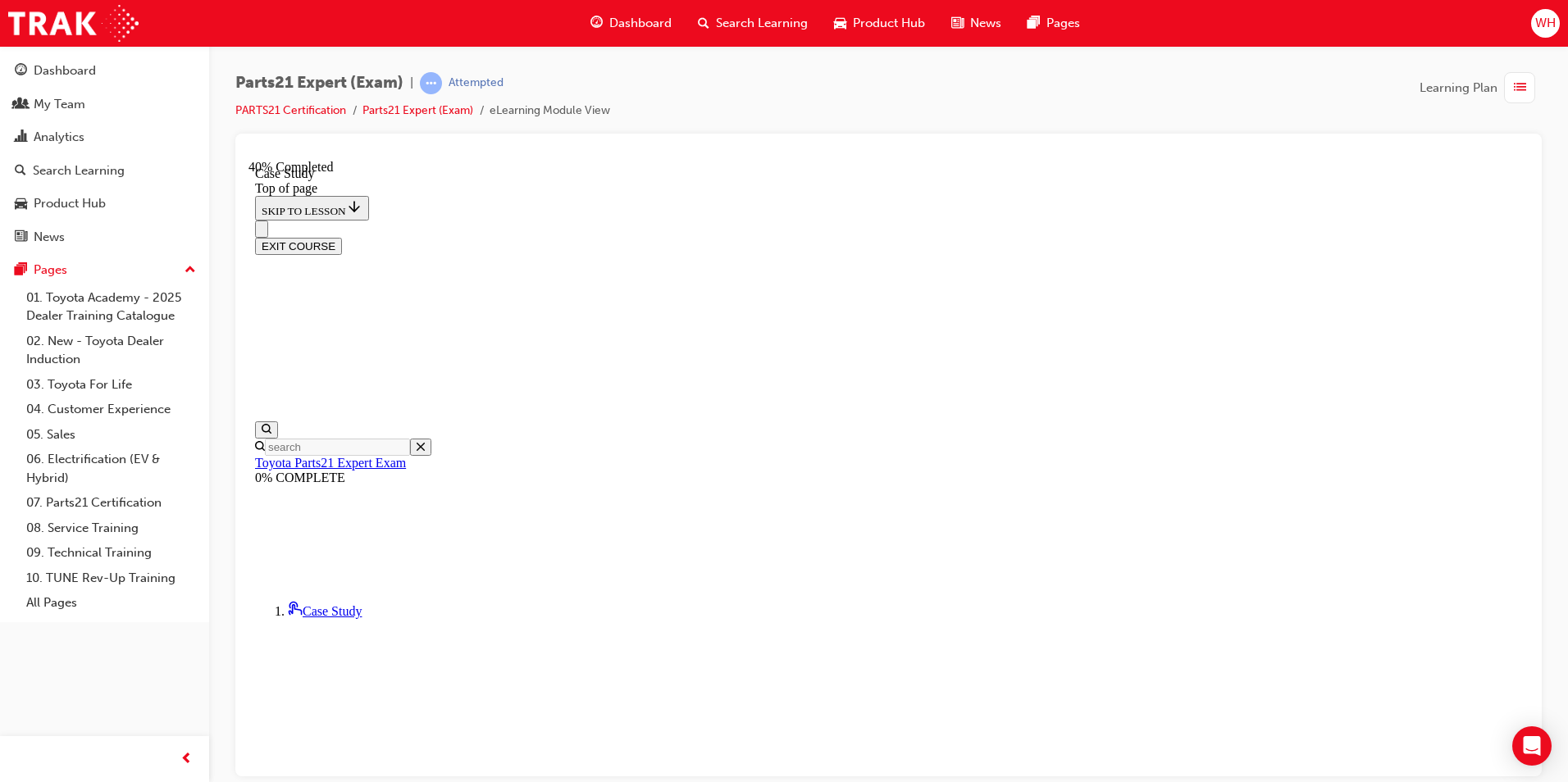
scroll to position [132, 0]
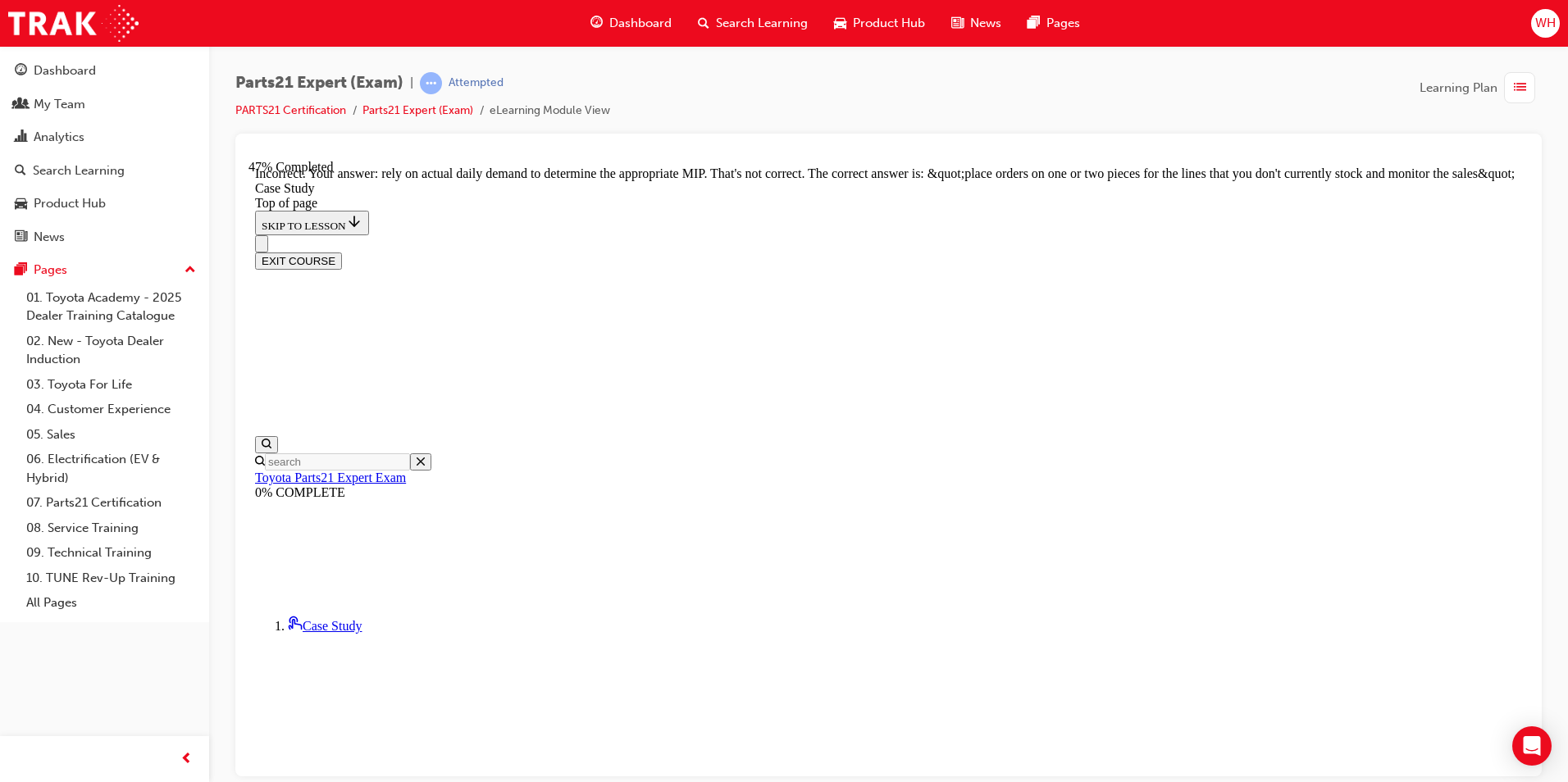
scroll to position [267, 0]
click at [1281, 112] on div "Parts21 Expert (Exam) | Attempted PARTS21 Certification Parts21 Expert (Exam) e…" at bounding box center [888, 103] width 1307 height 62
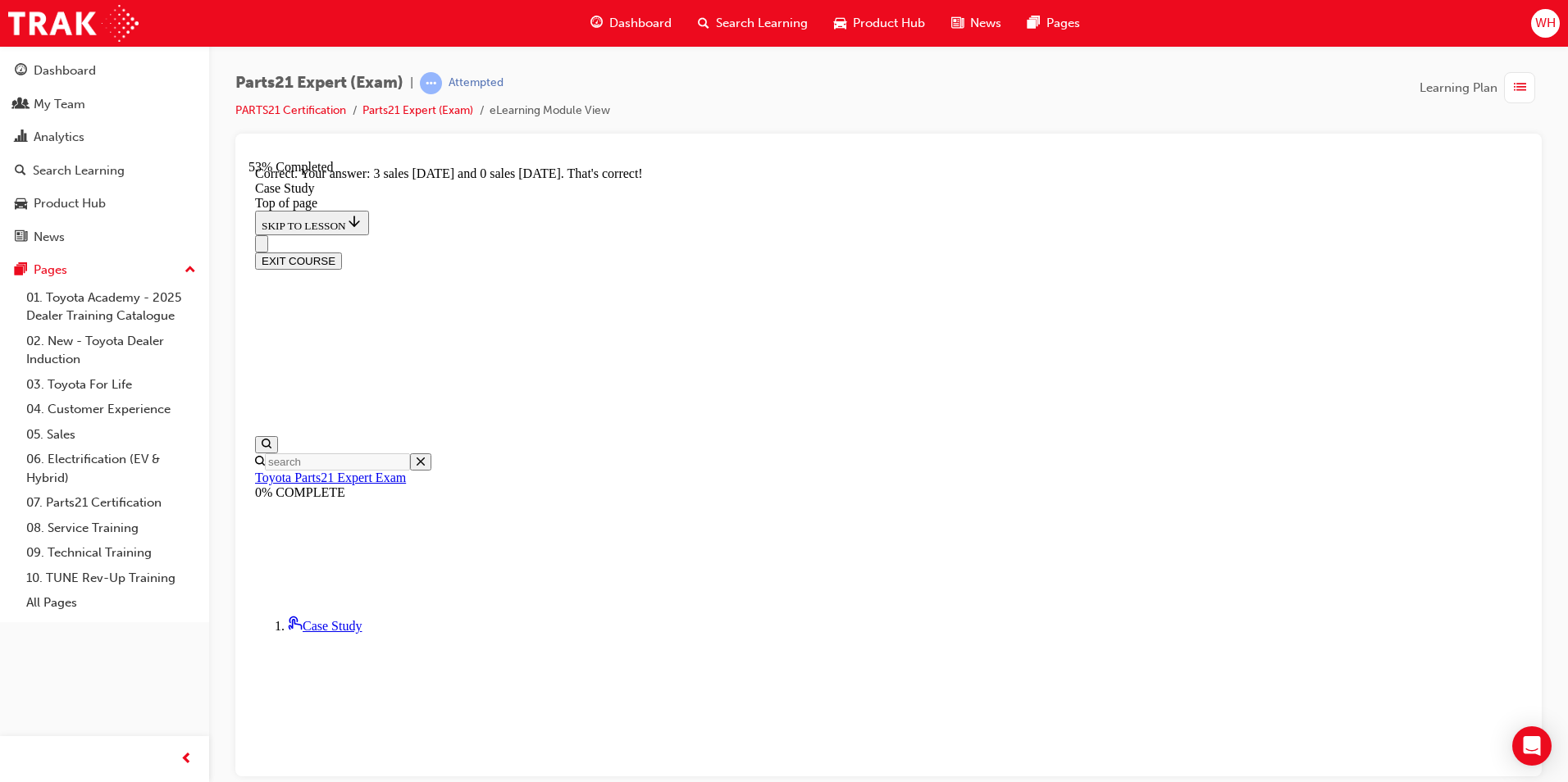
scroll to position [212, 0]
click at [1247, 235] on div "EXIT COURSE" at bounding box center [888, 251] width 1267 height 34
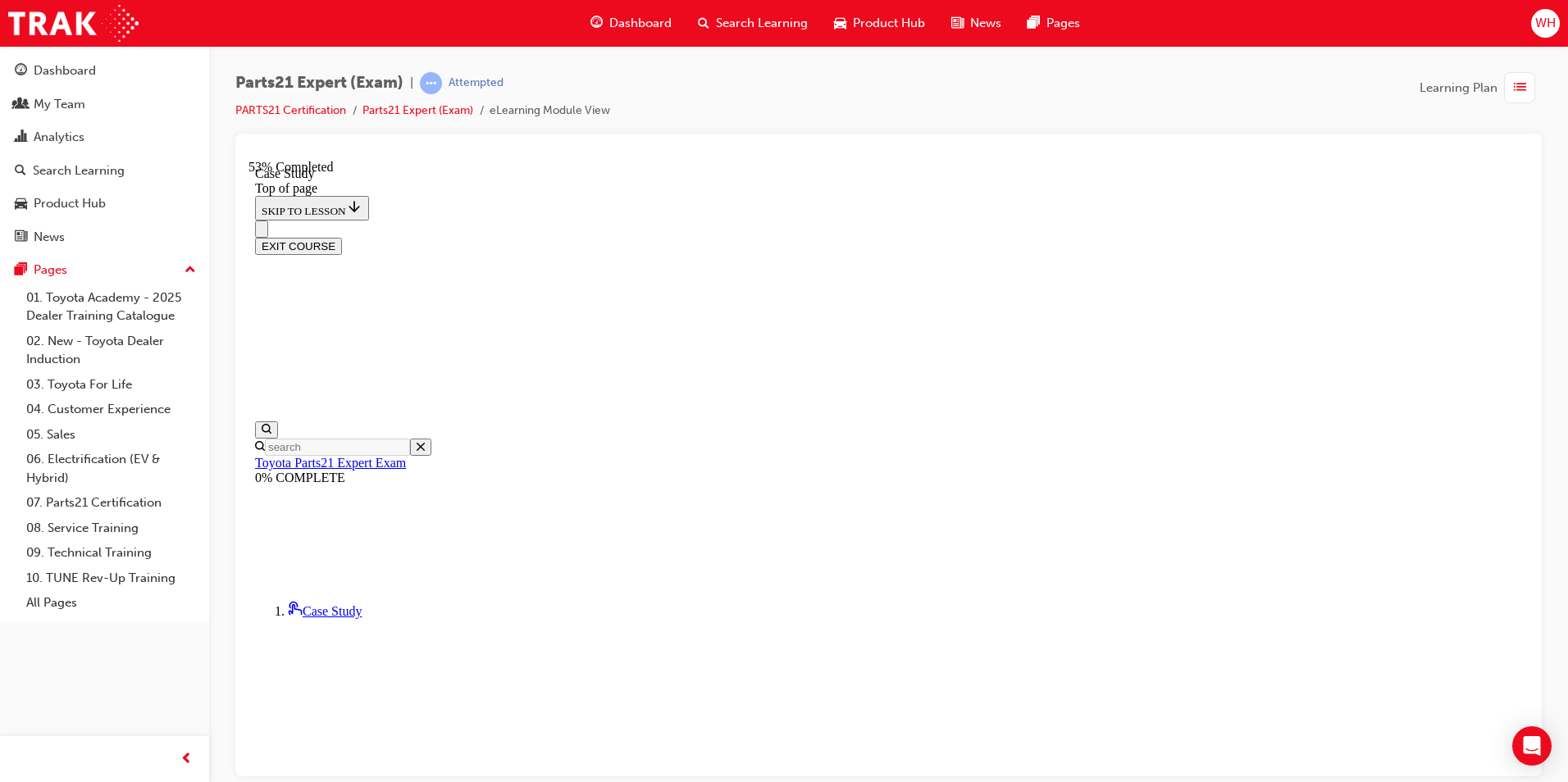
scroll to position [132, 0]
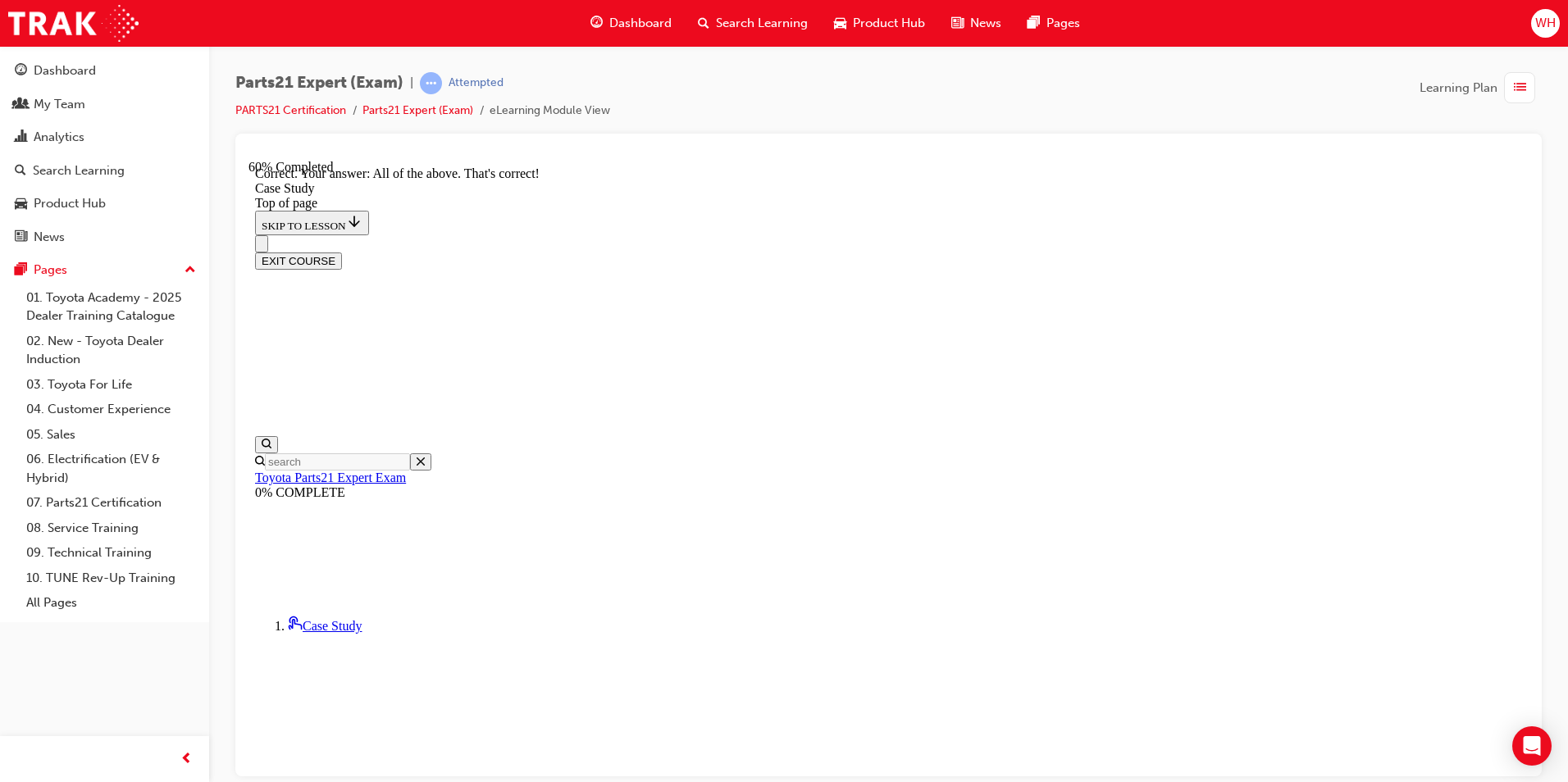
scroll to position [159, 0]
click at [1254, 235] on div "EXIT COURSE" at bounding box center [888, 251] width 1267 height 34
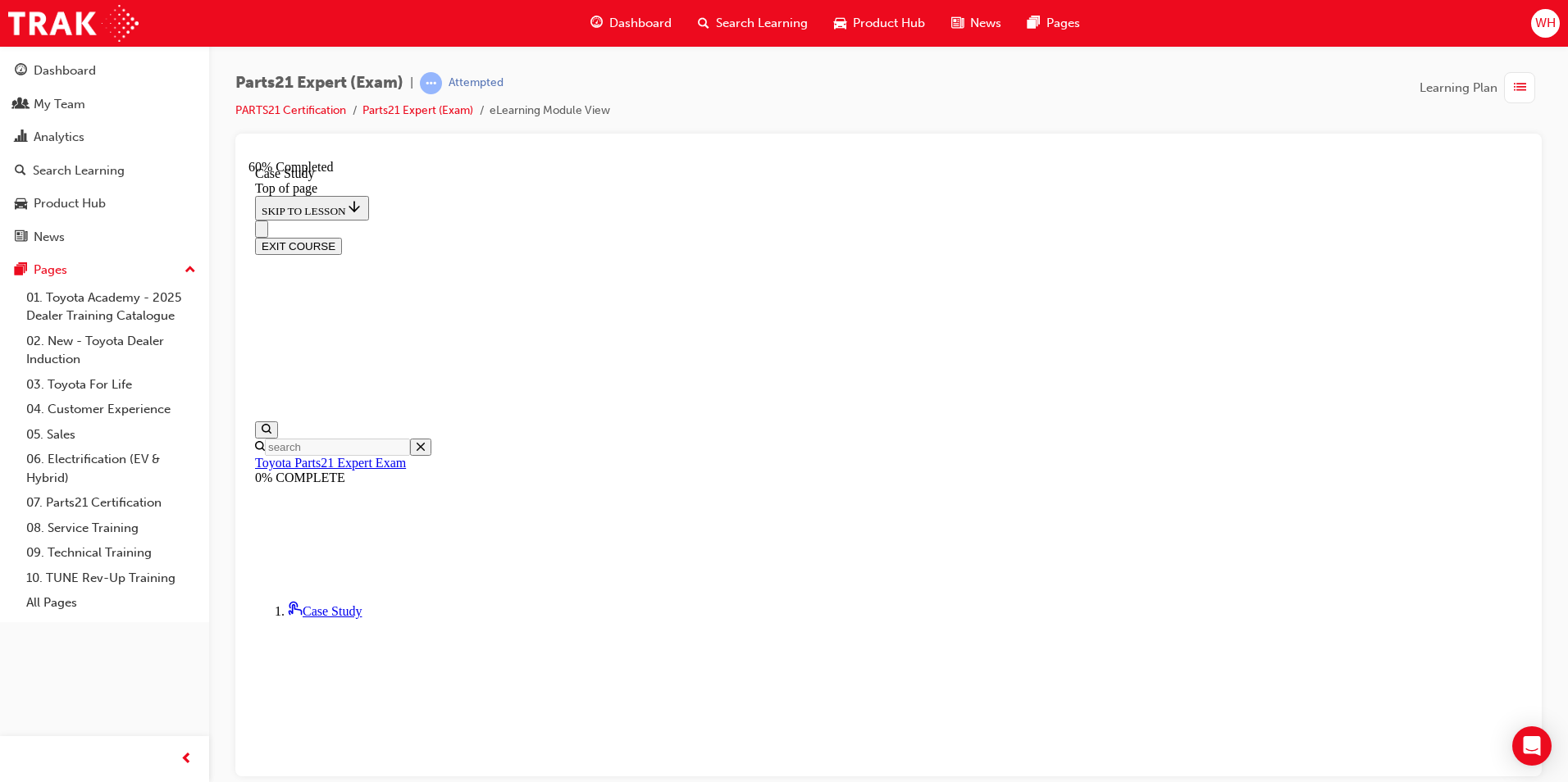
scroll to position [132, 0]
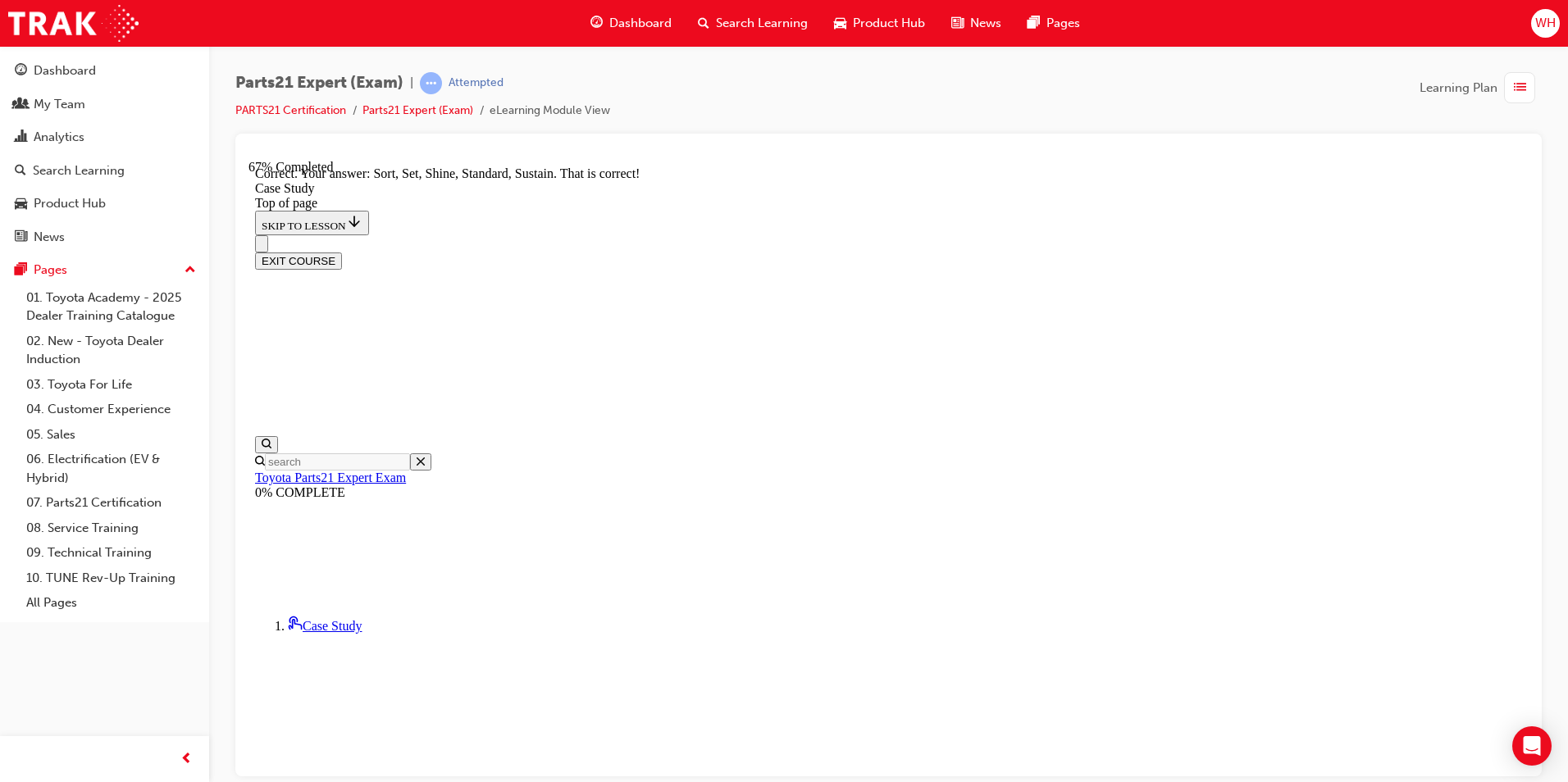
scroll to position [212, 0]
click at [1223, 152] on div at bounding box center [888, 154] width 1280 height 13
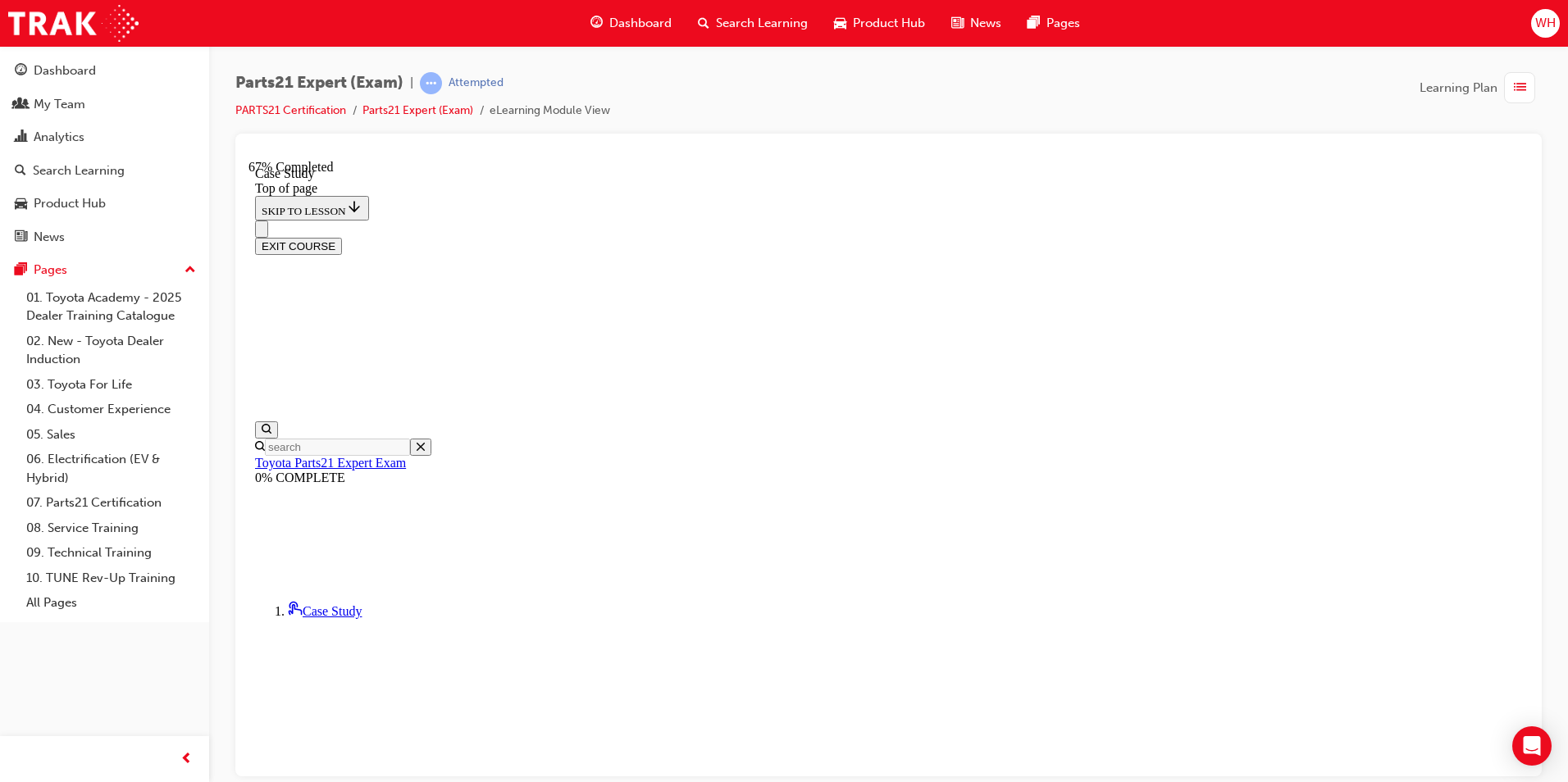
scroll to position [214, 0]
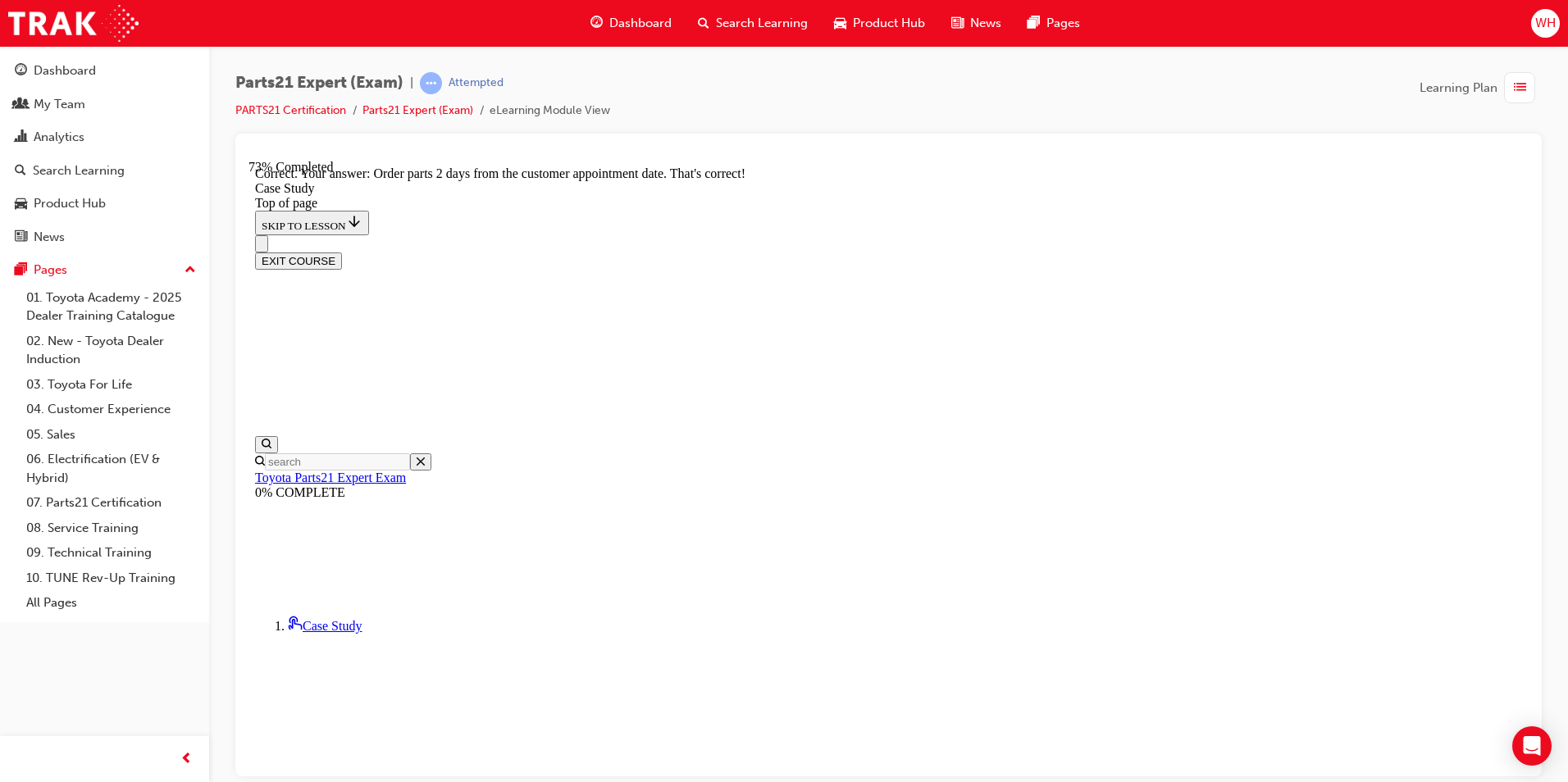
scroll to position [242, 0]
click at [1286, 150] on div at bounding box center [888, 154] width 1280 height 13
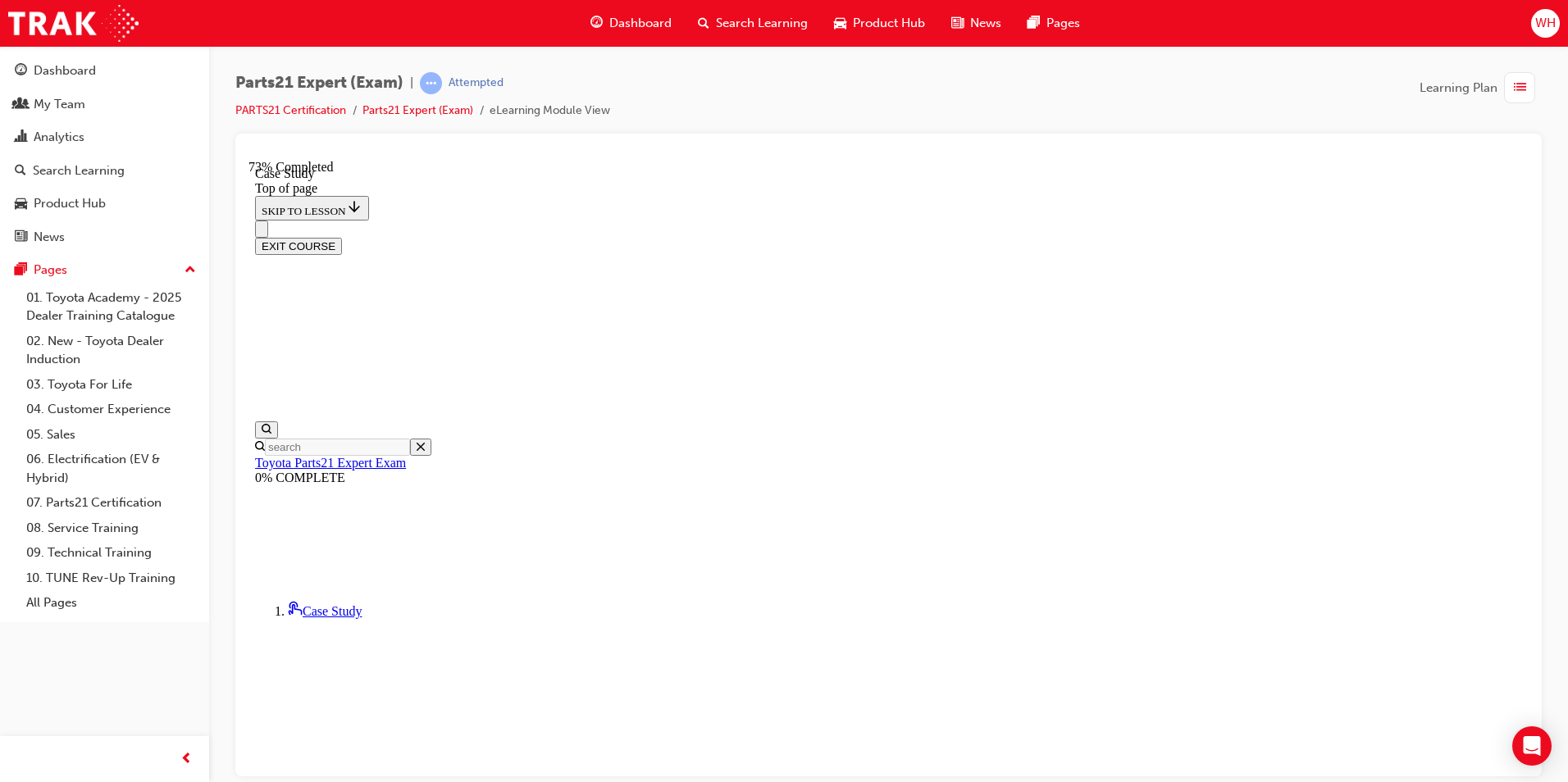
scroll to position [132, 0]
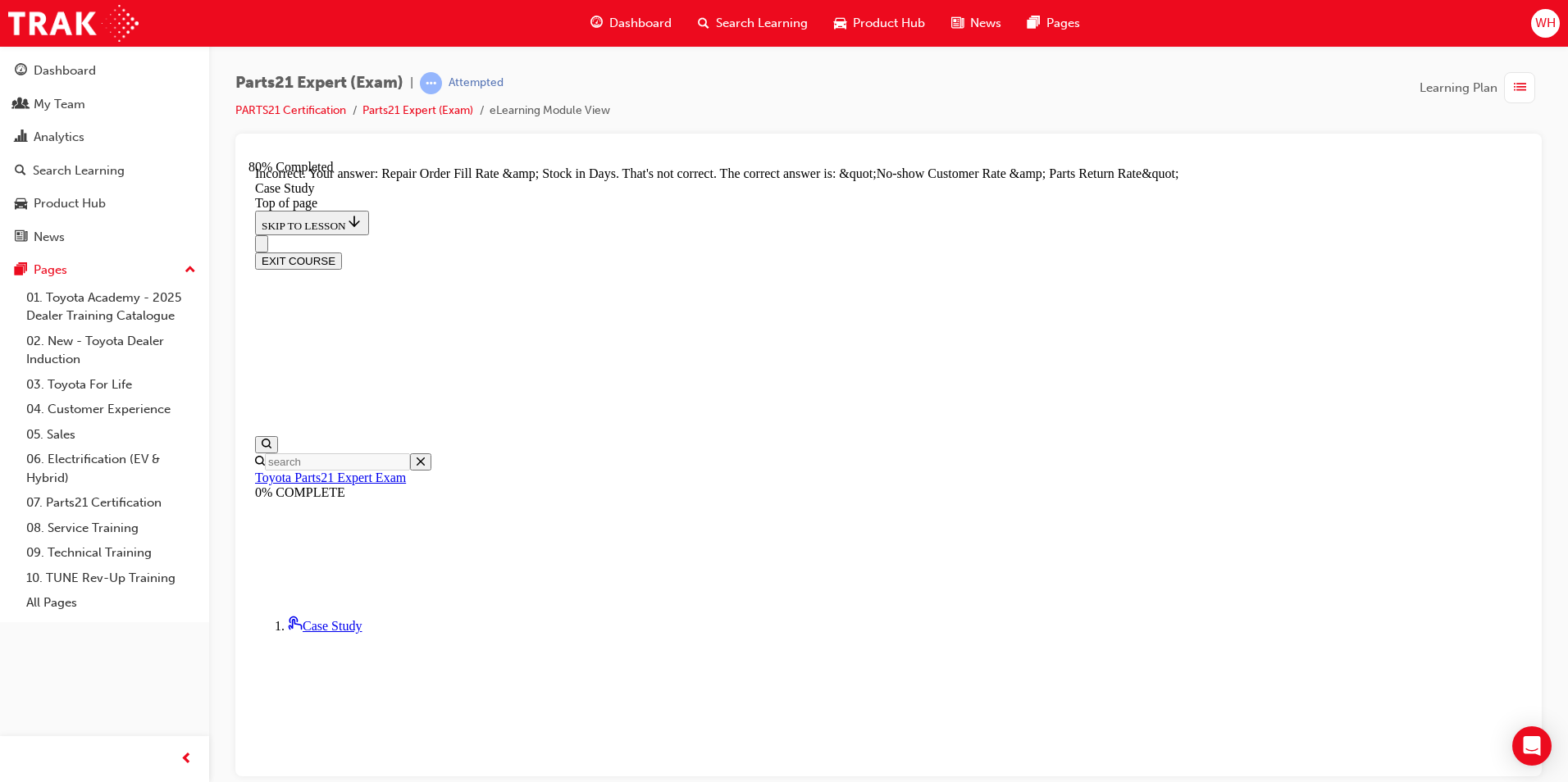
scroll to position [370, 0]
click at [1177, 101] on div "Parts21 Expert (Exam) | Attempted PARTS21 Certification Parts21 Expert (Exam) e…" at bounding box center [888, 103] width 1307 height 62
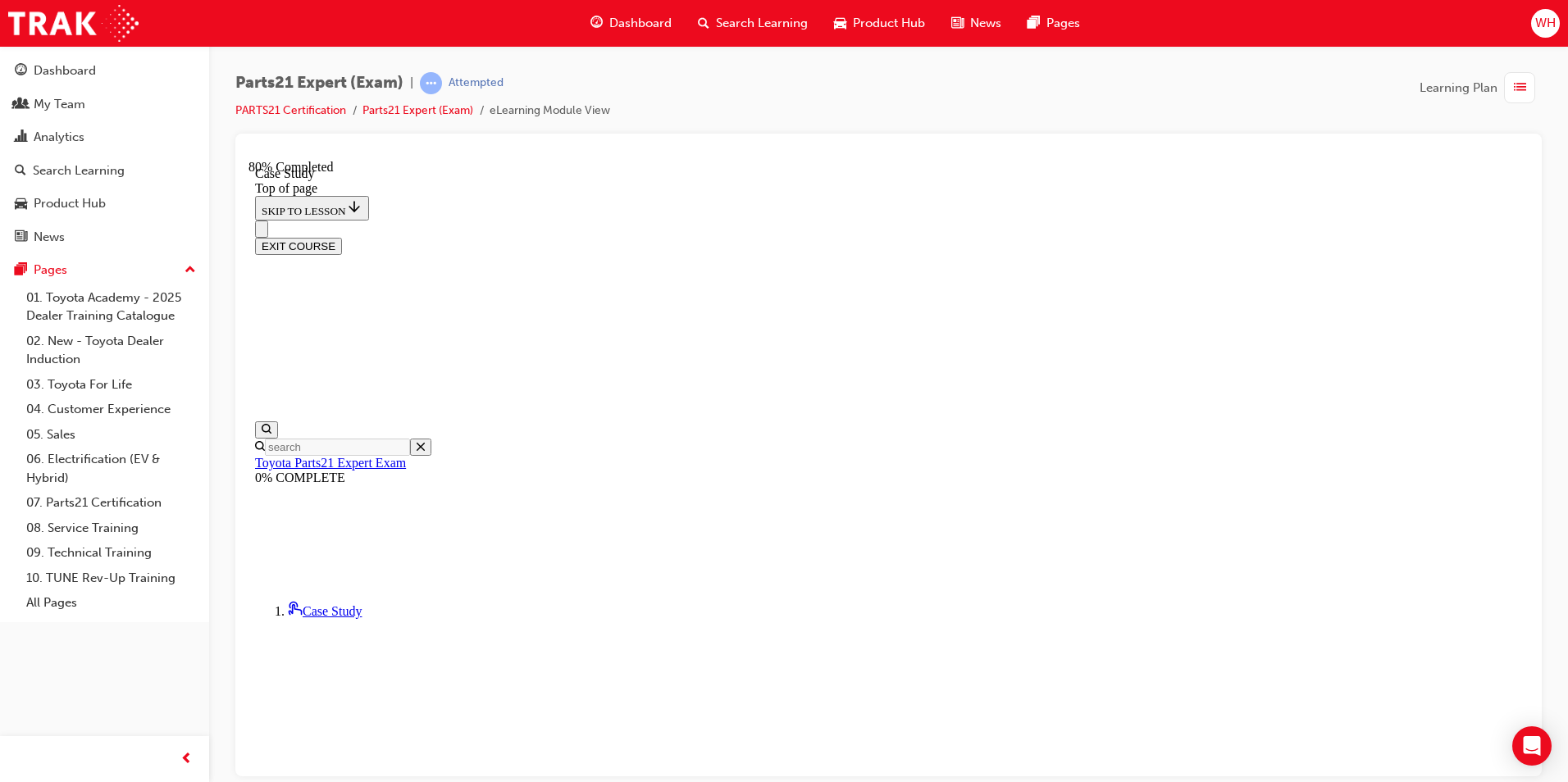
scroll to position [132, 0]
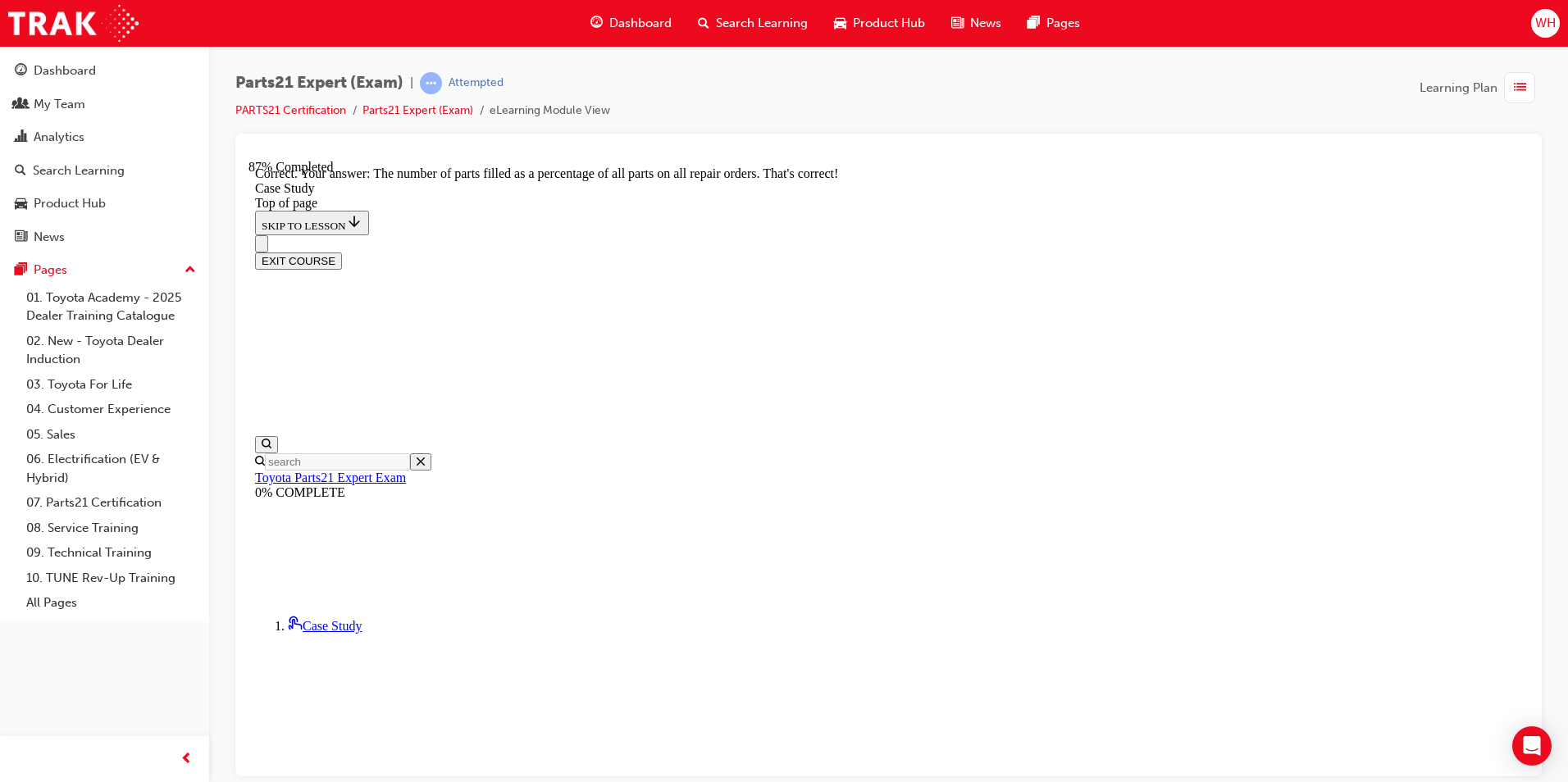
scroll to position [159, 0]
drag, startPoint x: 1106, startPoint y: 76, endPoint x: 1090, endPoint y: 93, distance: 23.3
click at [1106, 76] on div "Parts21 Expert (Exam) | Attempted PARTS21 Certification Parts21 Expert (Exam) e…" at bounding box center [888, 103] width 1307 height 62
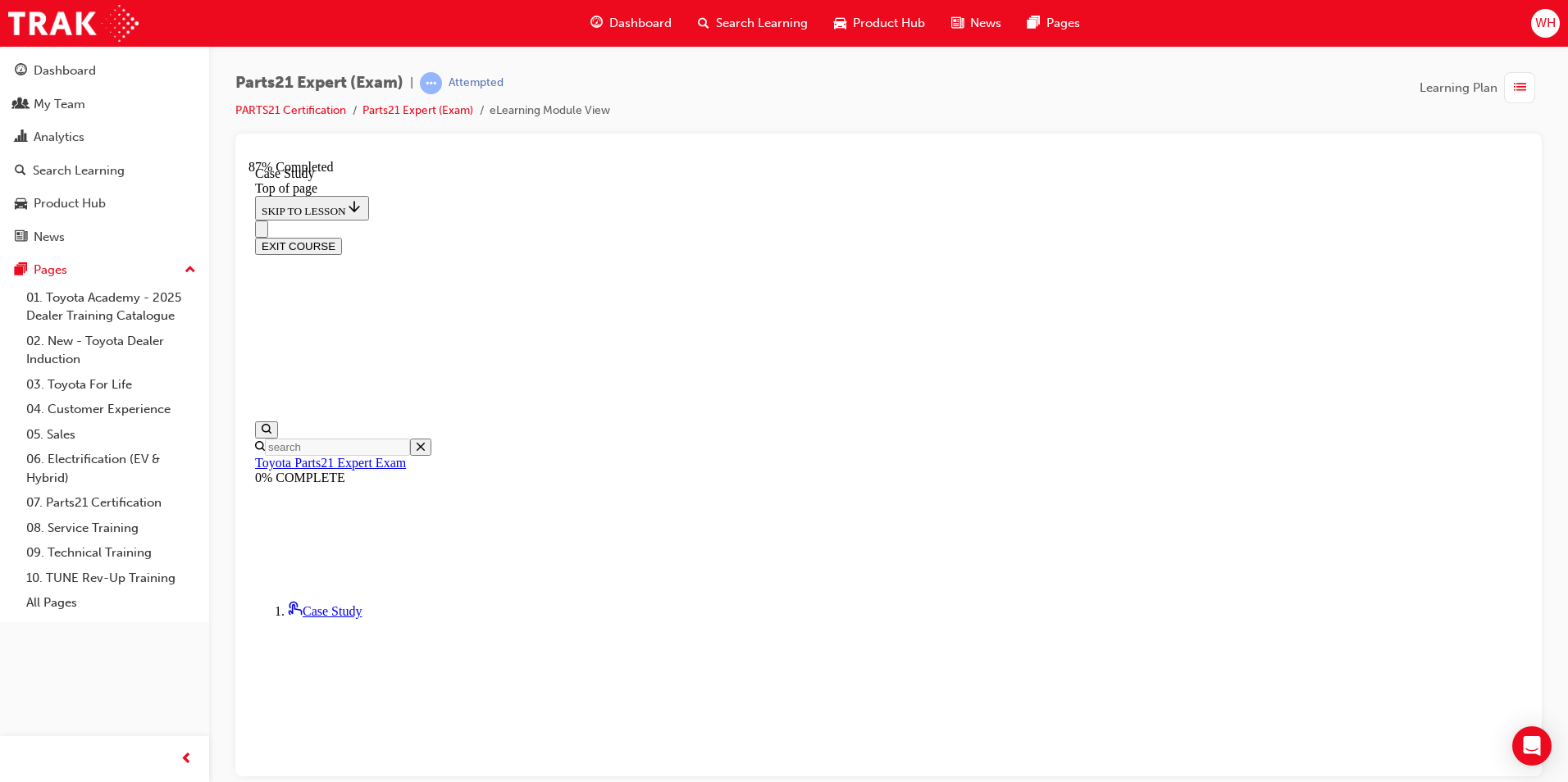
scroll to position [132, 0]
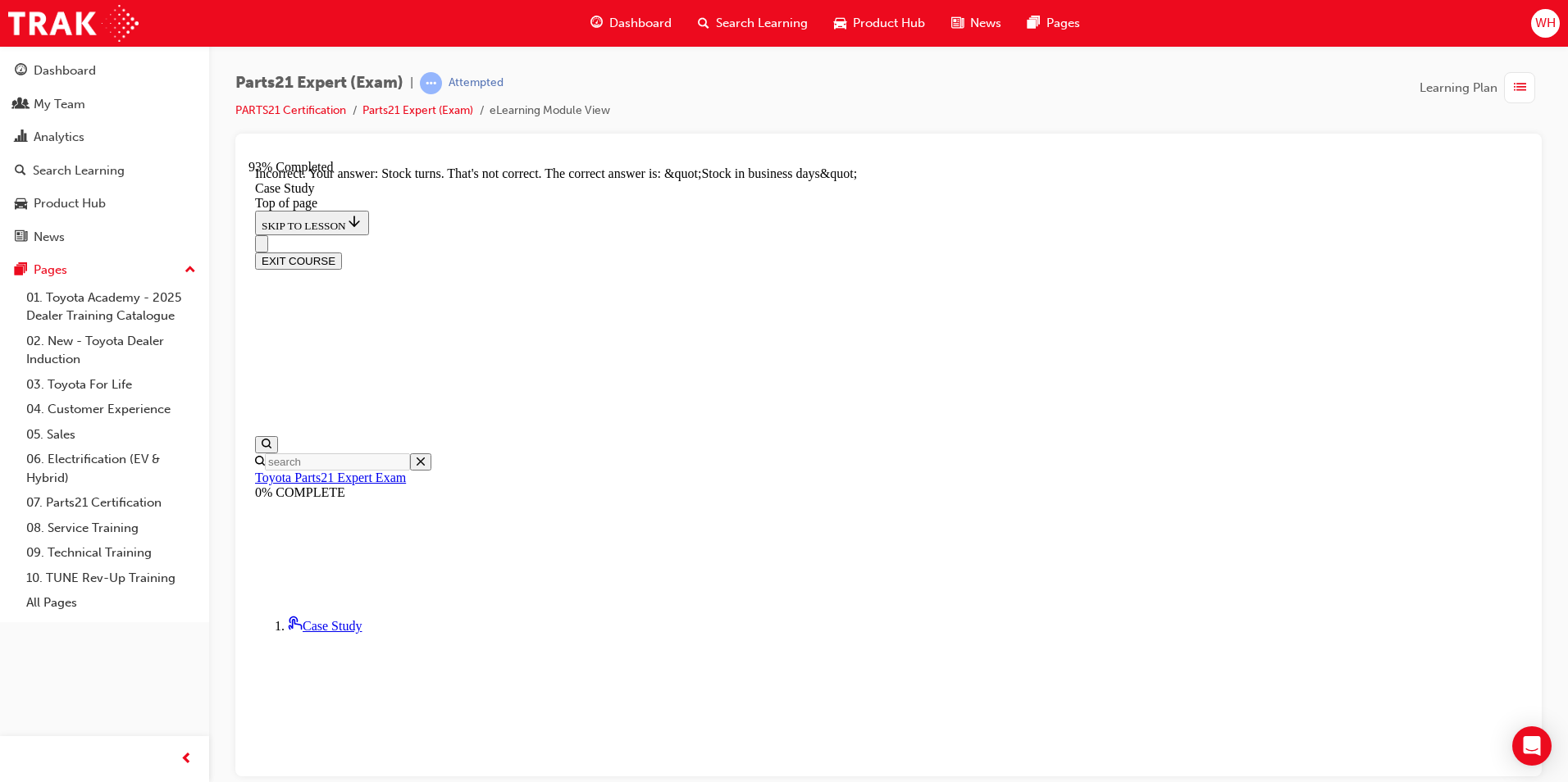
scroll to position [260, 0]
click at [1129, 78] on div "Parts21 Expert (Exam) | Attempted PARTS21 Certification Parts21 Expert (Exam) e…" at bounding box center [888, 103] width 1307 height 62
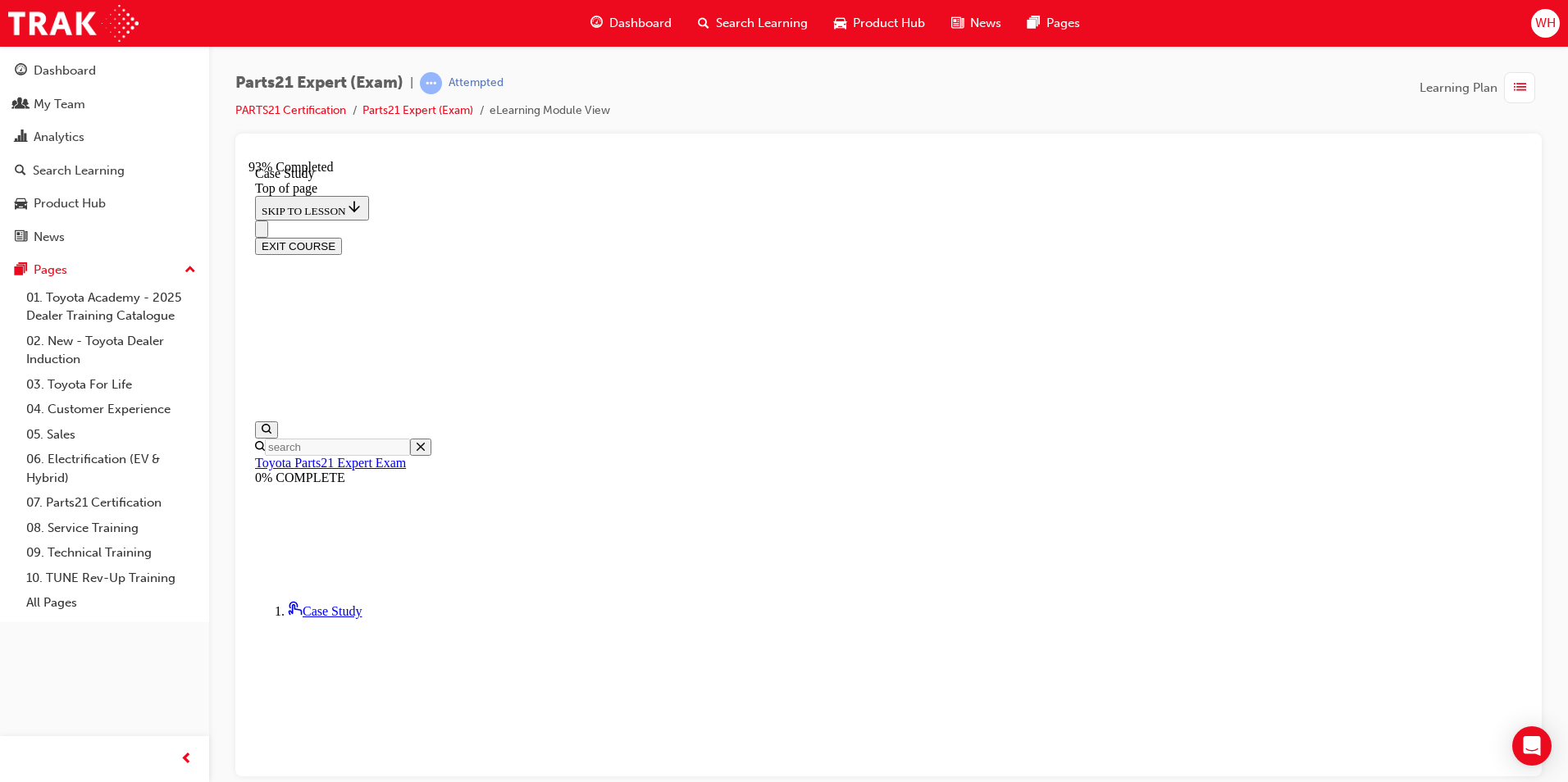
scroll to position [132, 0]
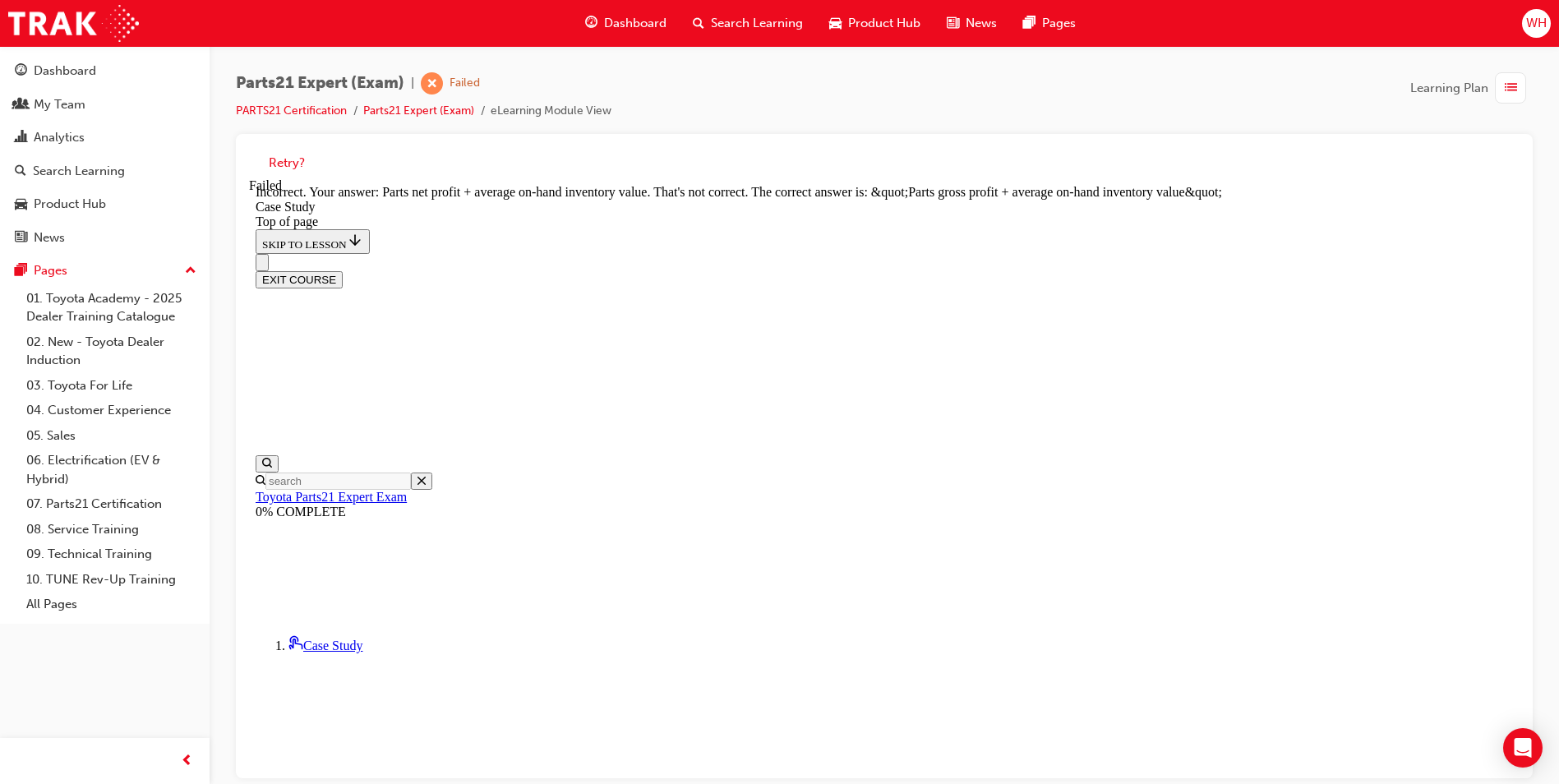
scroll to position [315, 0]
click at [1245, 57] on div "Parts21 Expert (Exam) | Failed PARTS21 Certification Parts21 Expert (Exam) eLea…" at bounding box center [884, 394] width 1350 height 697
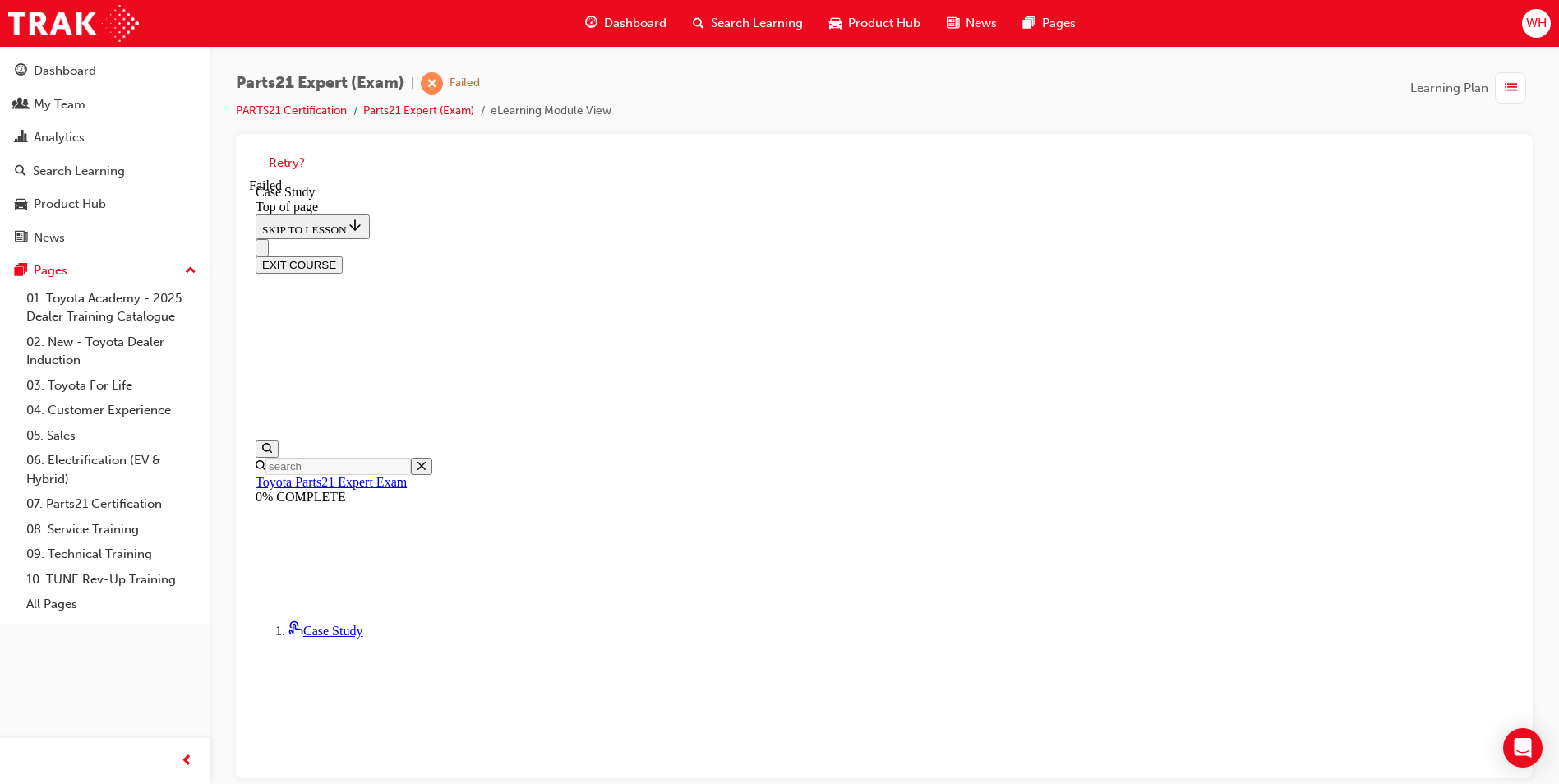
scroll to position [224, 0]
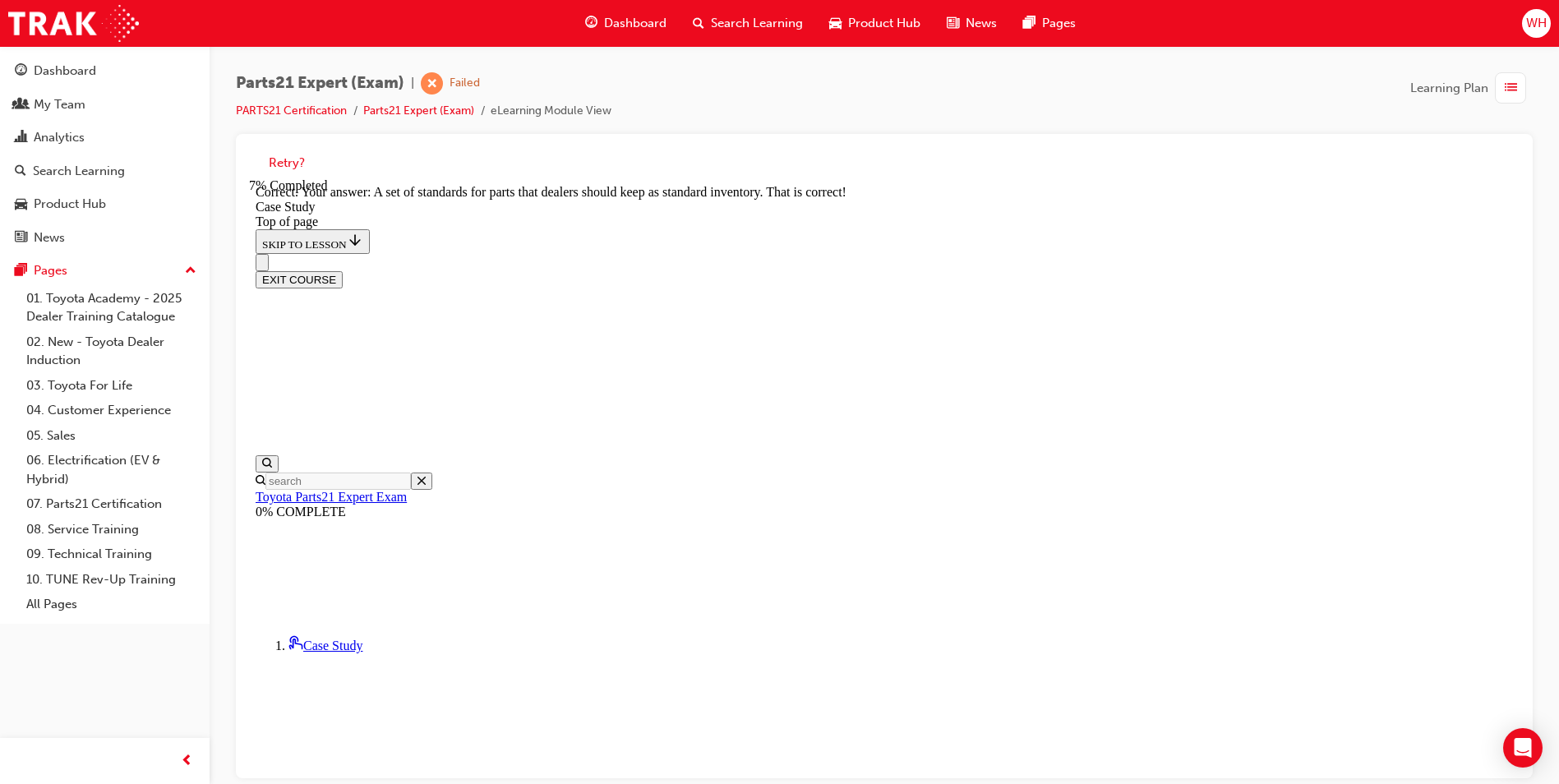
scroll to position [377, 0]
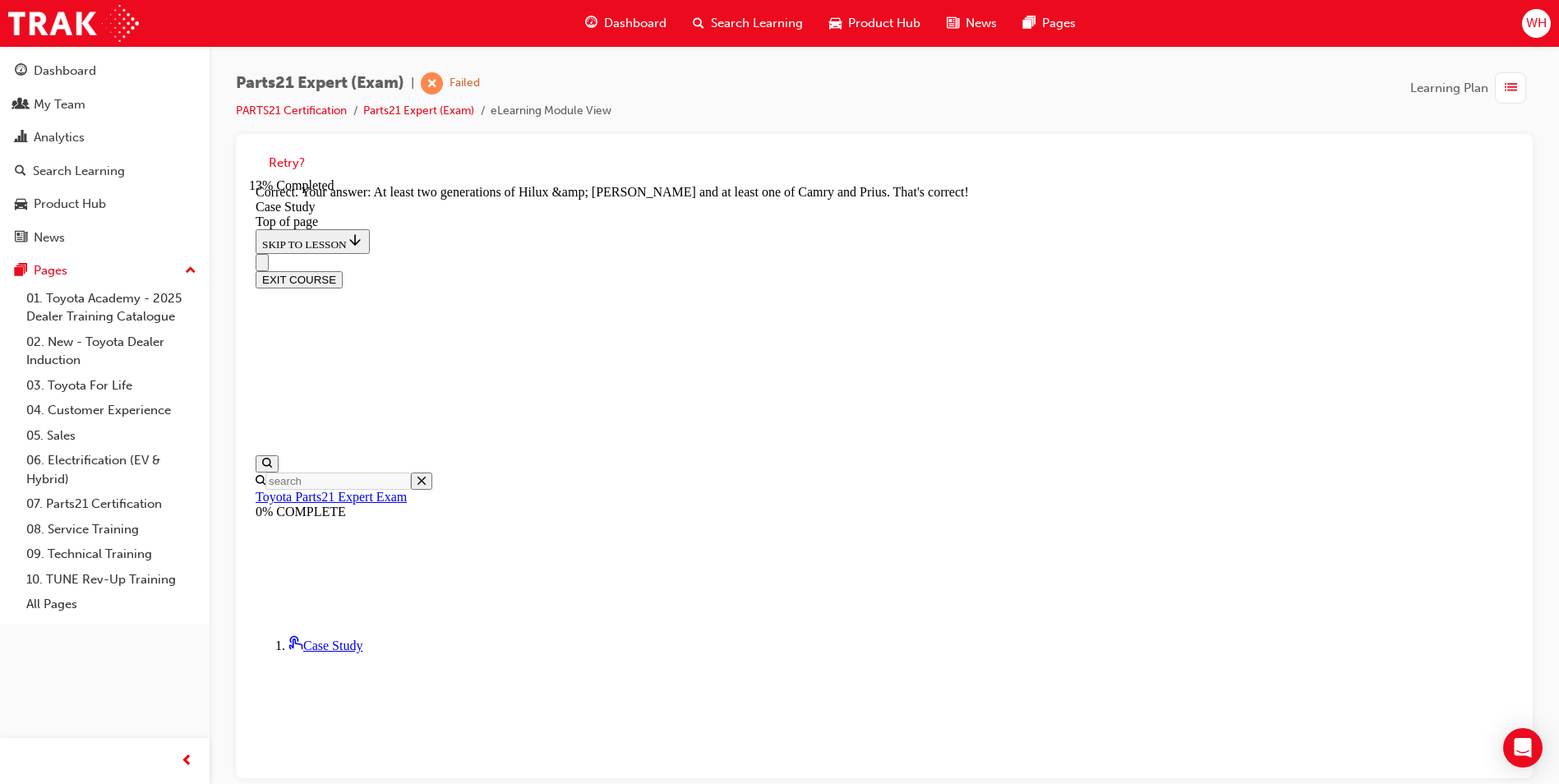
scroll to position [561, 0]
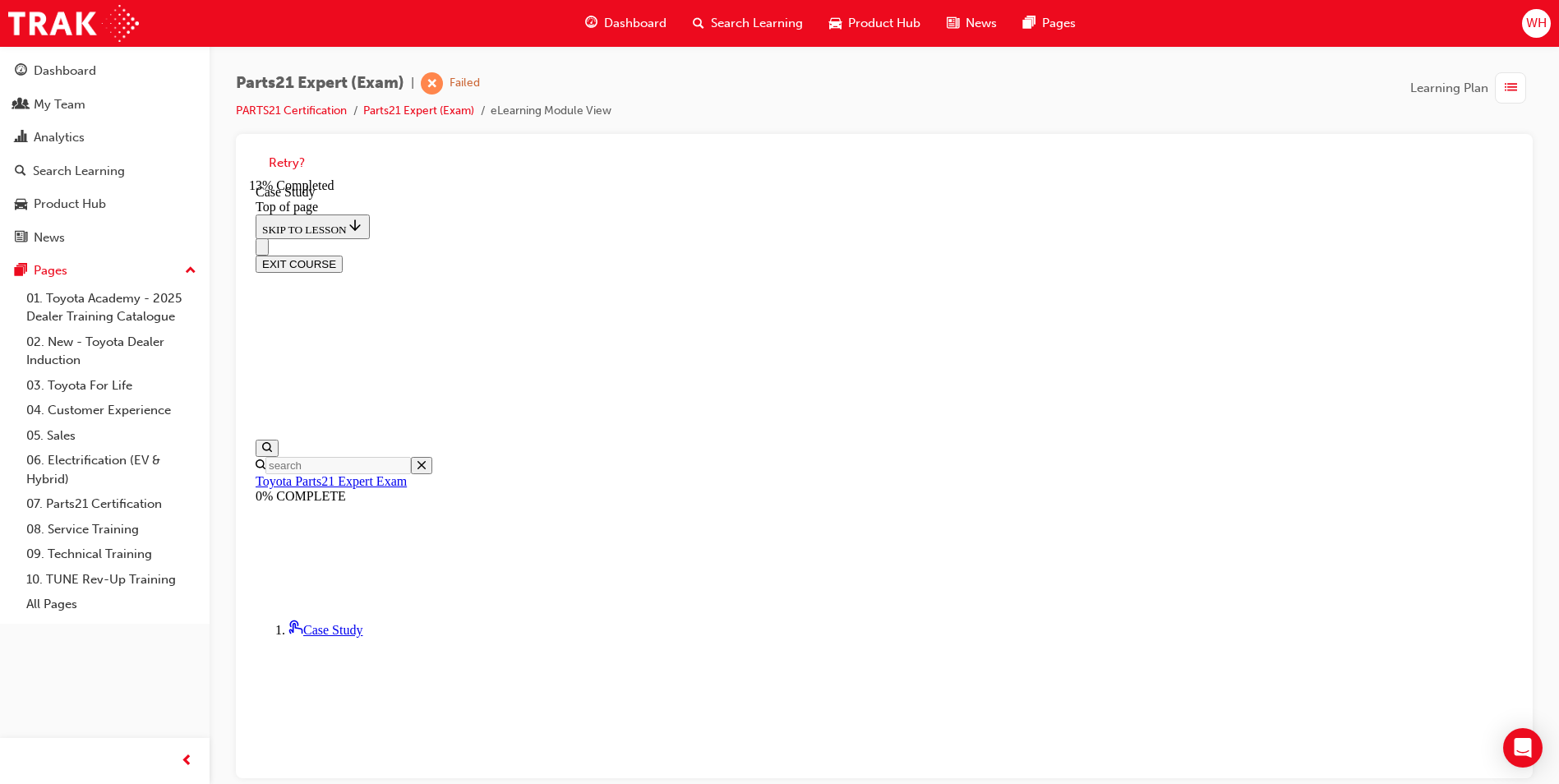
scroll to position [132, 0]
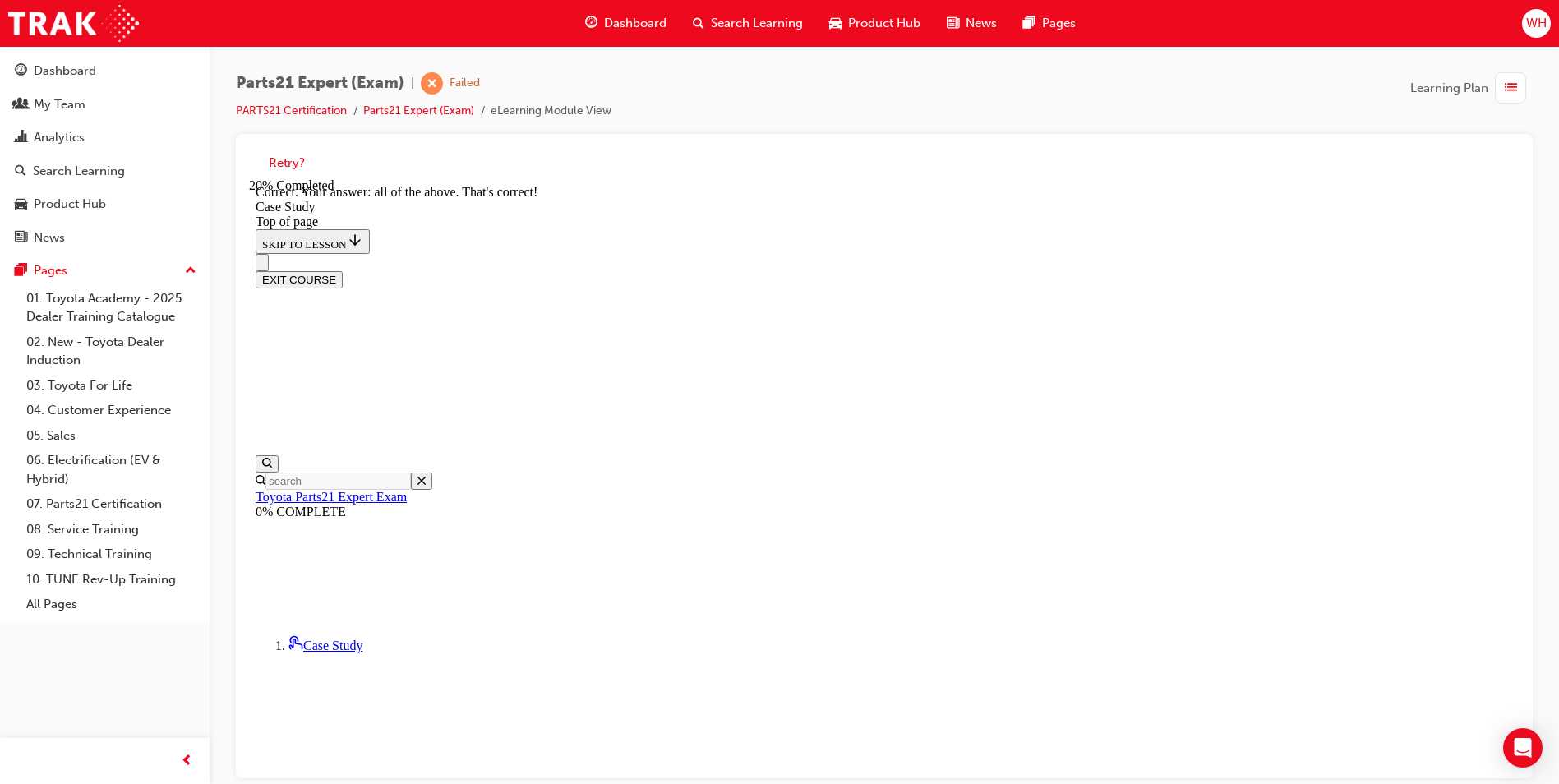
scroll to position [377, 0]
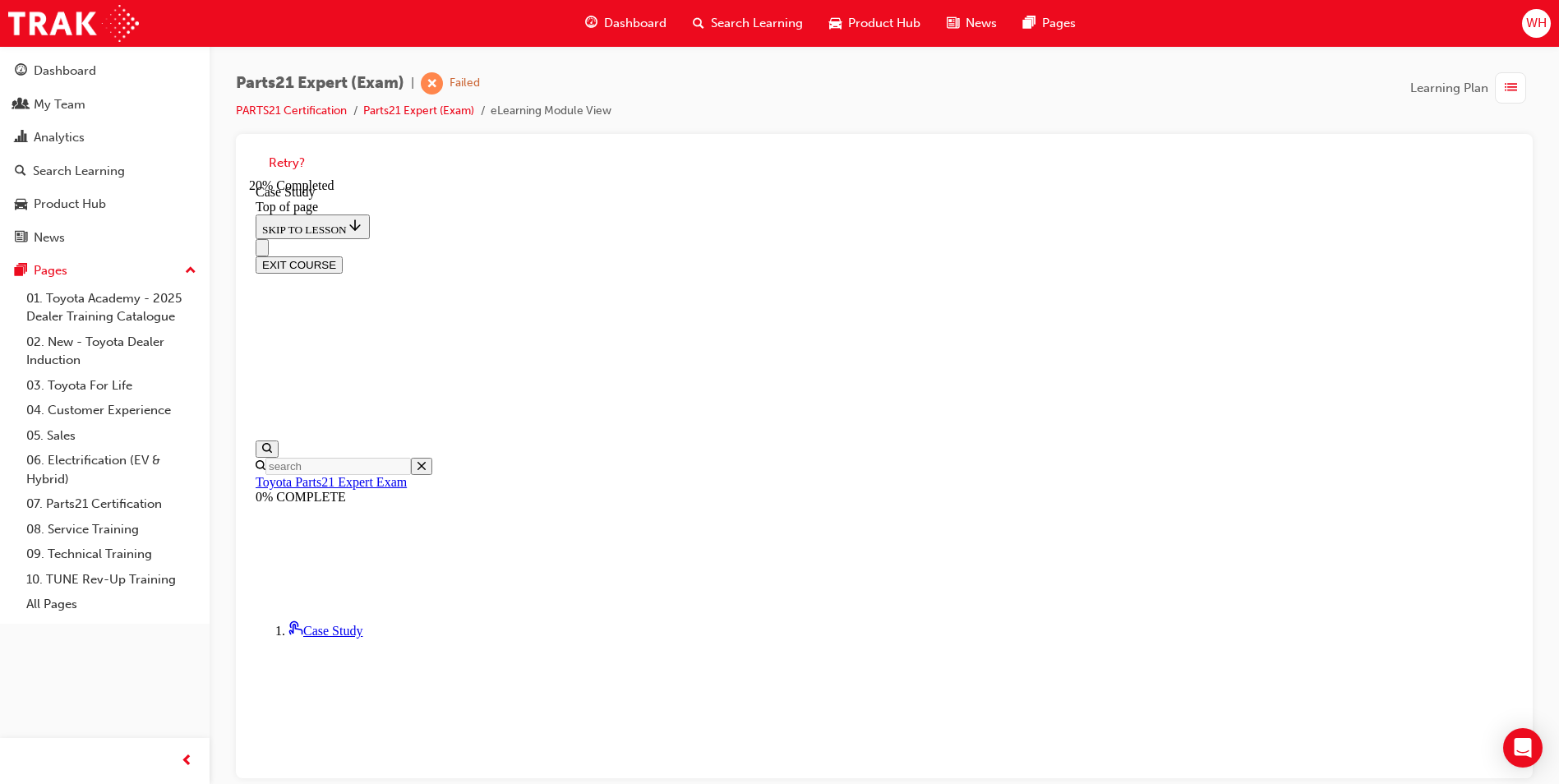
scroll to position [132, 0]
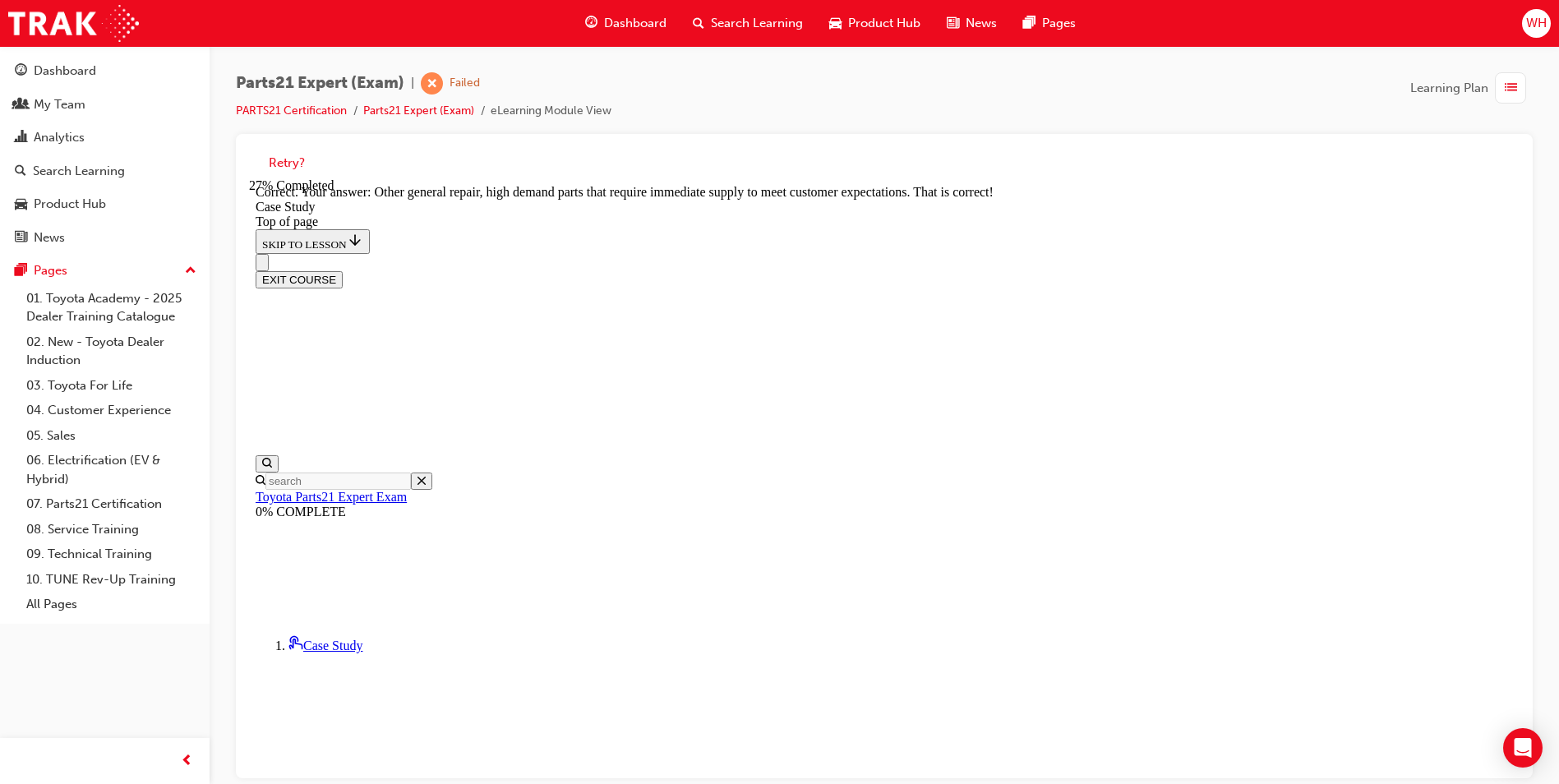
scroll to position [394, 0]
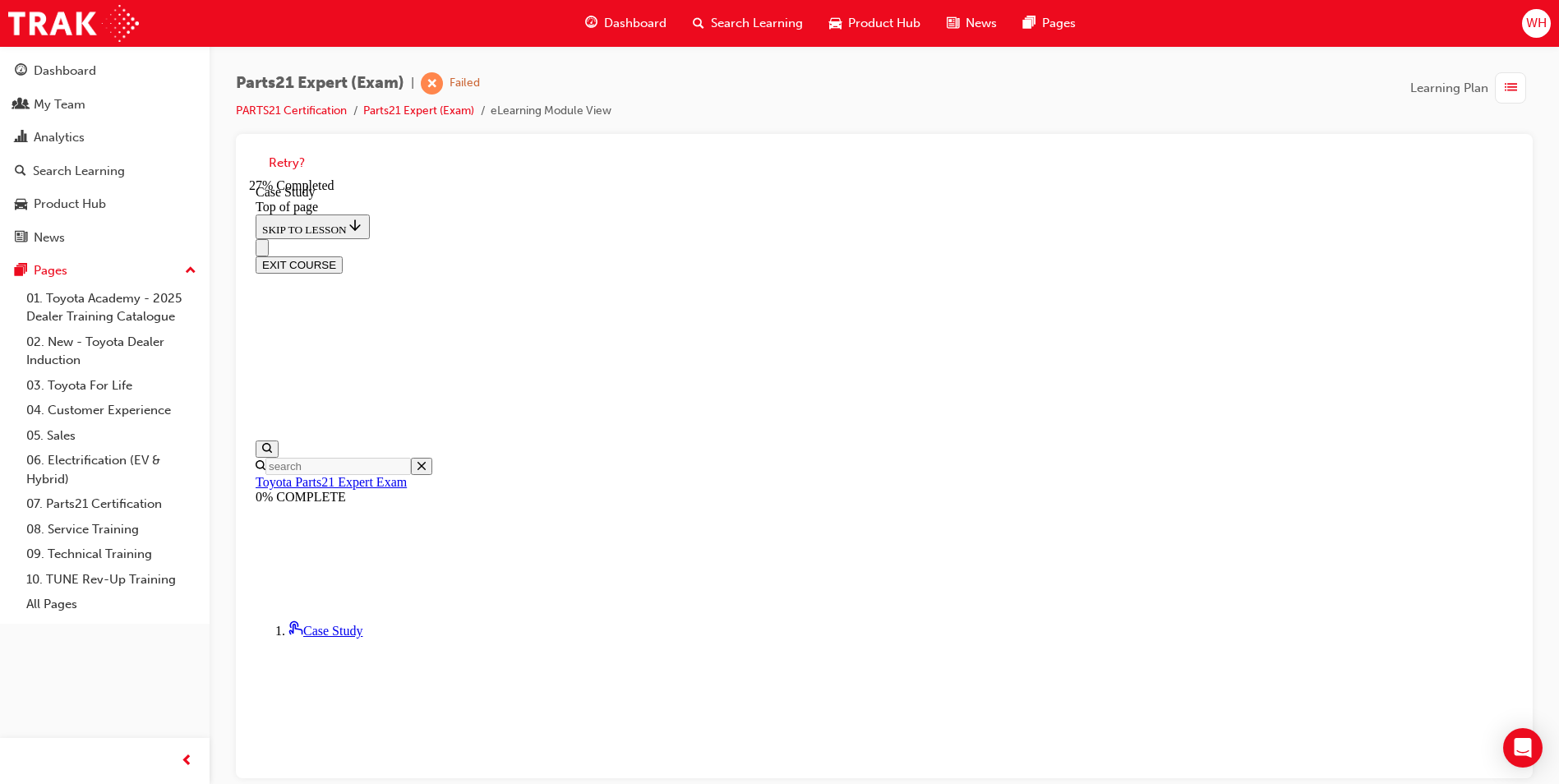
scroll to position [297, 0]
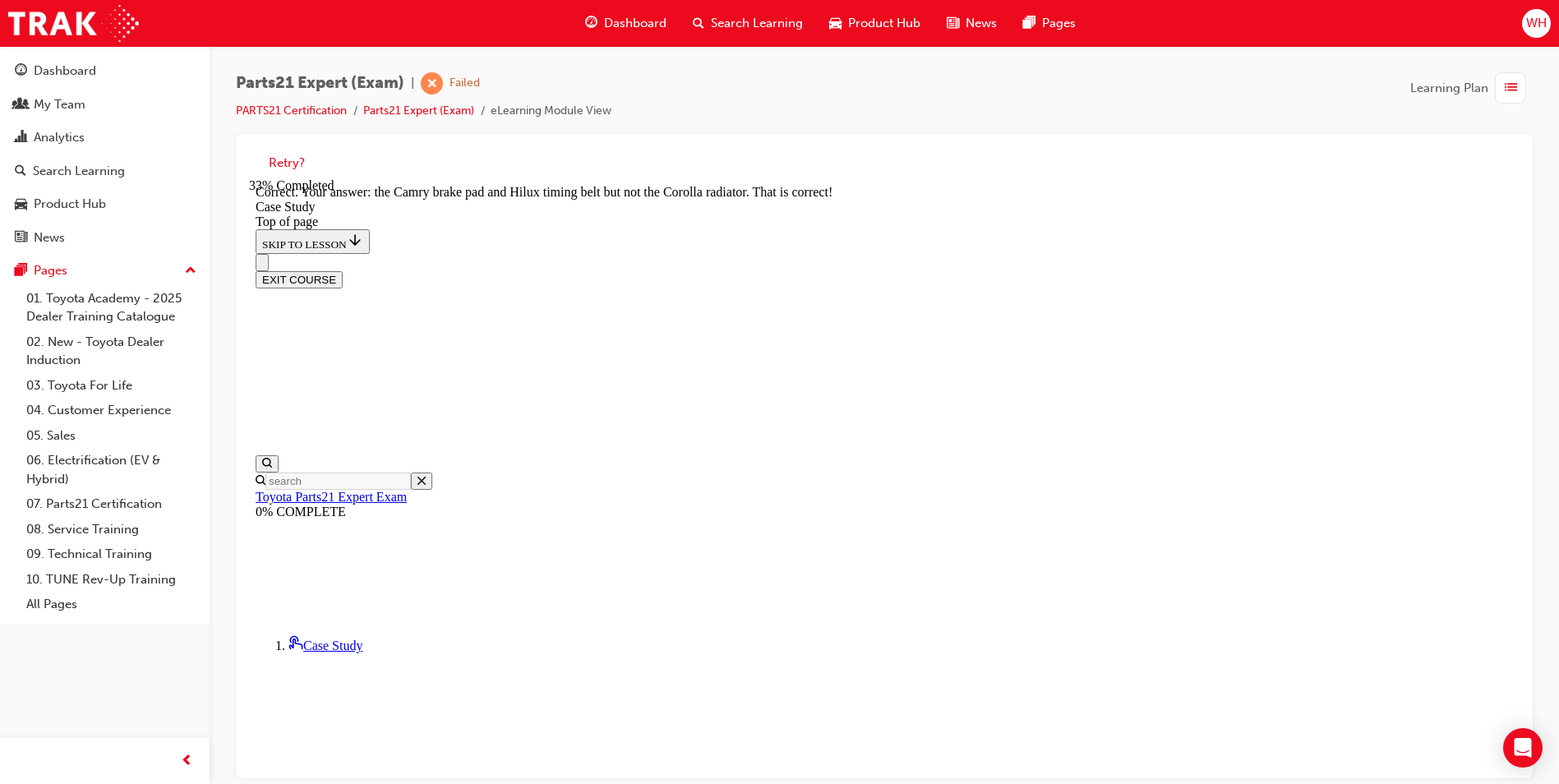
scroll to position [578, 0]
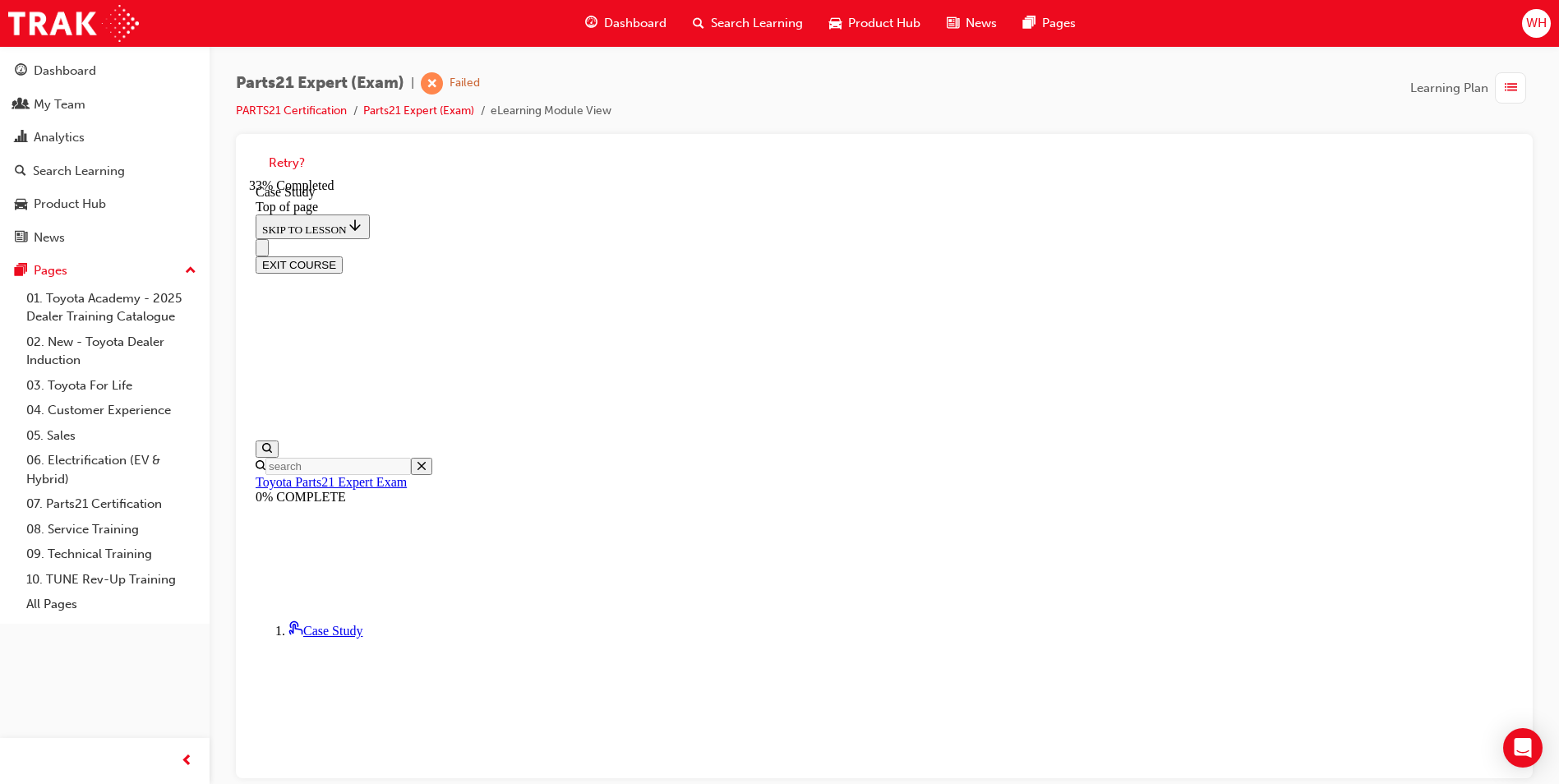
scroll to position [379, 0]
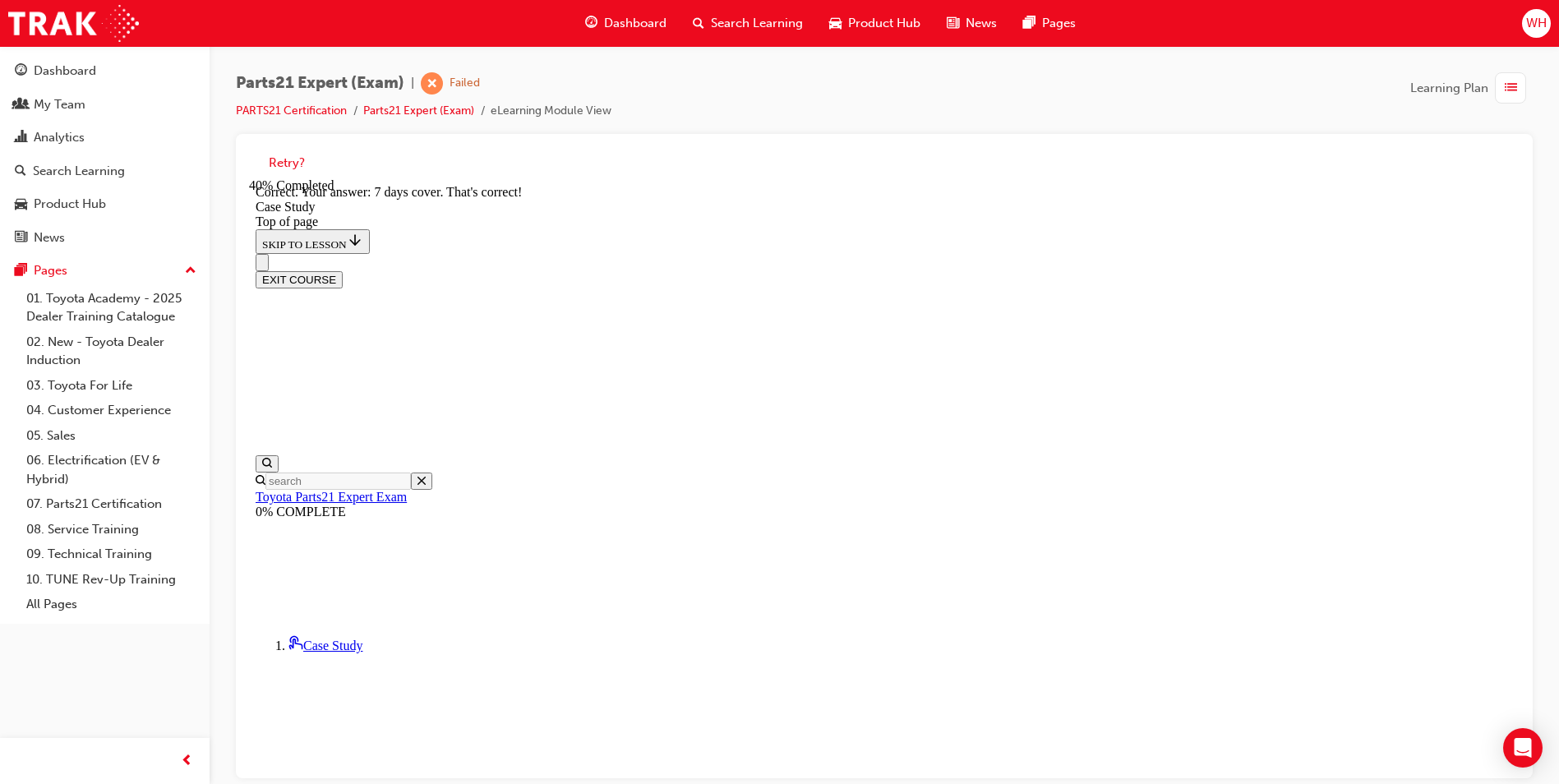
scroll to position [662, 0]
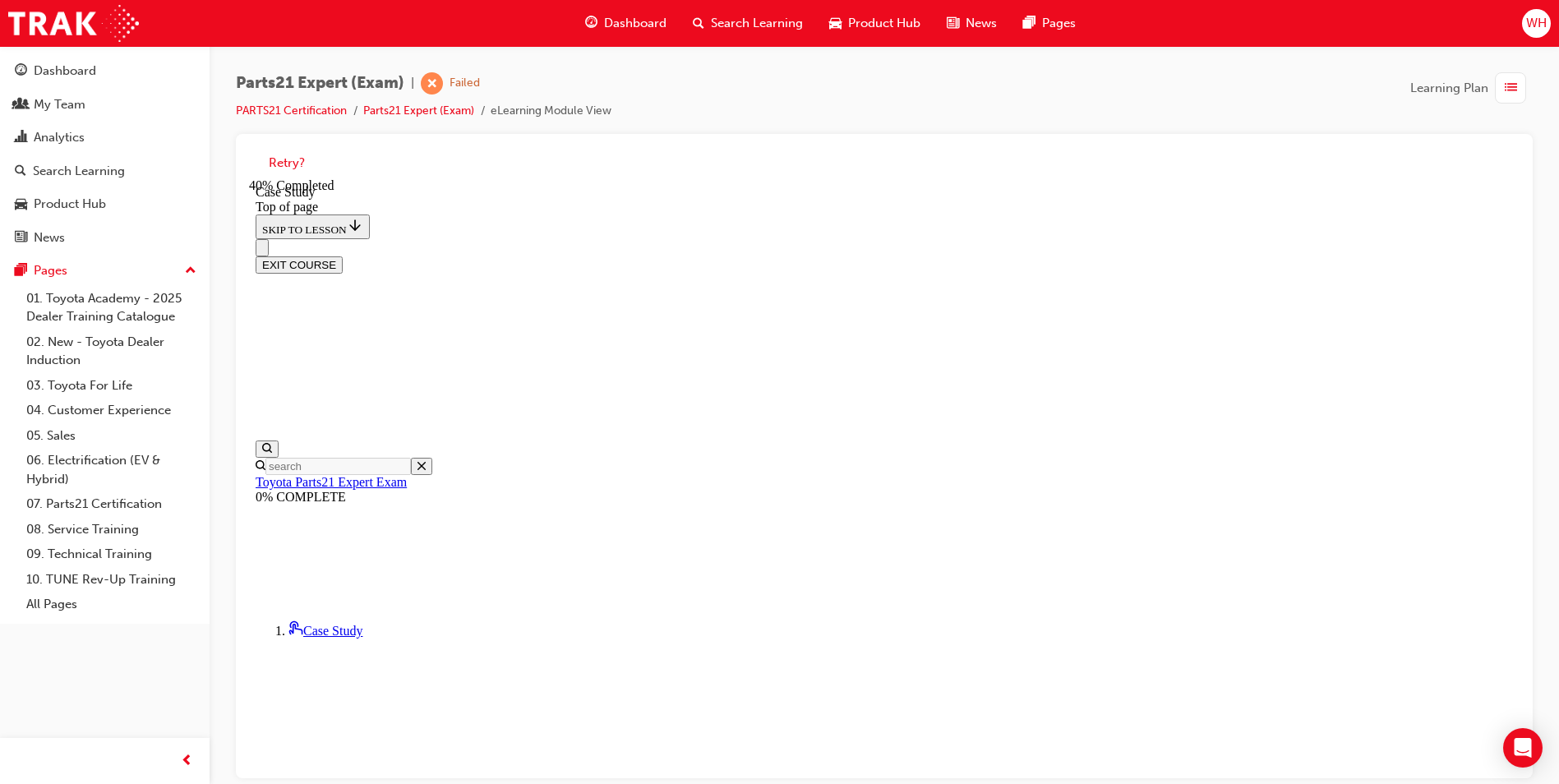
scroll to position [132, 0]
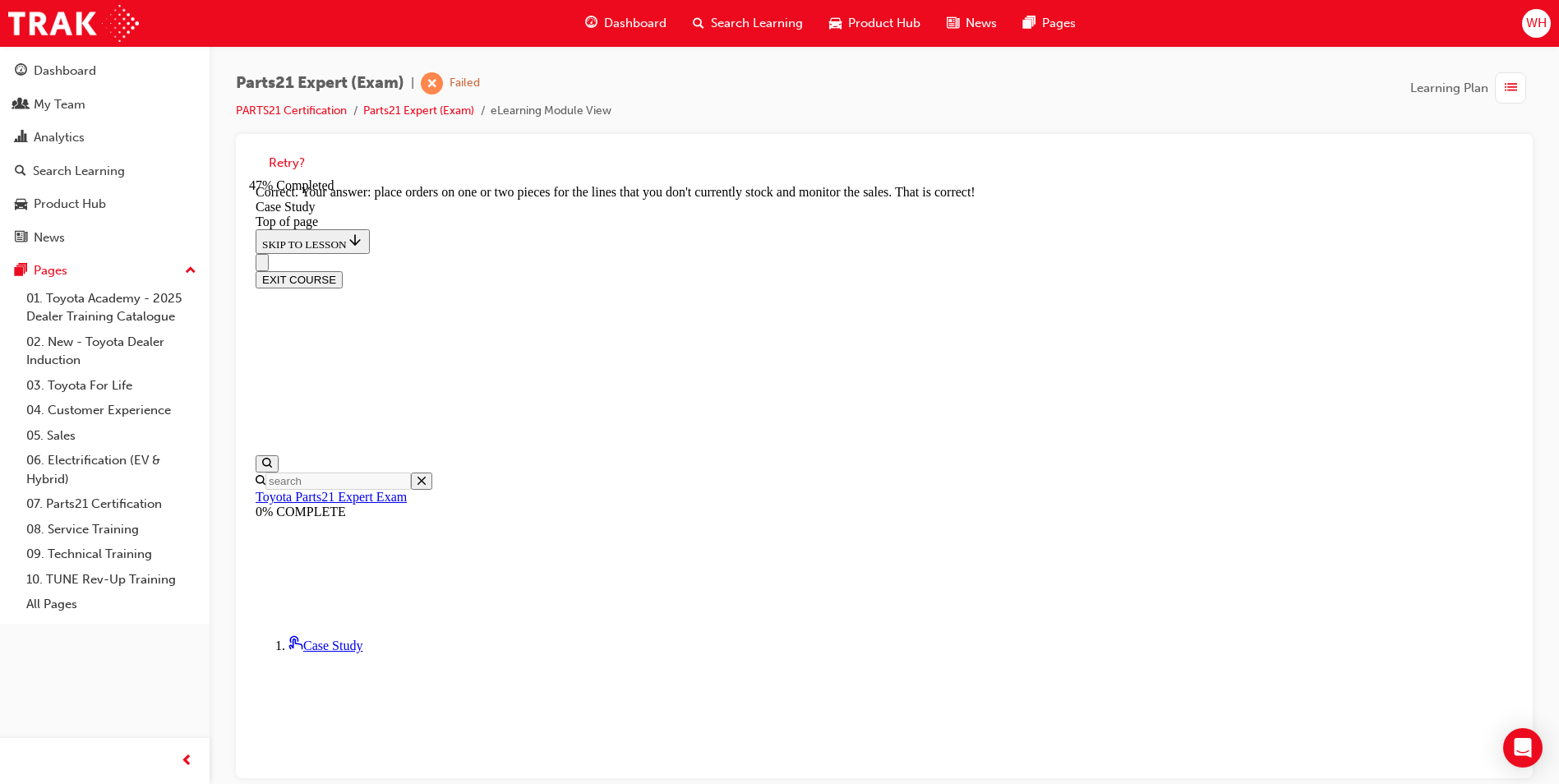
scroll to position [394, 0]
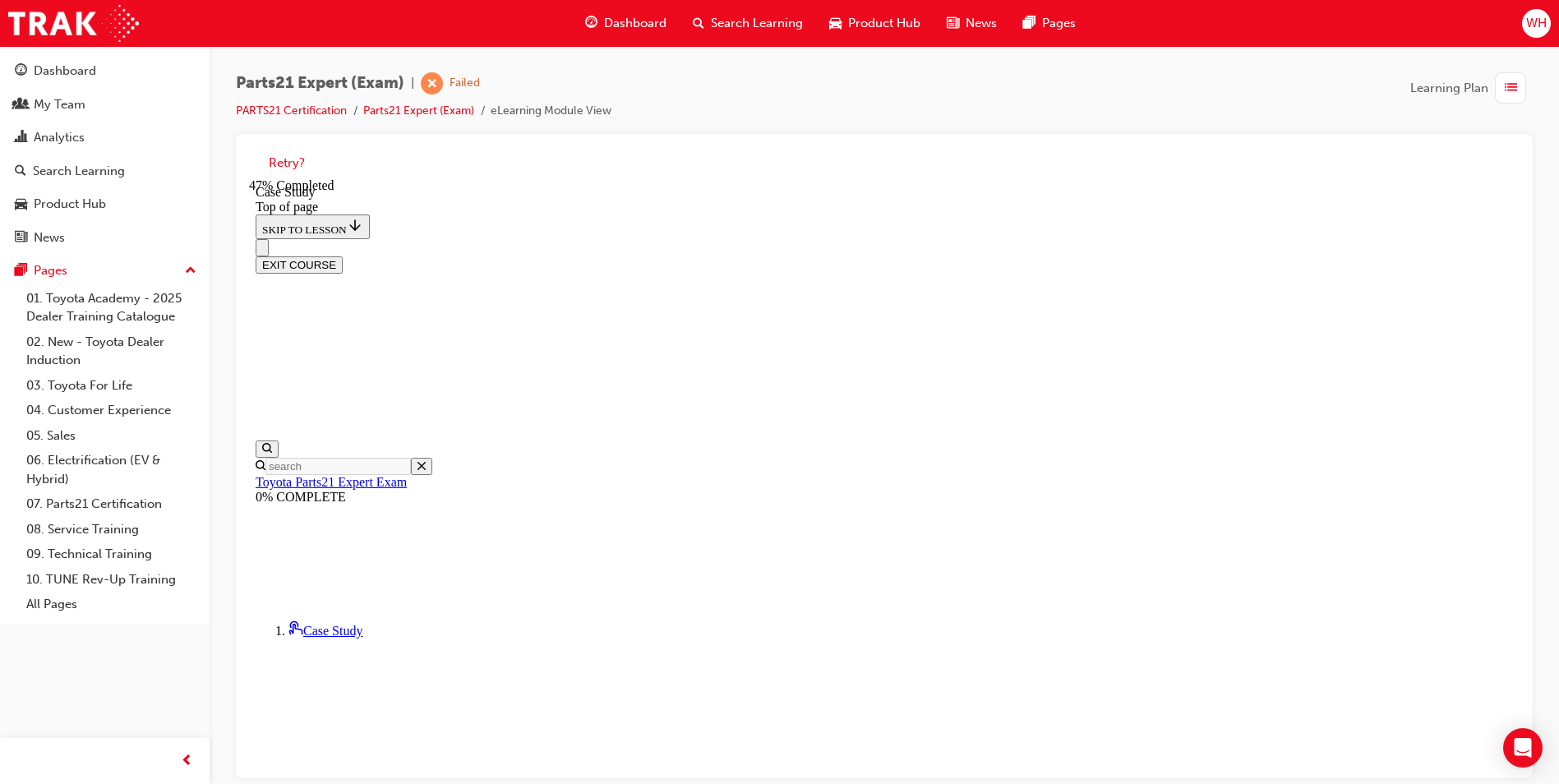
scroll to position [132, 0]
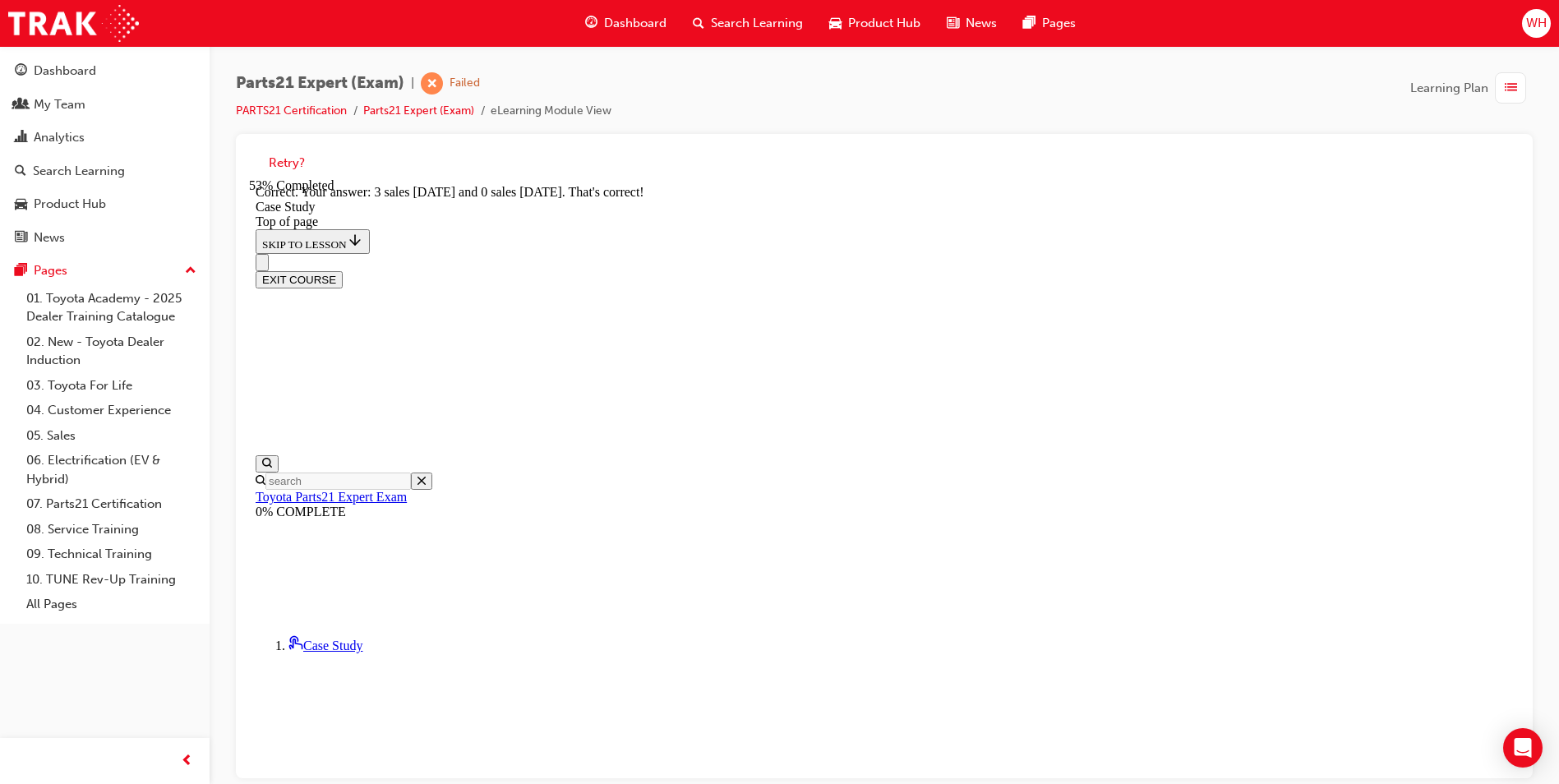
scroll to position [377, 0]
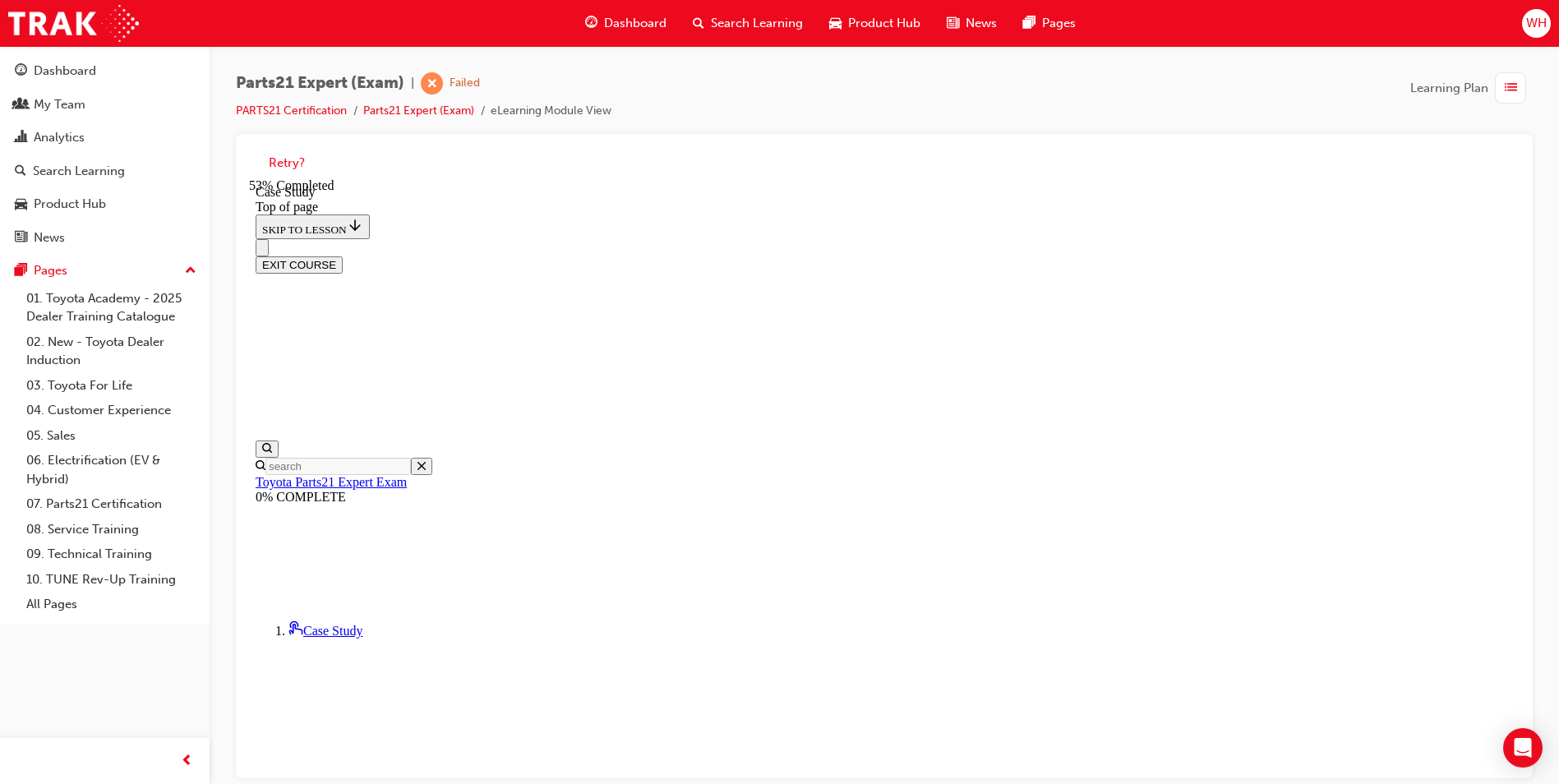
scroll to position [132, 0]
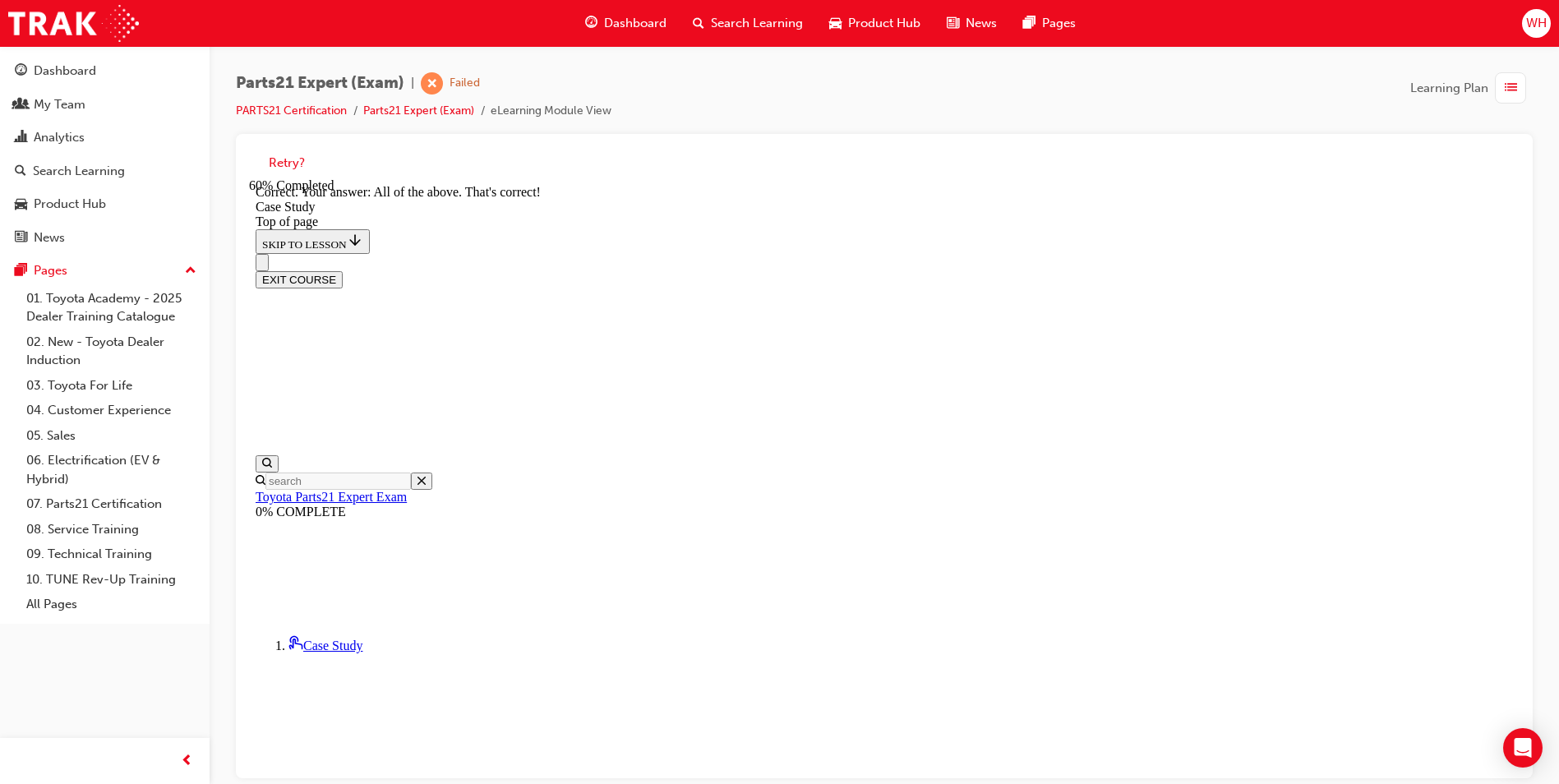
scroll to position [405, 0]
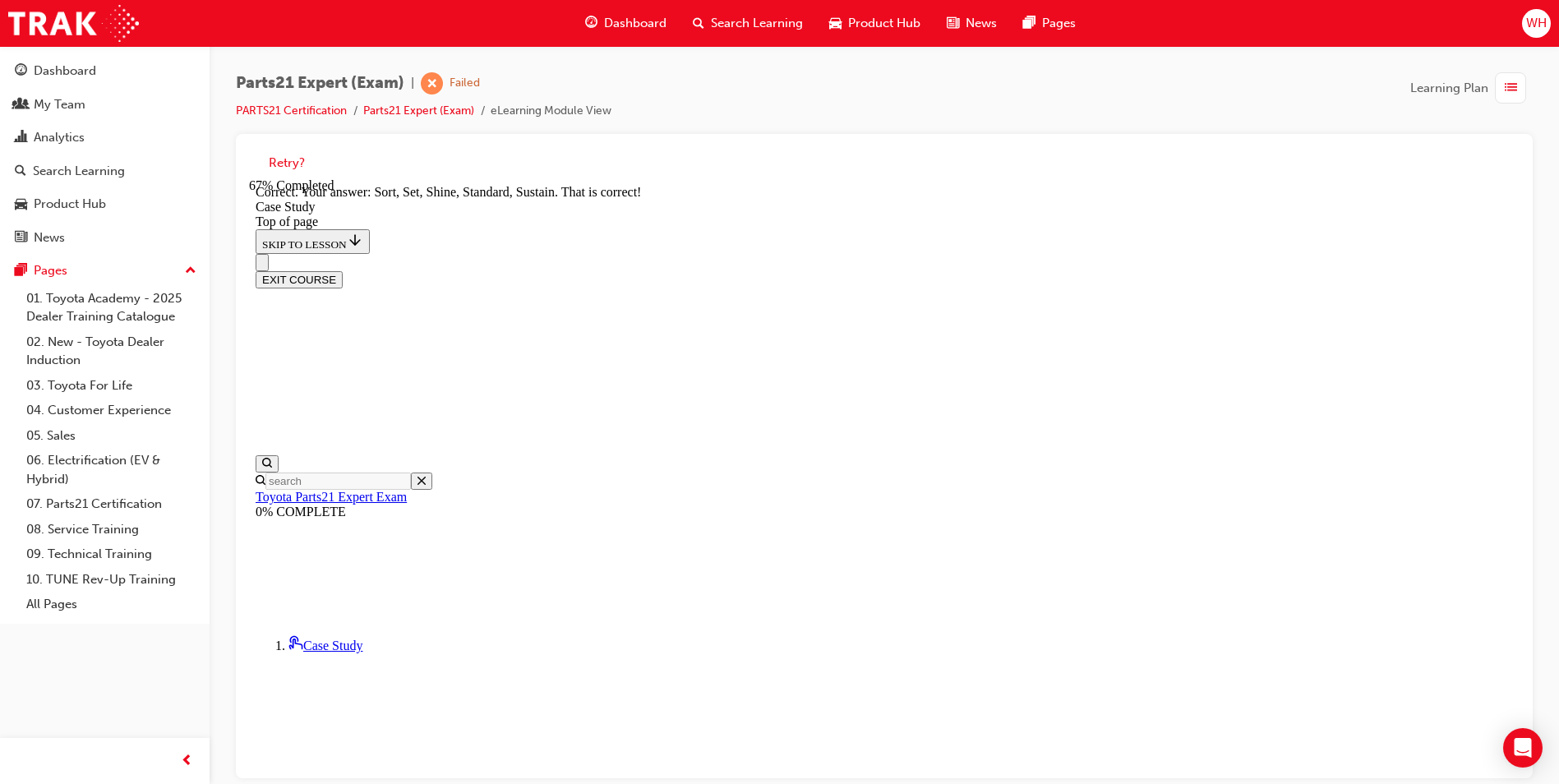
scroll to position [377, 0]
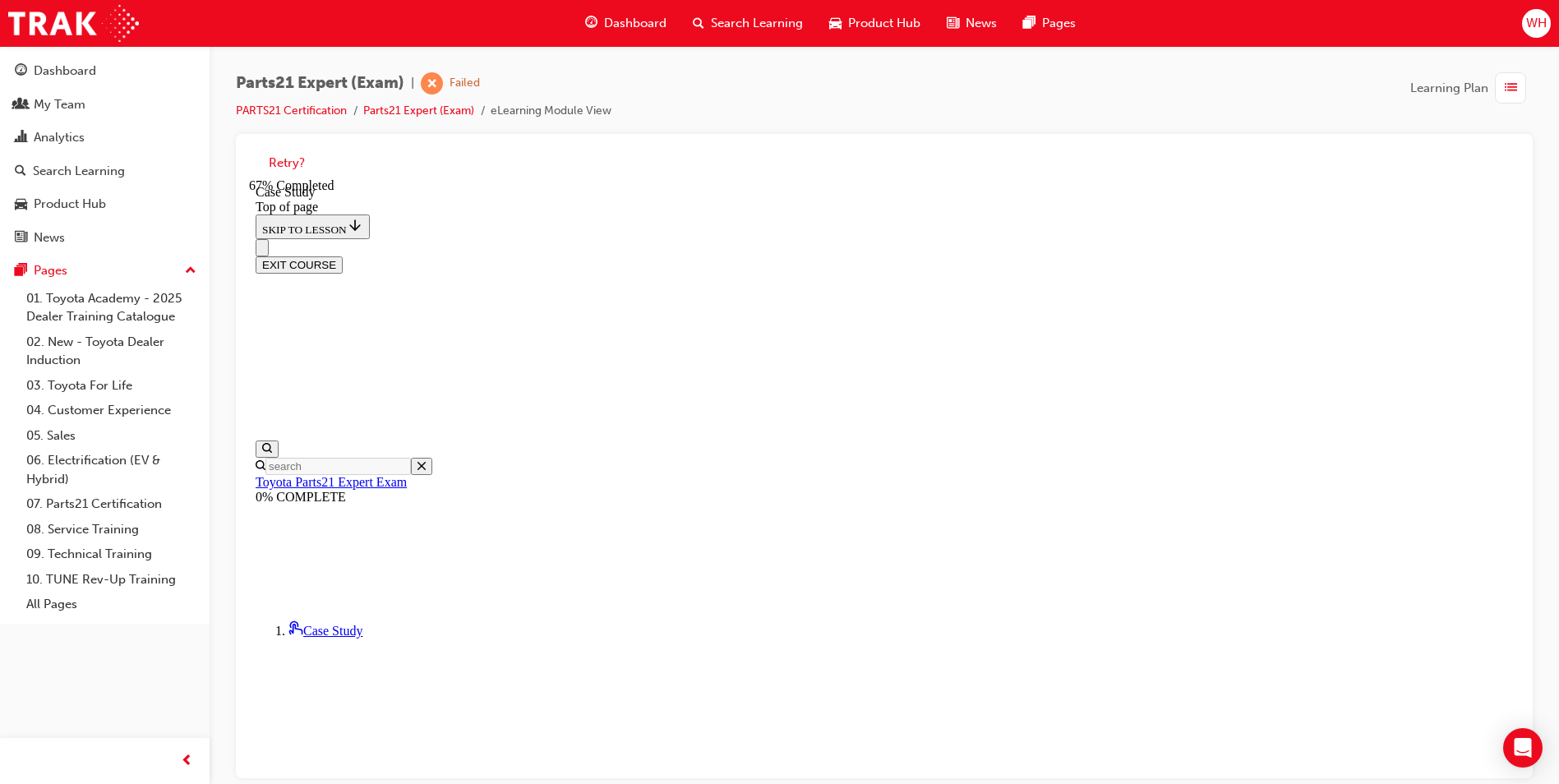
scroll to position [214, 0]
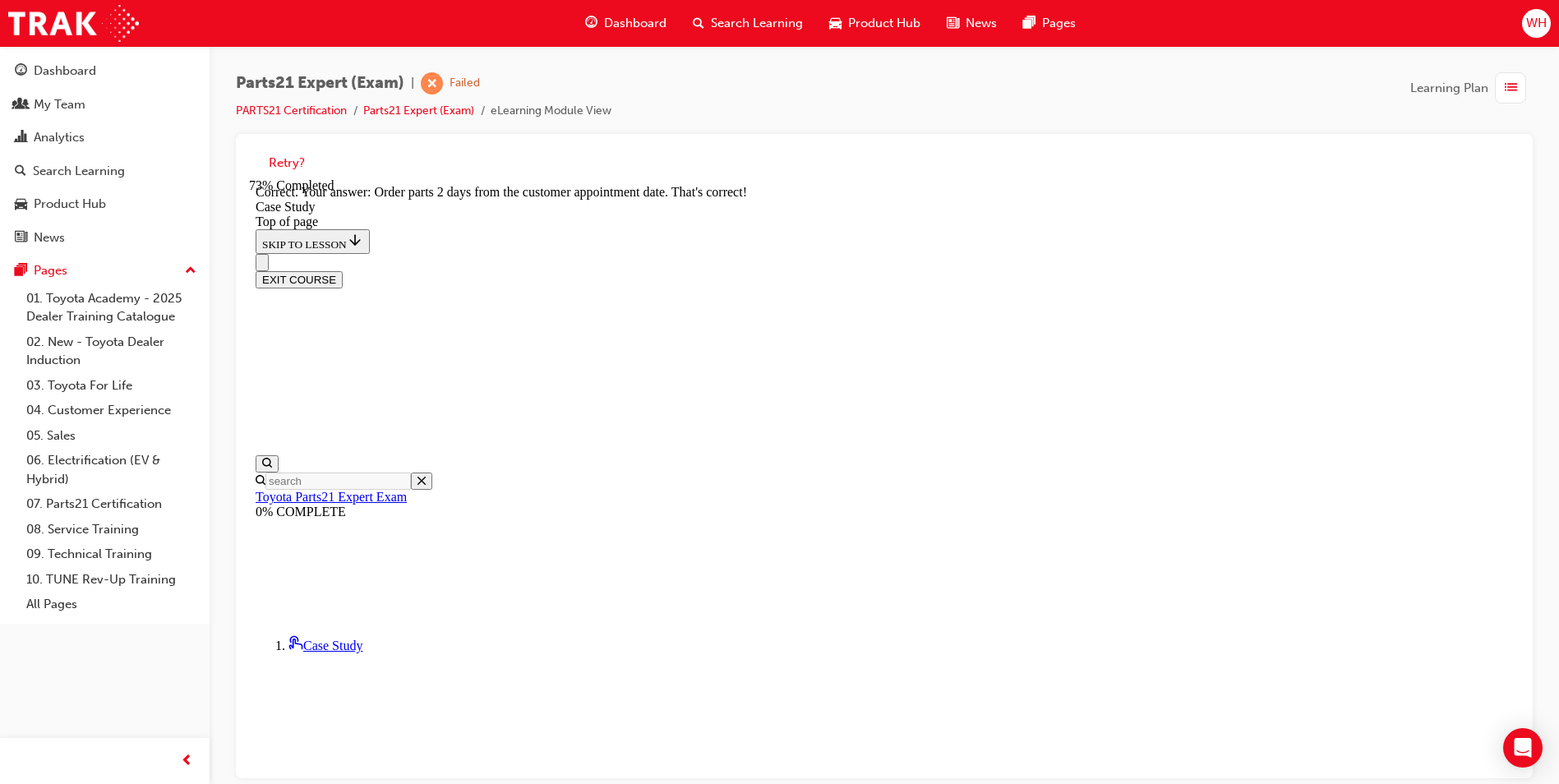
scroll to position [489, 0]
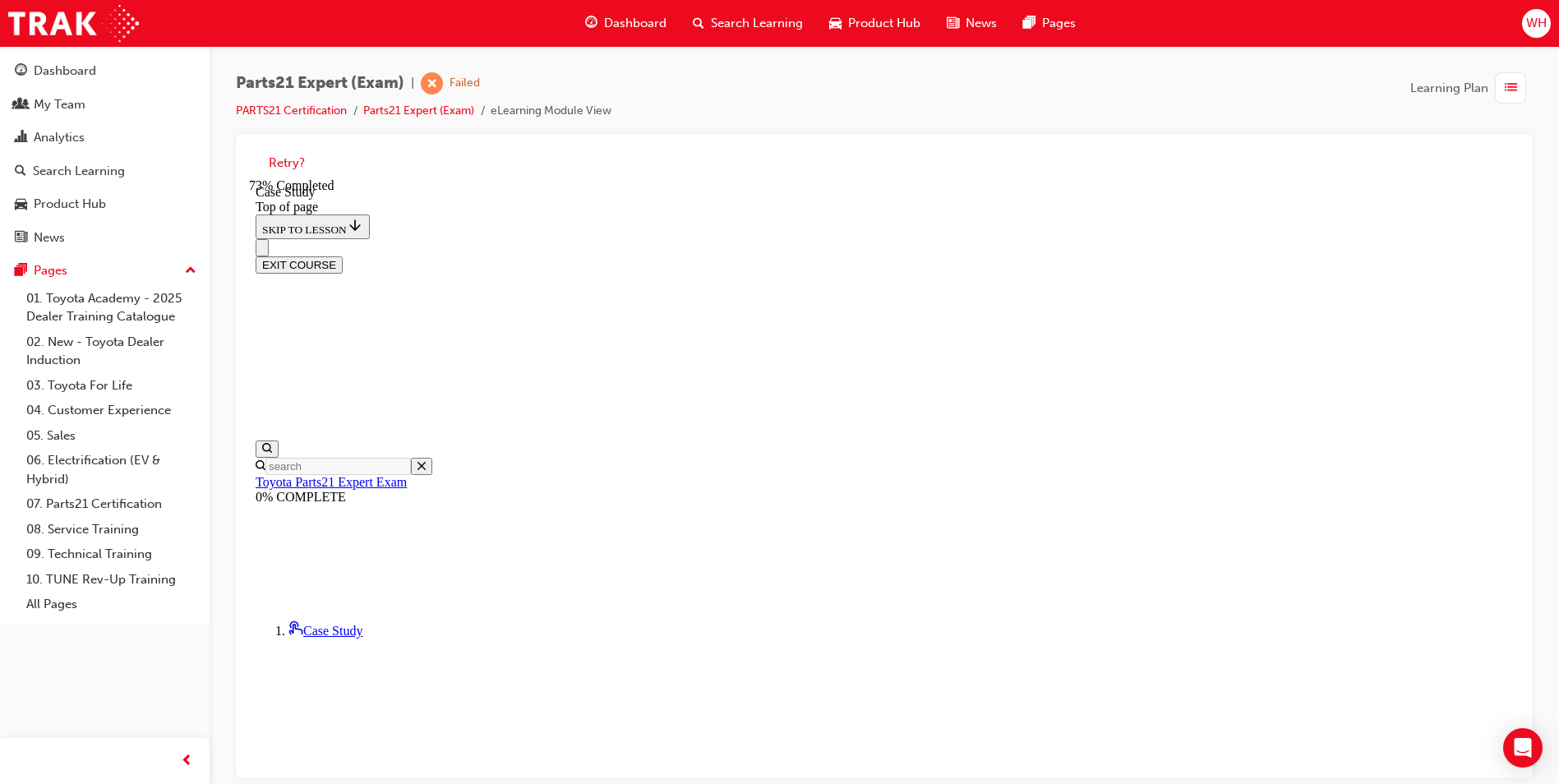
scroll to position [132, 0]
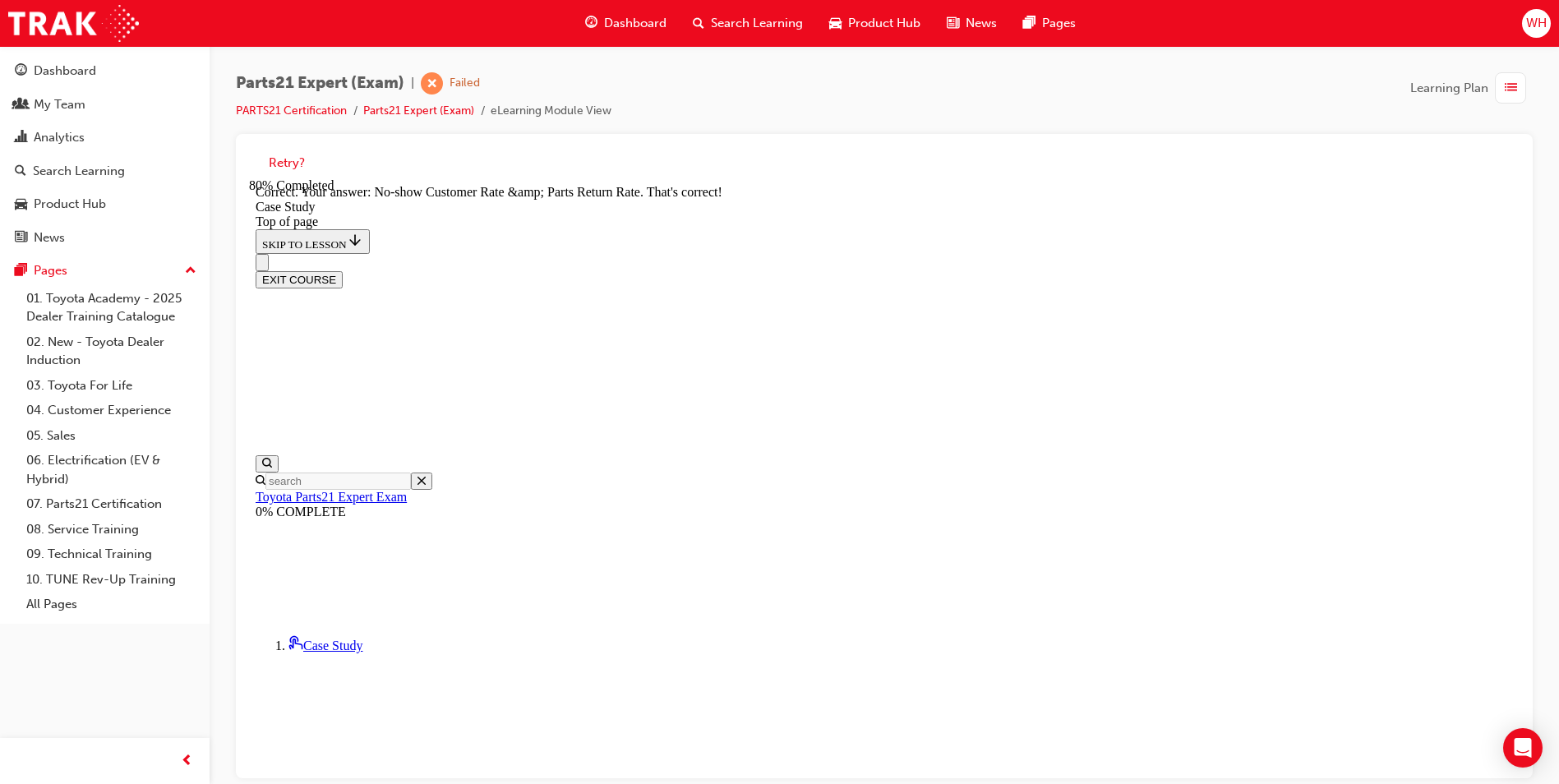
scroll to position [433, 0]
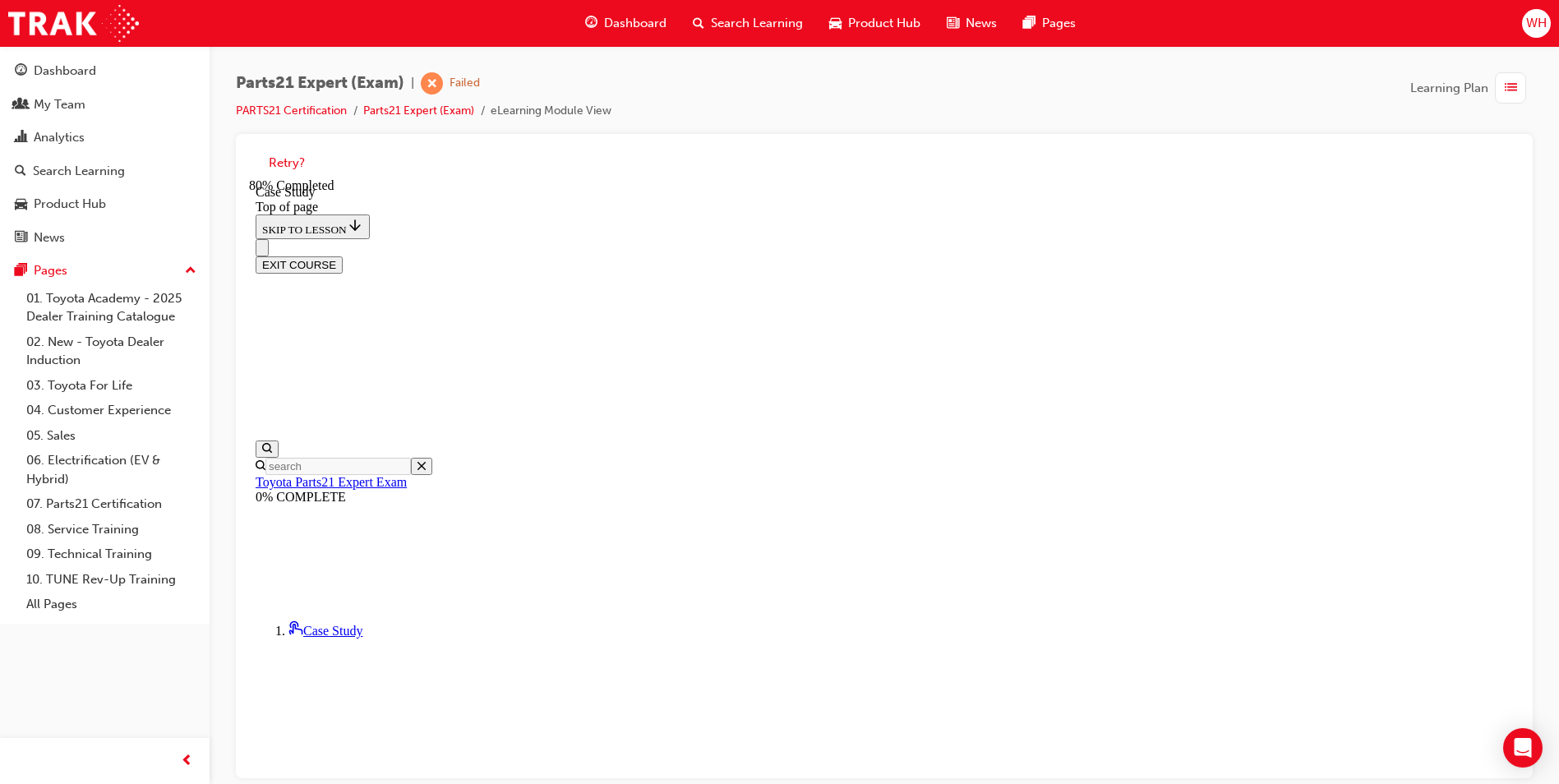
scroll to position [132, 0]
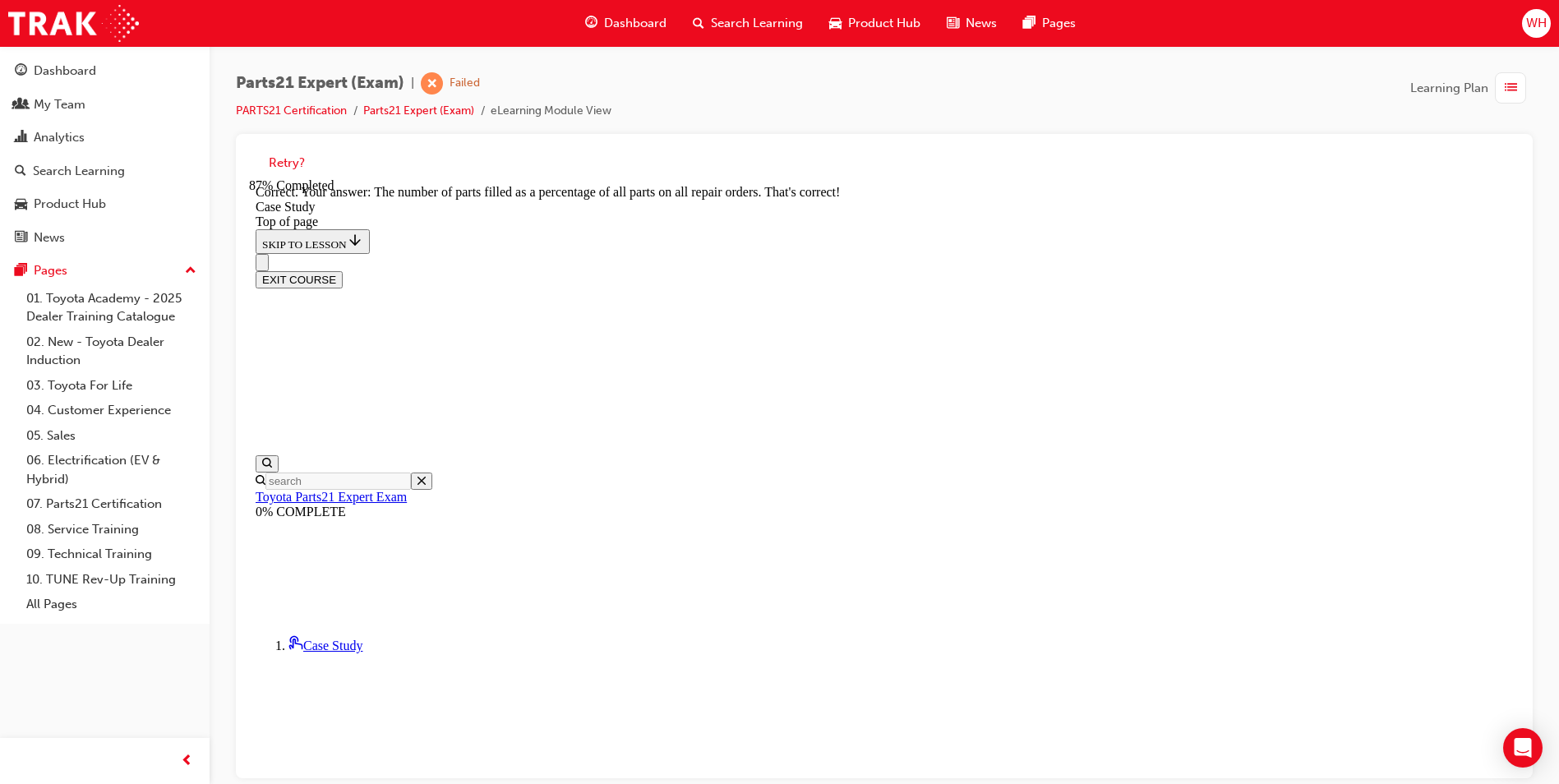
scroll to position [405, 0]
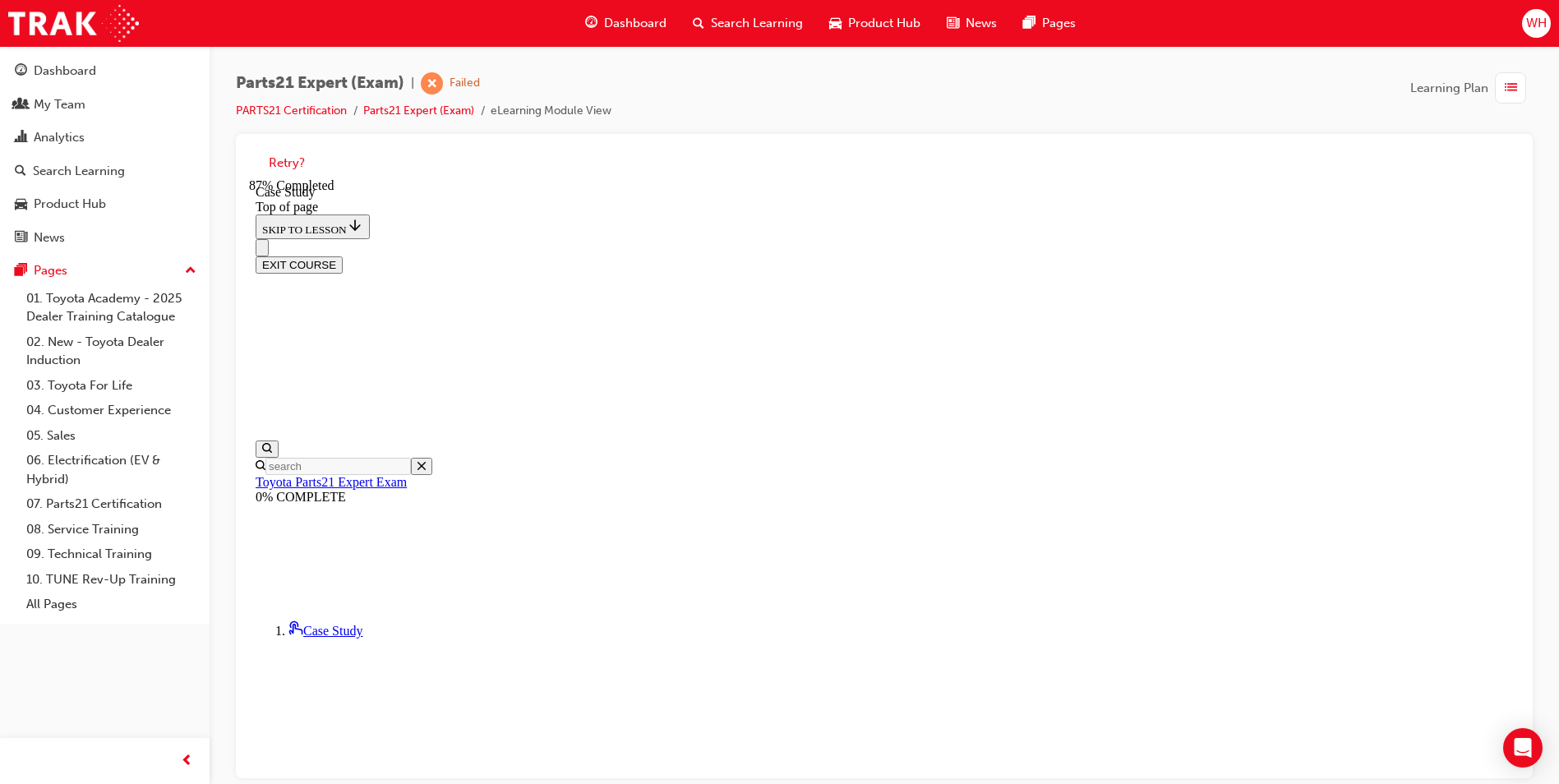
scroll to position [132, 0]
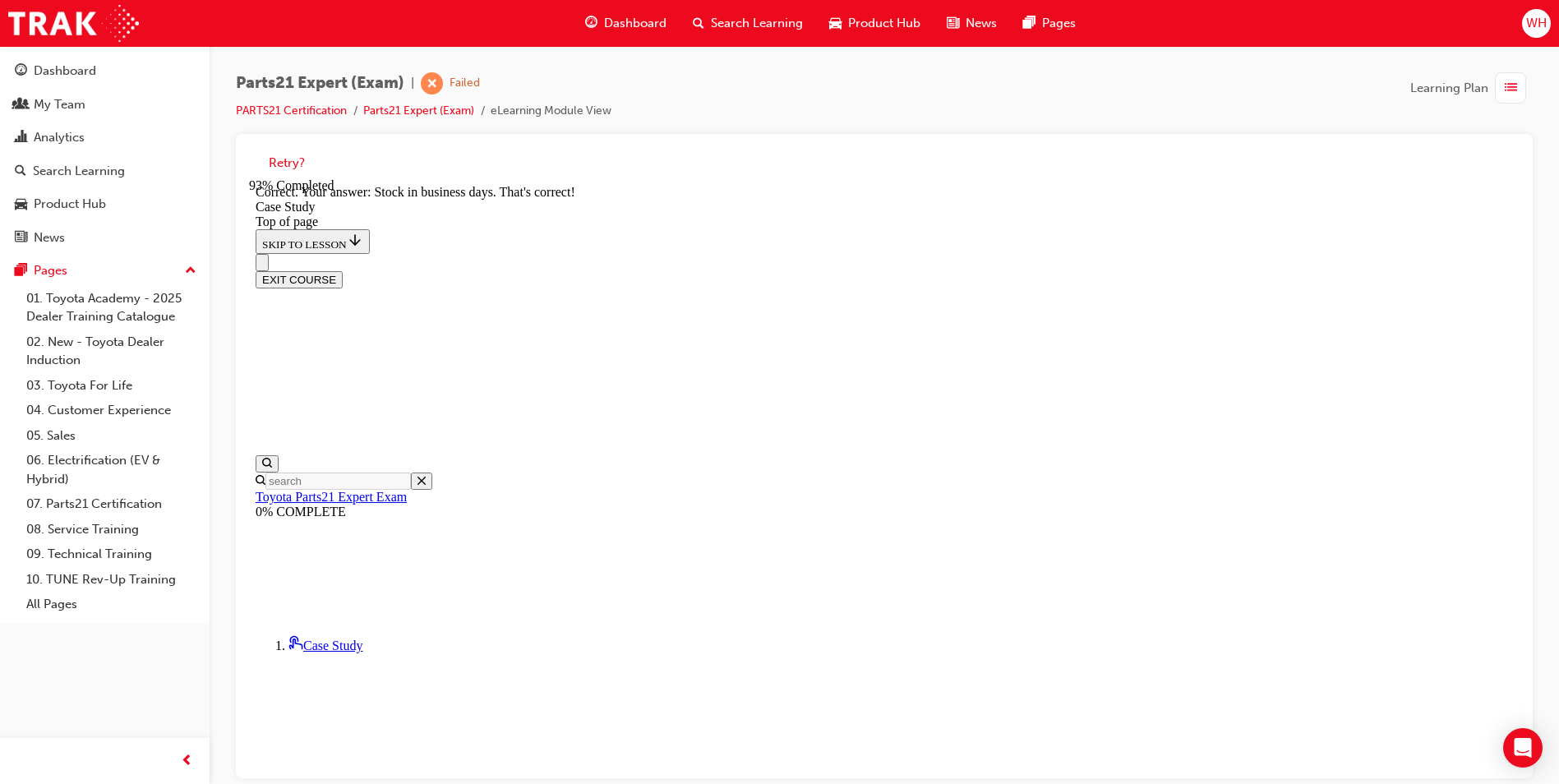
scroll to position [405, 0]
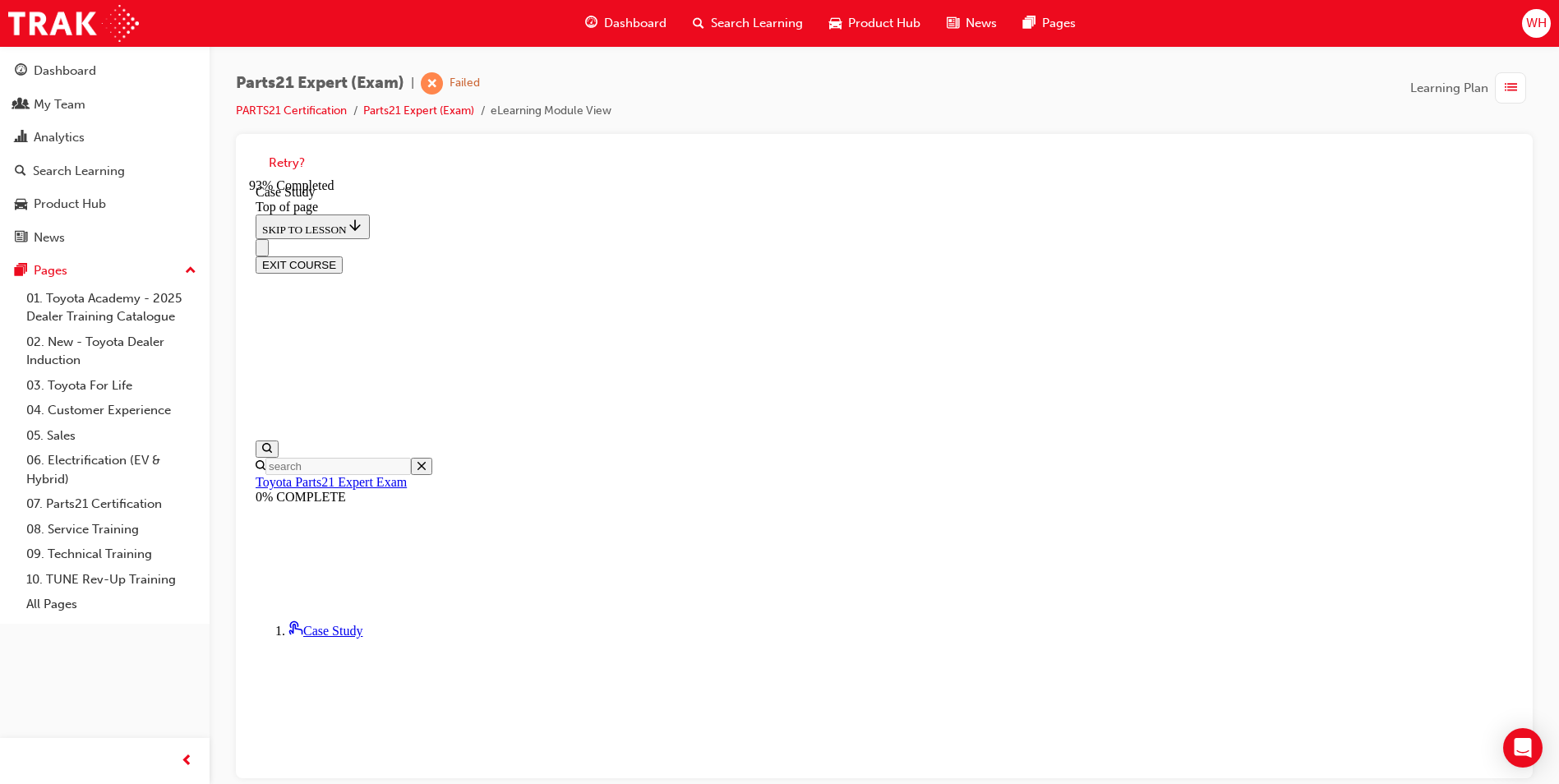
scroll to position [214, 0]
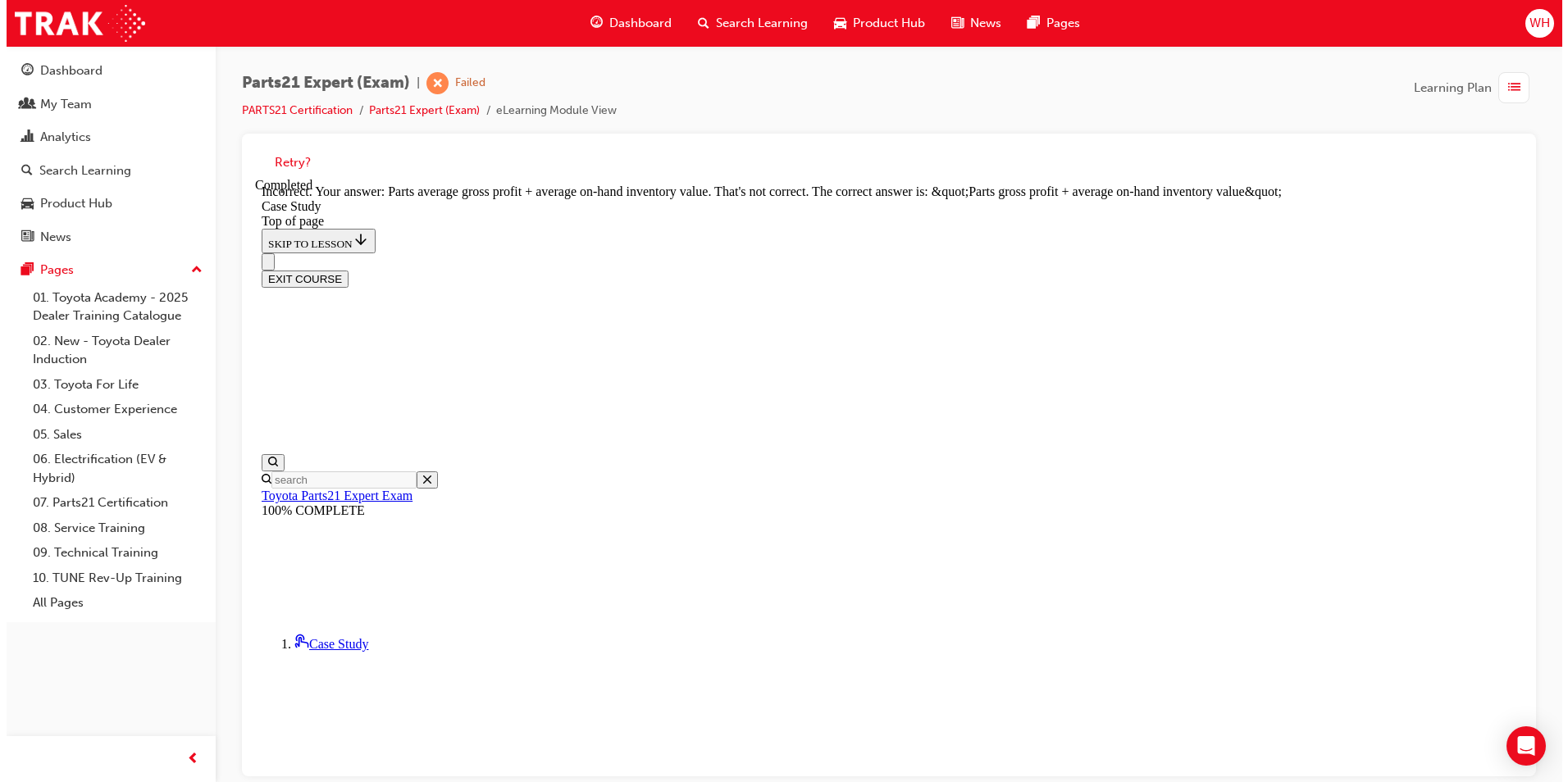
scroll to position [396, 0]
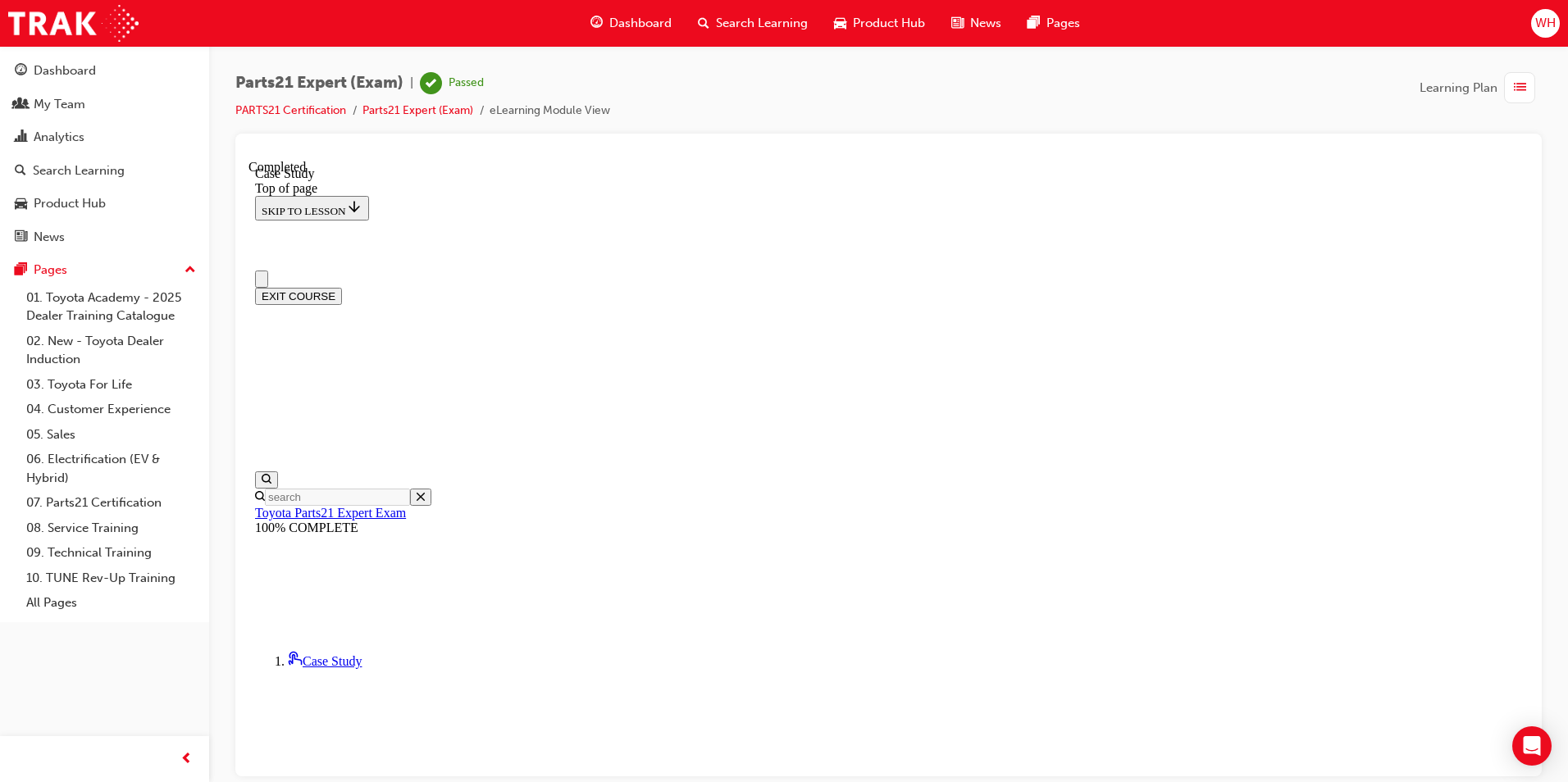
scroll to position [0, 0]
click at [342, 287] on button "EXIT COURSE" at bounding box center [298, 295] width 87 height 18
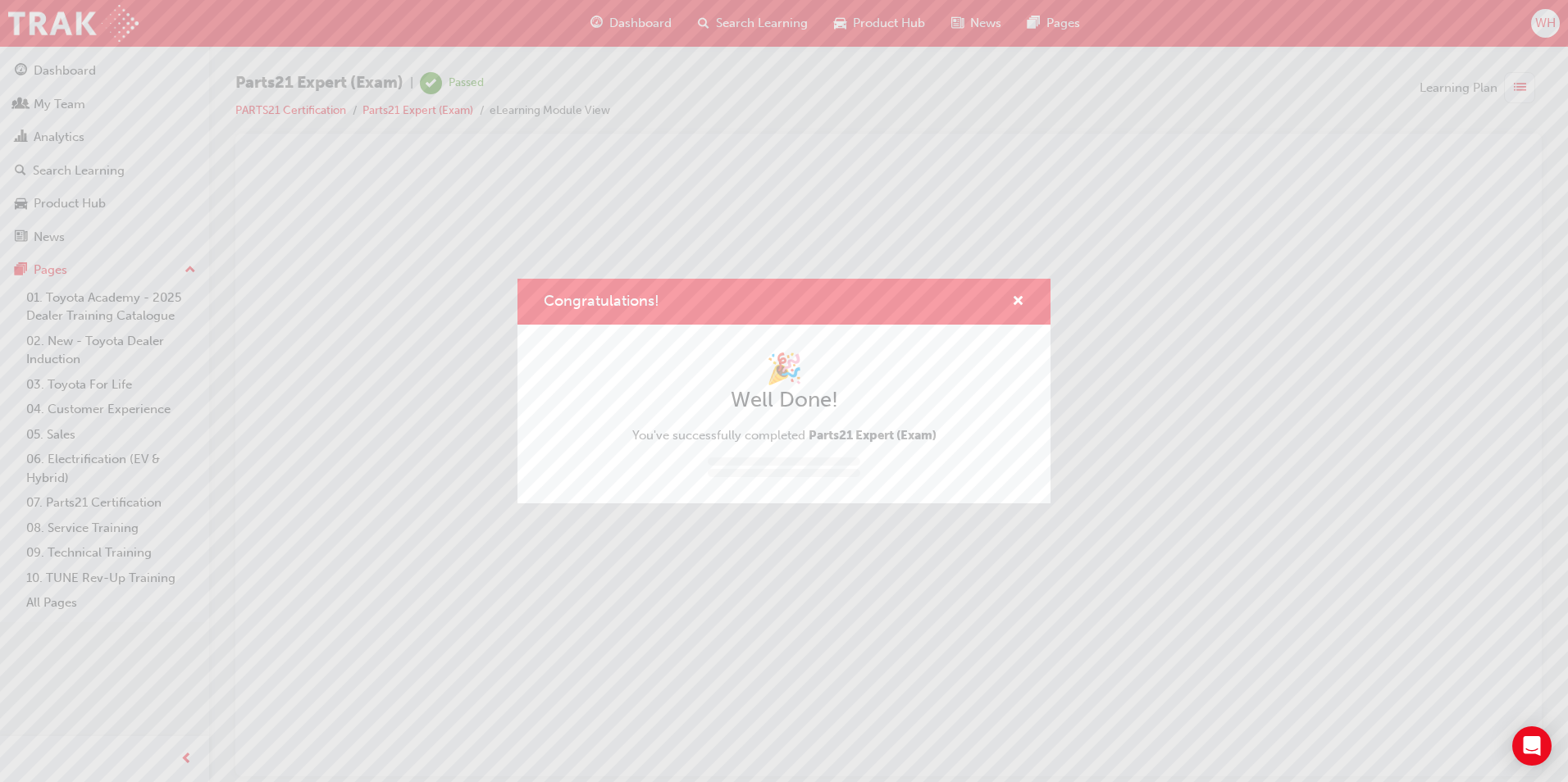
click at [253, 251] on div "Congratulations! 🎉 Well Done! You've successfully completed Parts21 Expert (Exa…" at bounding box center [784, 391] width 1568 height 782
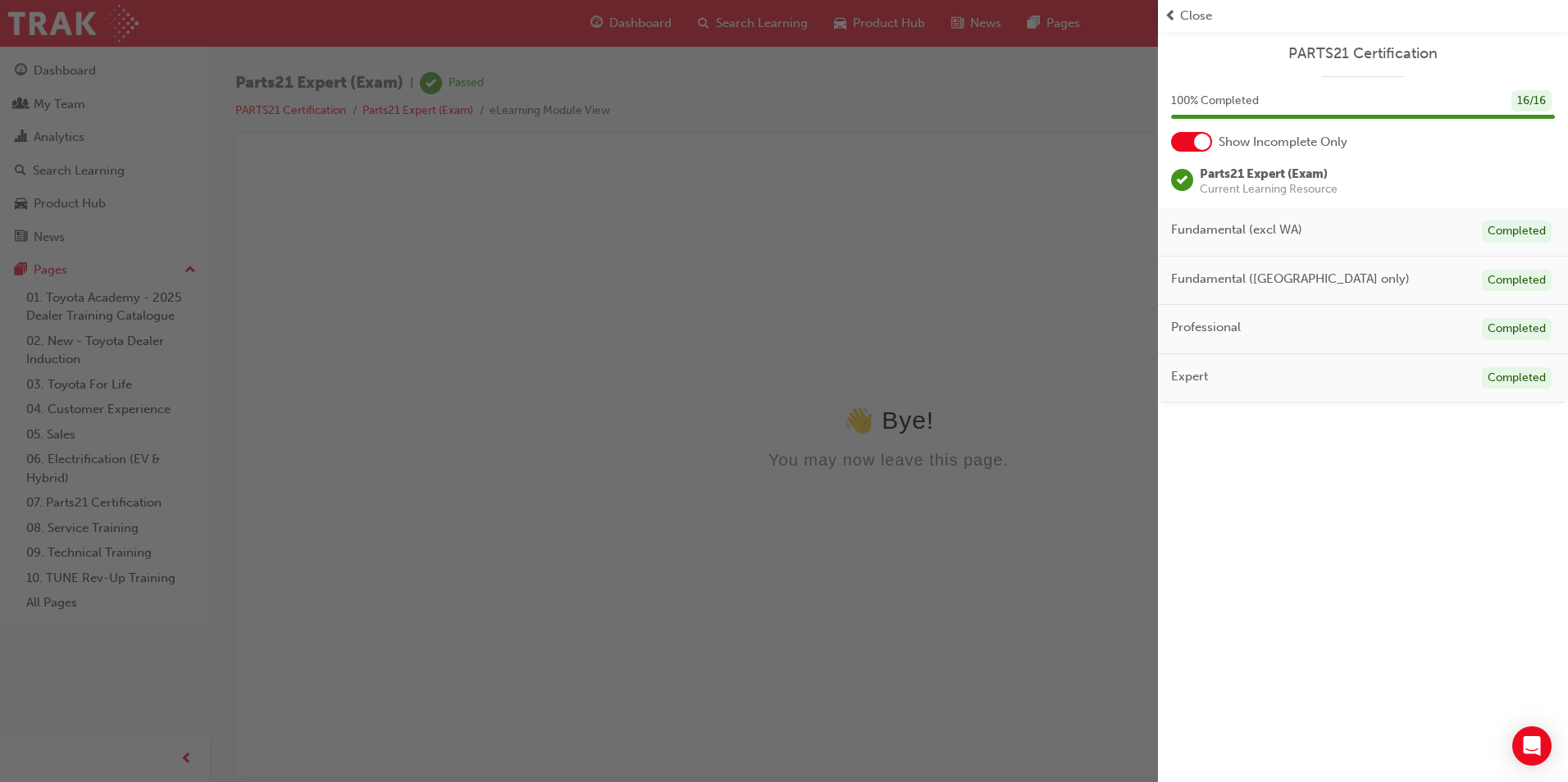
click at [1186, 15] on span "Close" at bounding box center [1196, 16] width 32 height 19
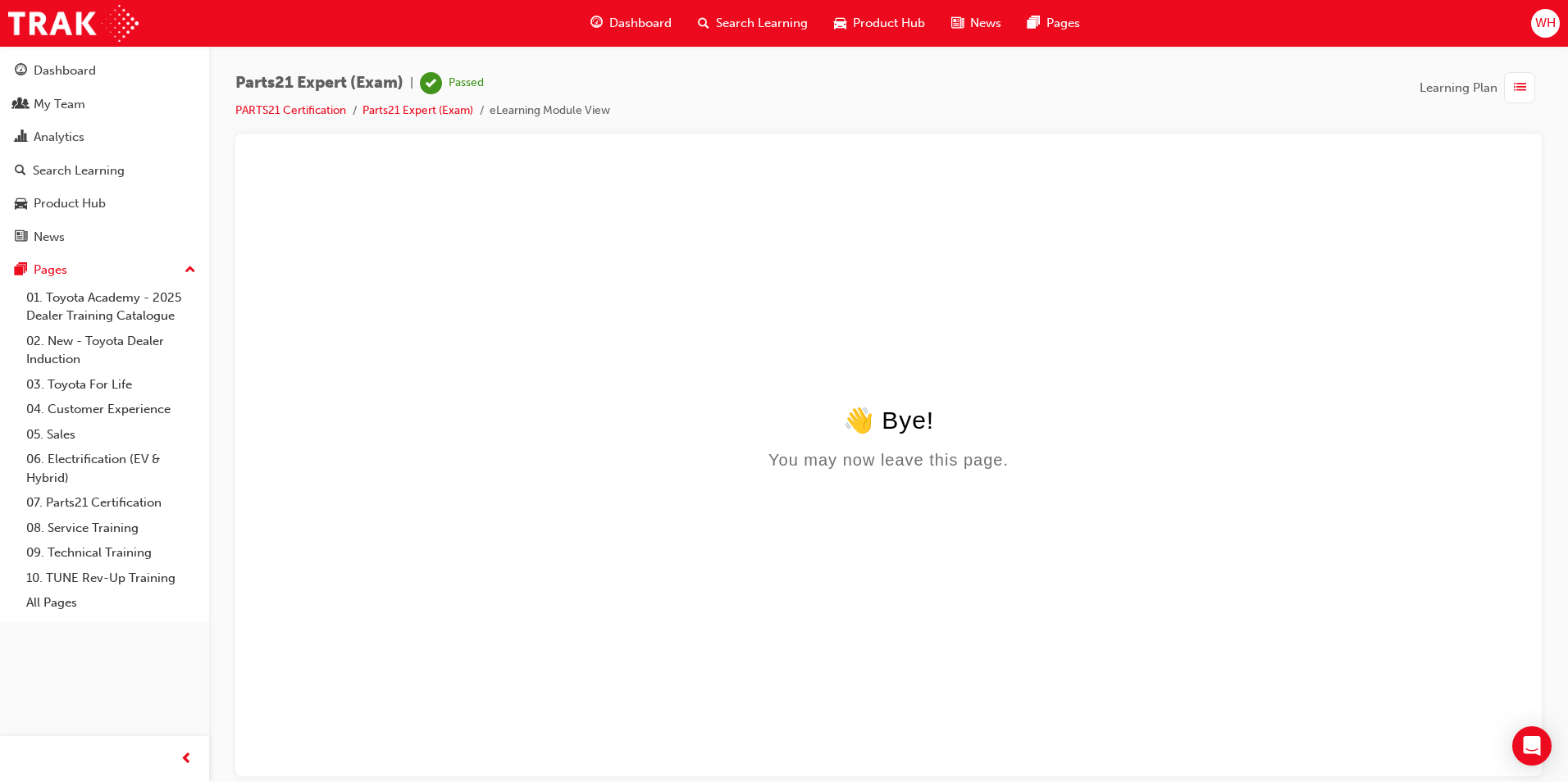
click at [635, 19] on span "Dashboard" at bounding box center [640, 23] width 63 height 19
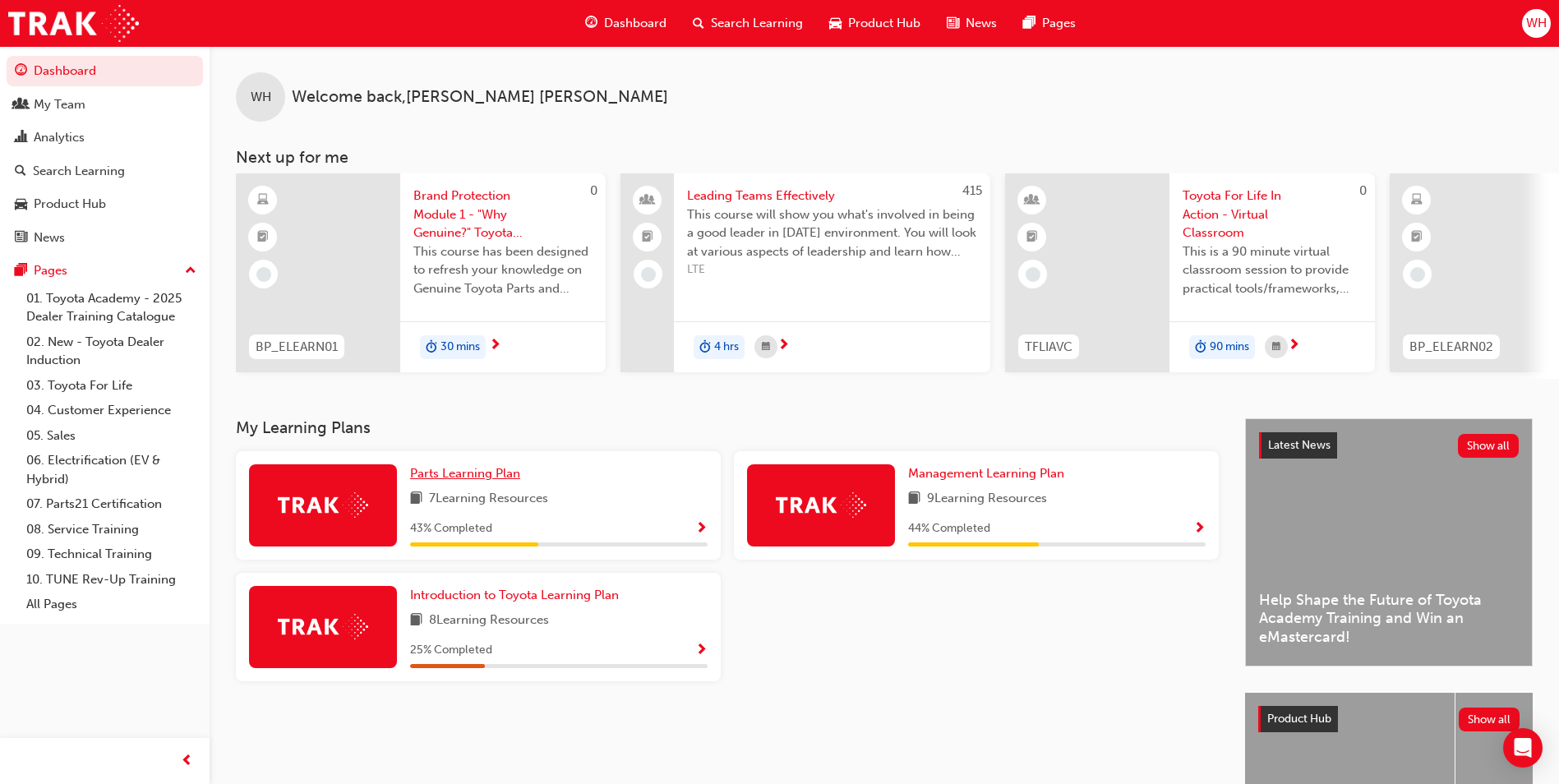
click at [463, 479] on span "Parts Learning Plan" at bounding box center [465, 474] width 110 height 15
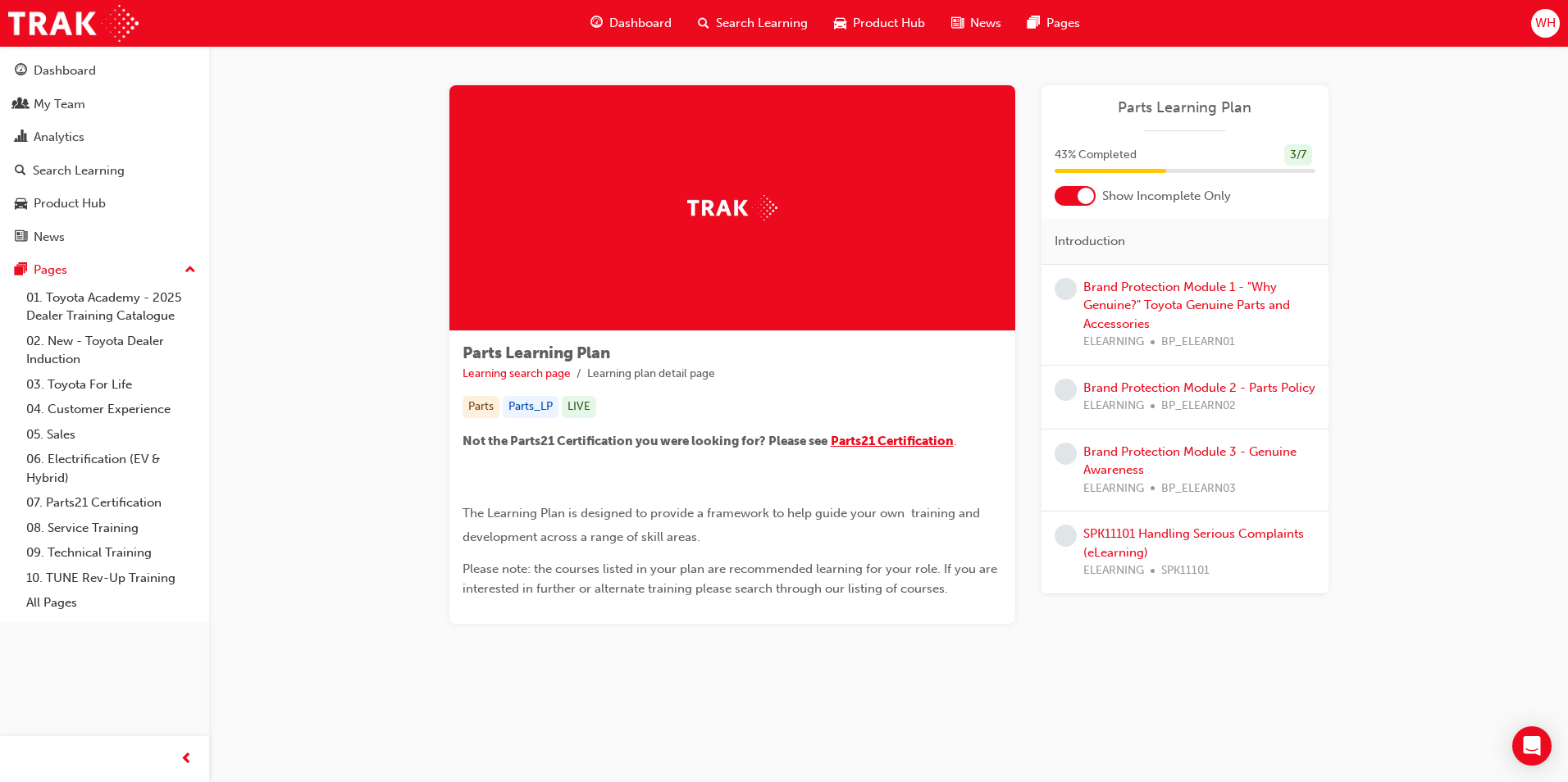
click at [917, 438] on span "Parts21 Certification" at bounding box center [892, 441] width 123 height 15
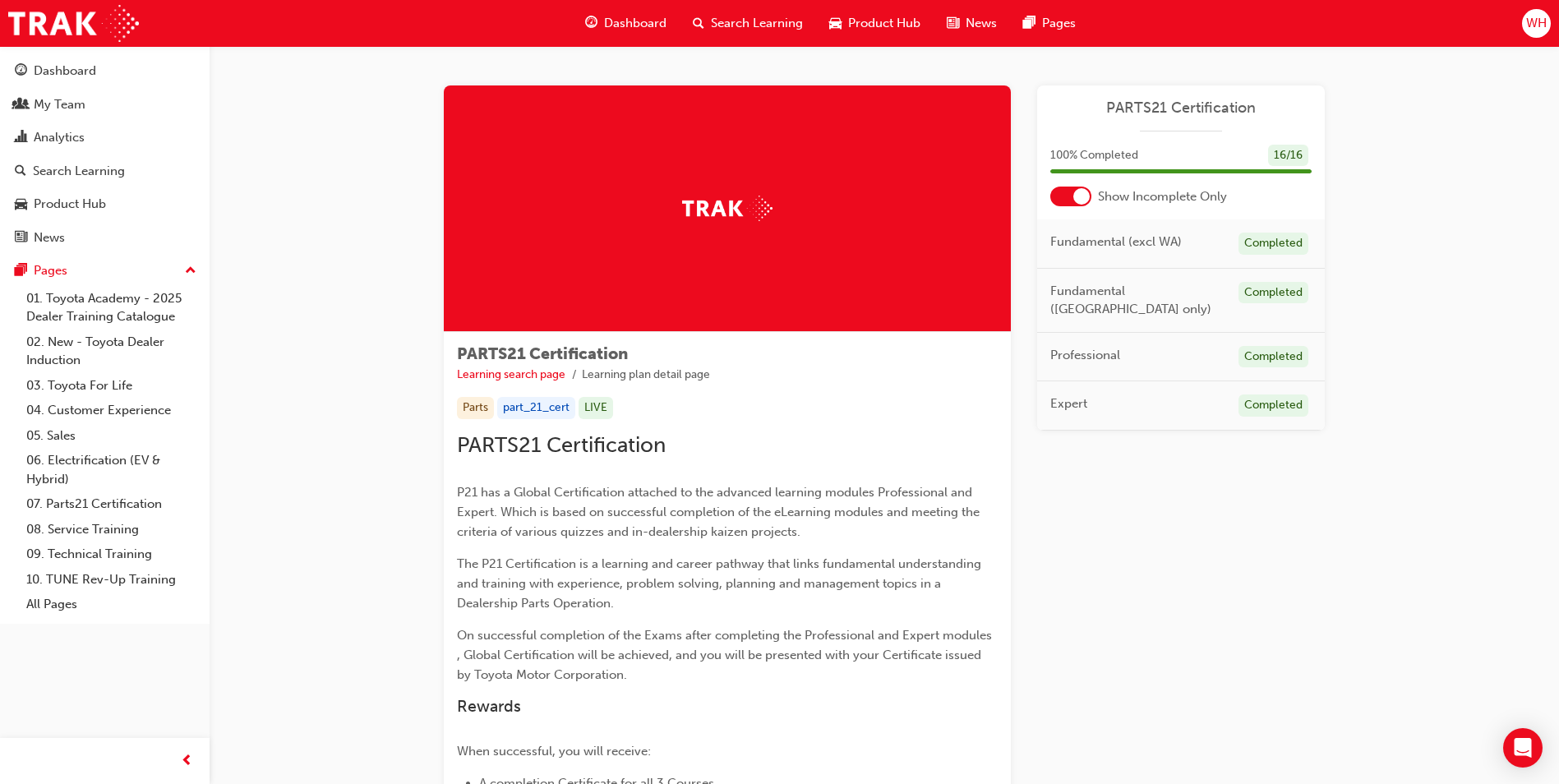
click at [633, 20] on span "Dashboard" at bounding box center [635, 23] width 63 height 19
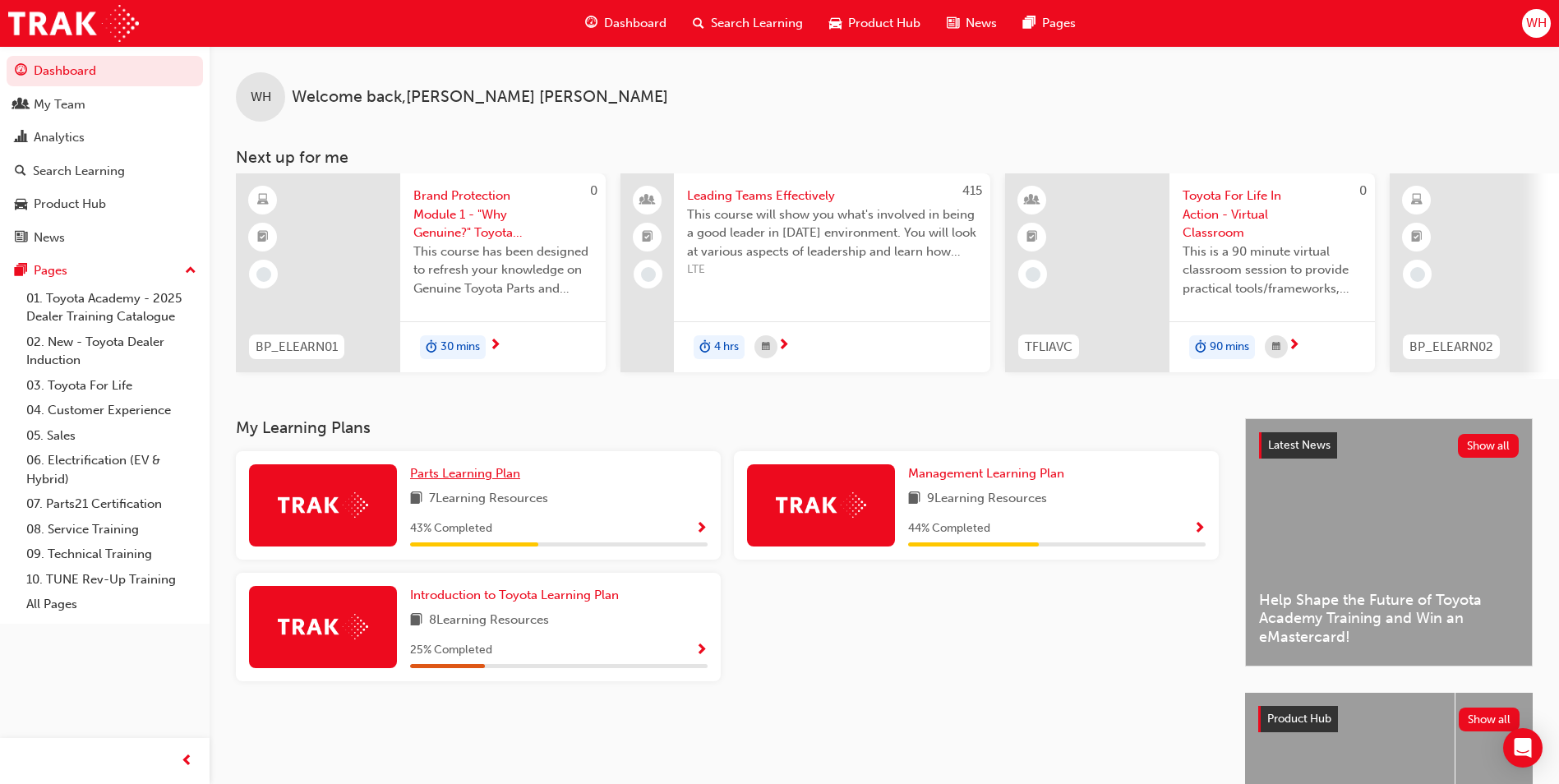
click at [478, 481] on span "Parts Learning Plan" at bounding box center [465, 474] width 110 height 15
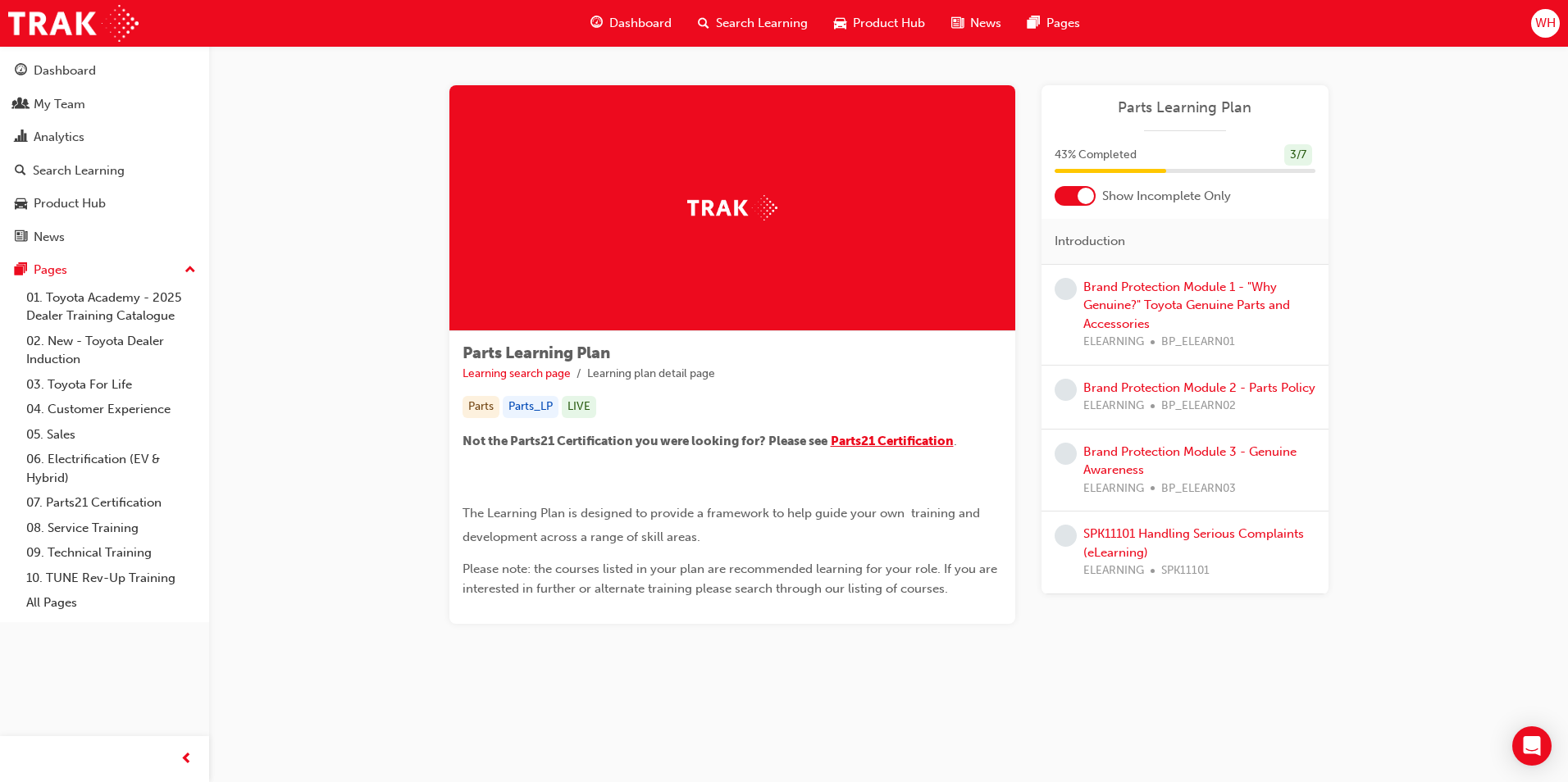
click at [886, 437] on span "Parts21 Certification" at bounding box center [892, 441] width 123 height 15
